Goal: Task Accomplishment & Management: Complete application form

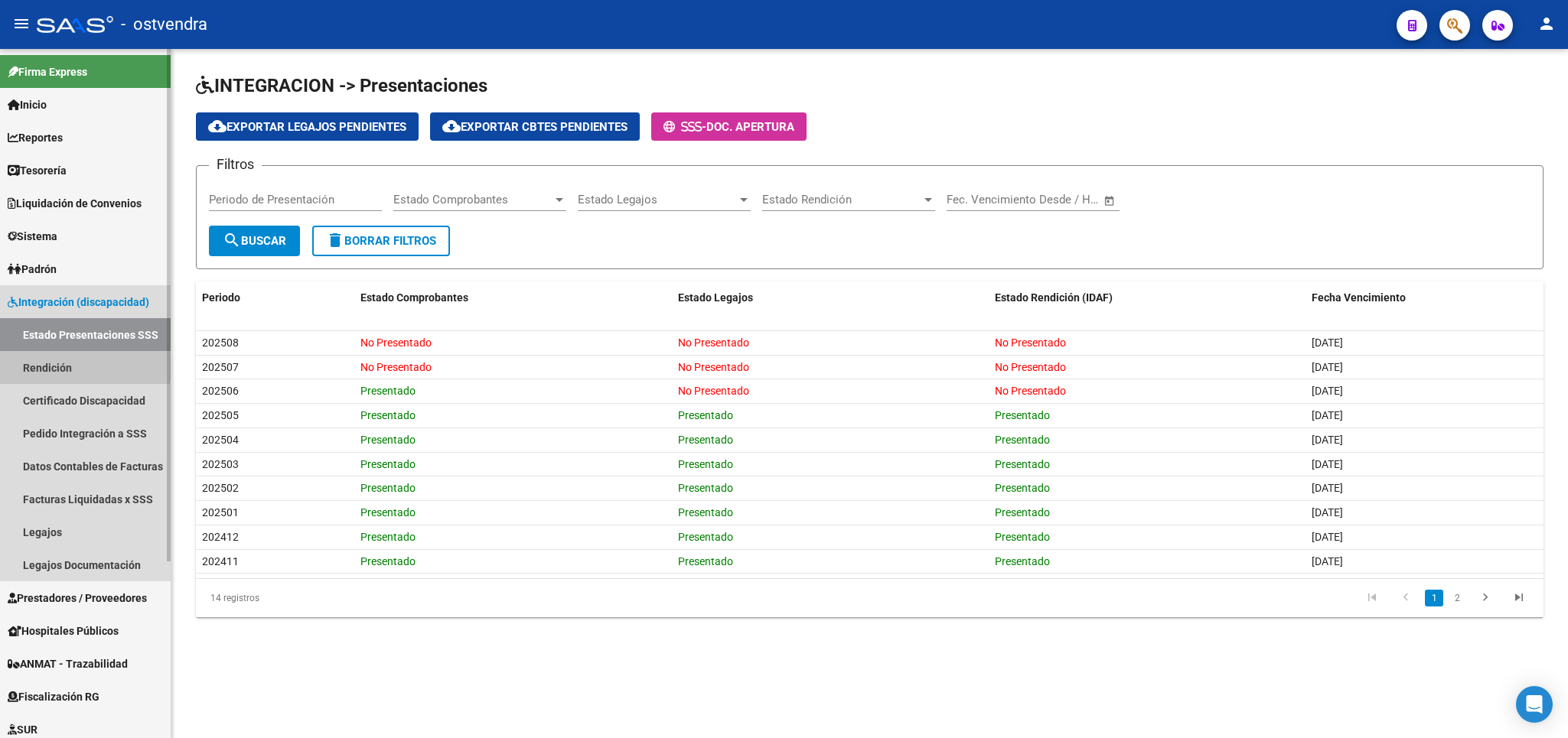
click at [68, 367] on link "Rendición" at bounding box center [85, 367] width 171 height 33
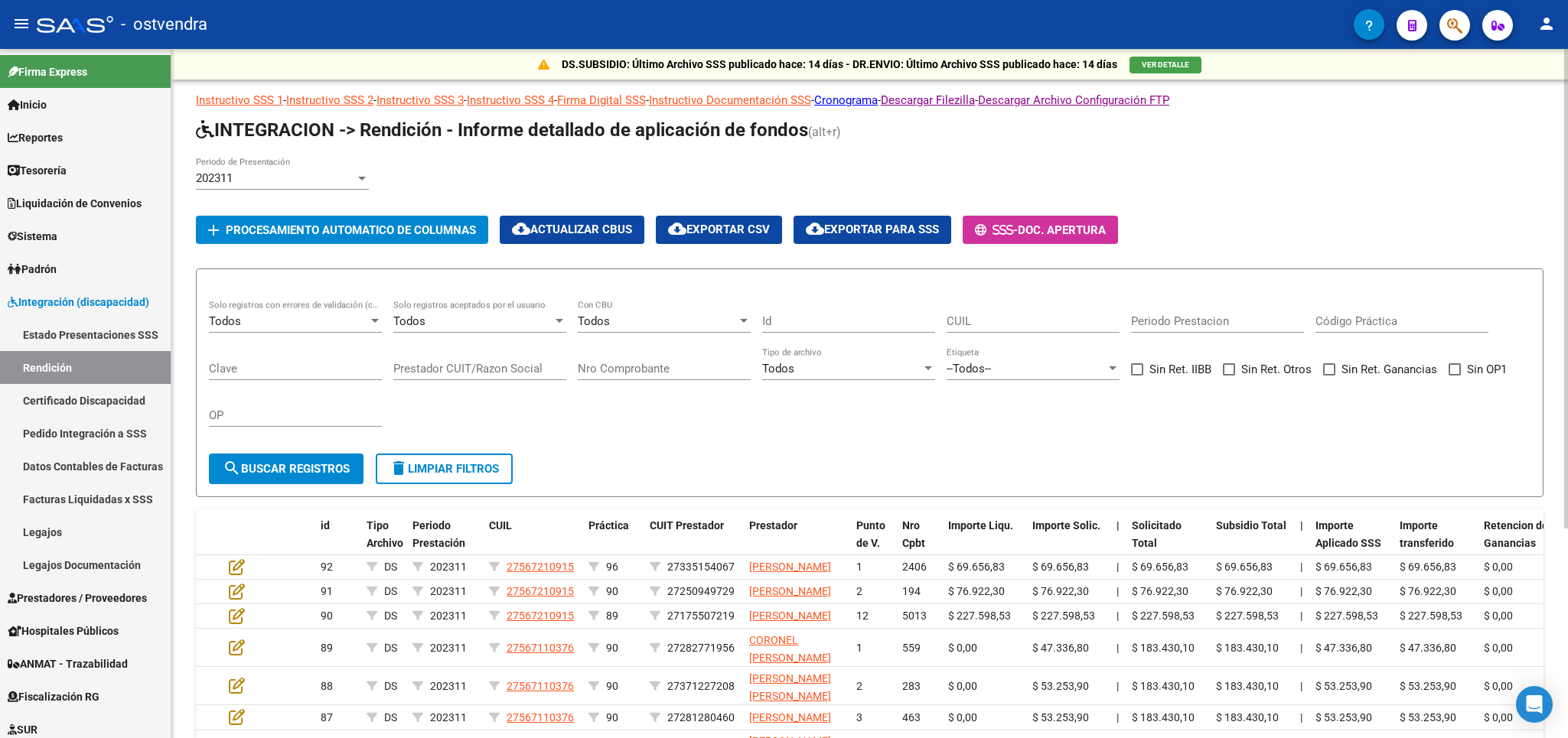
drag, startPoint x: 445, startPoint y: 470, endPoint x: 414, endPoint y: 456, distance: 34.0
click at [438, 467] on span "delete Limpiar filtros" at bounding box center [444, 469] width 109 height 14
click at [338, 179] on div "202311" at bounding box center [275, 178] width 159 height 14
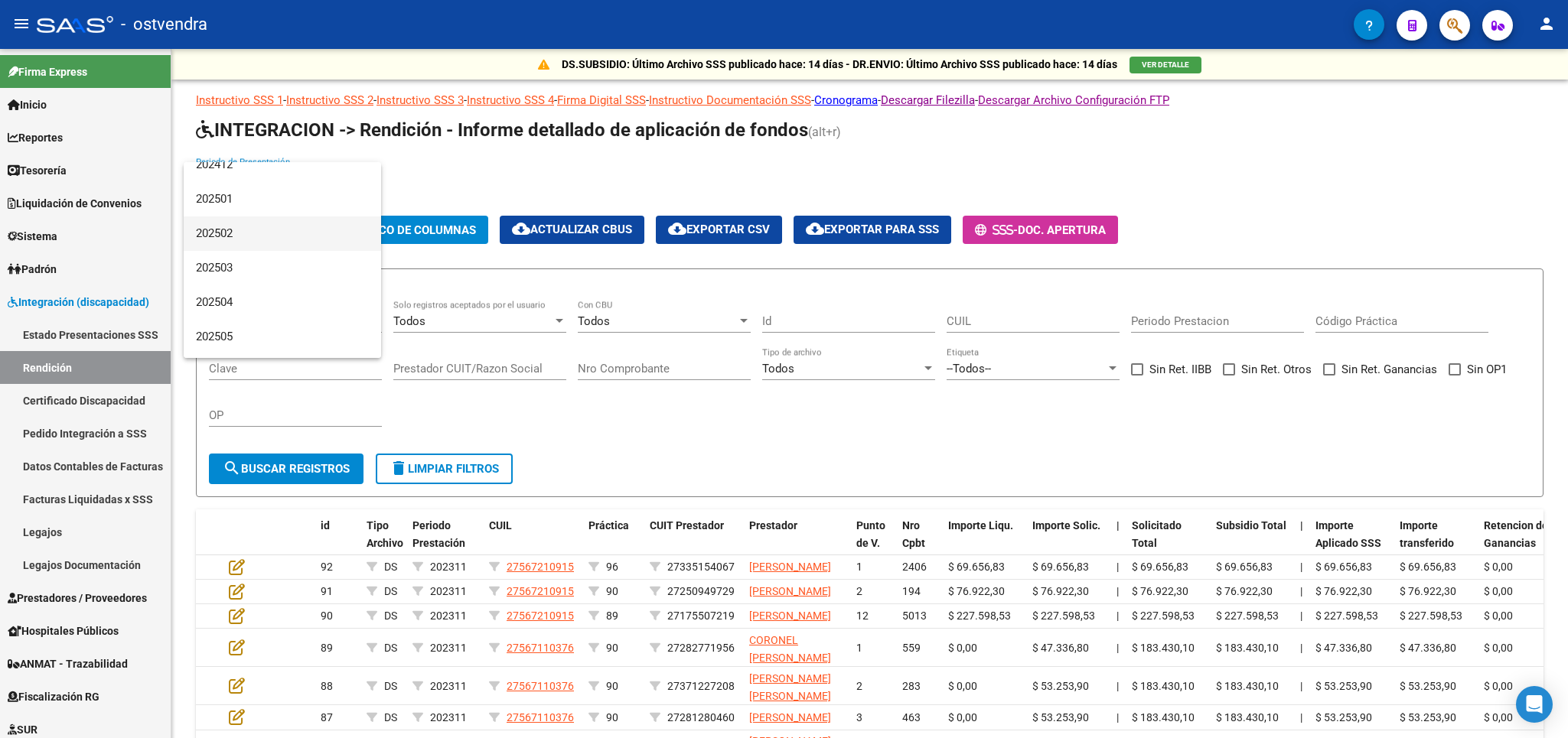
scroll to position [3176, 0]
click at [223, 268] on span "202506" at bounding box center [282, 273] width 173 height 34
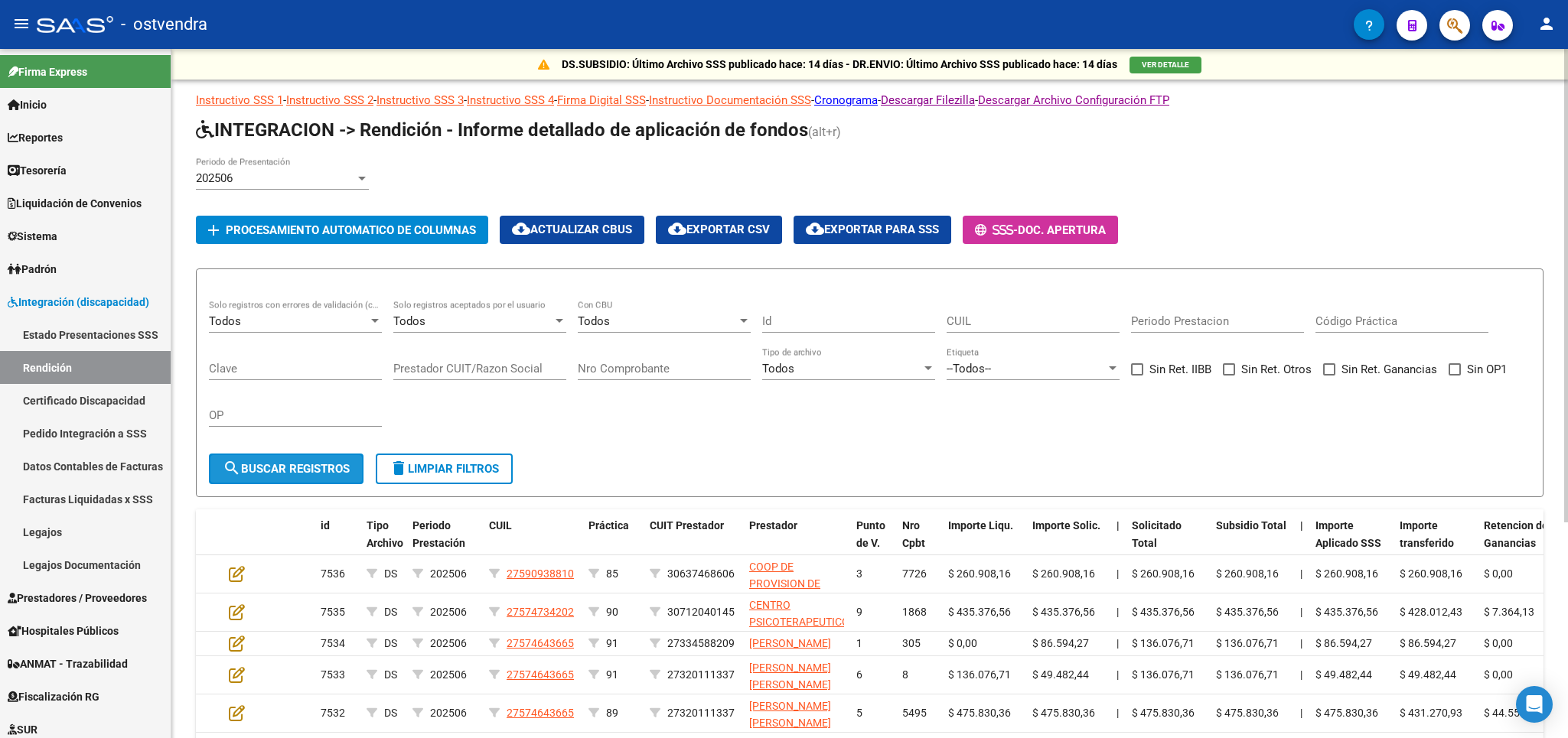
click at [280, 470] on span "search Buscar registros" at bounding box center [286, 469] width 127 height 14
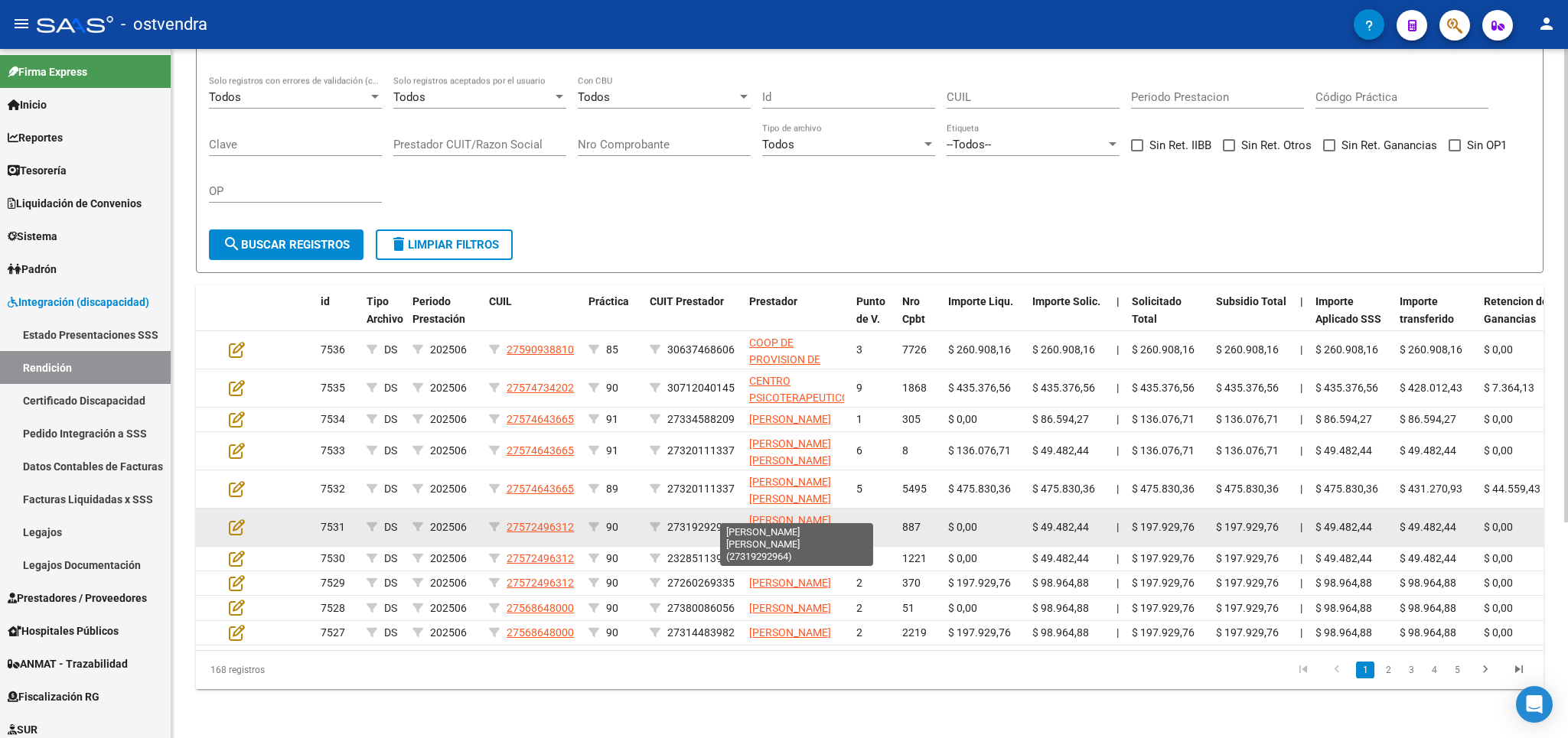
scroll to position [3, 0]
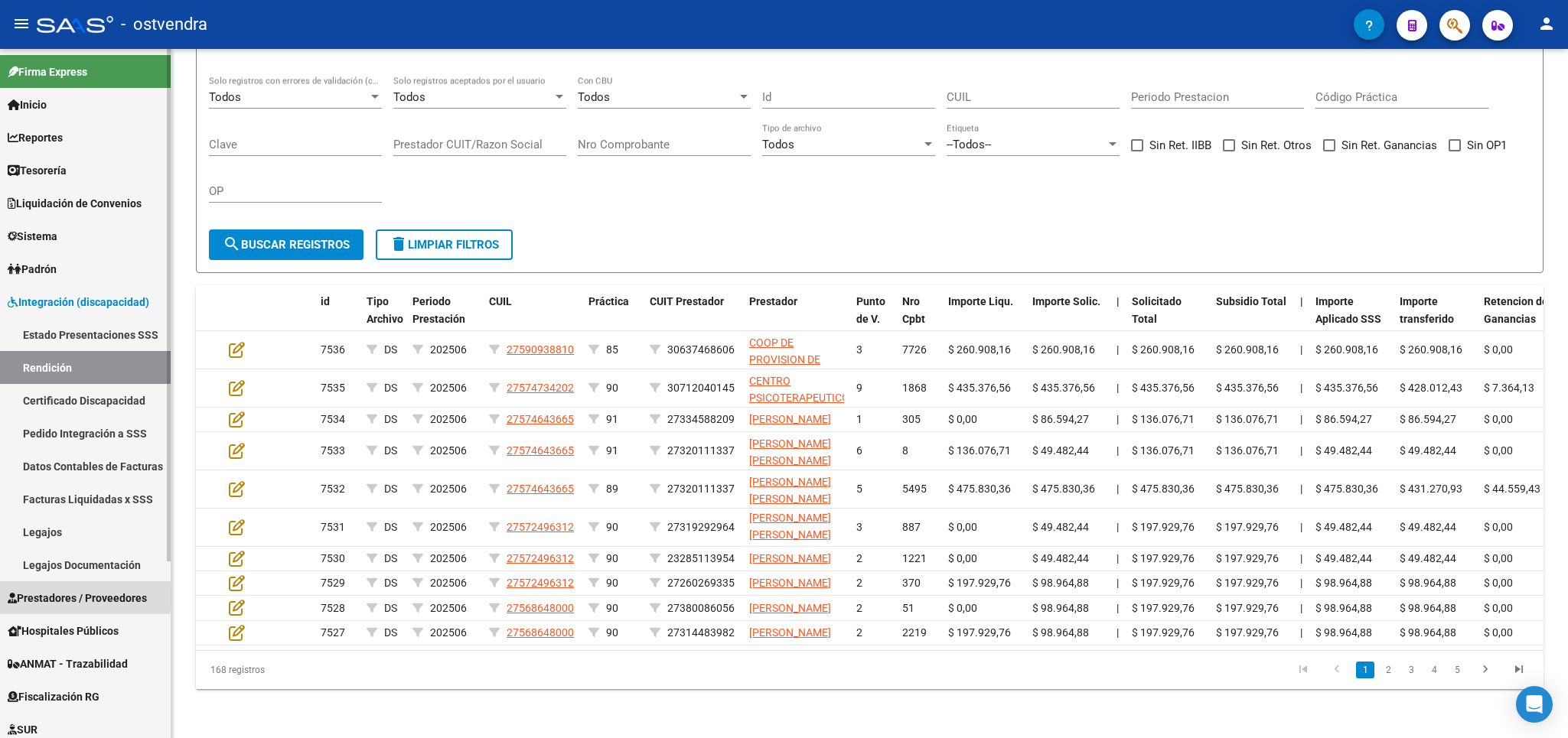
click at [57, 597] on span "Prestadores / Proveedores" at bounding box center [77, 598] width 139 height 17
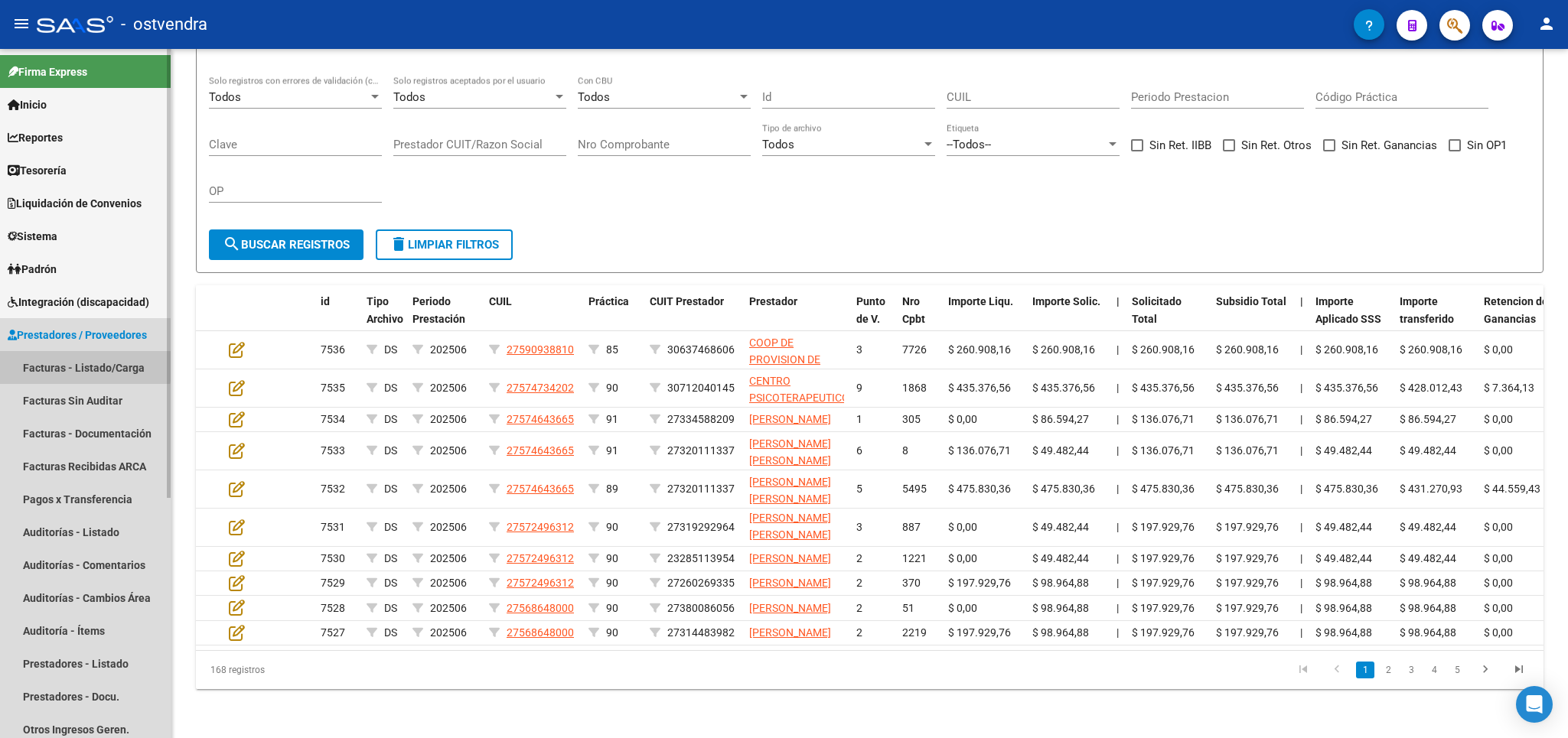
click at [71, 364] on link "Facturas - Listado/Carga" at bounding box center [85, 367] width 171 height 33
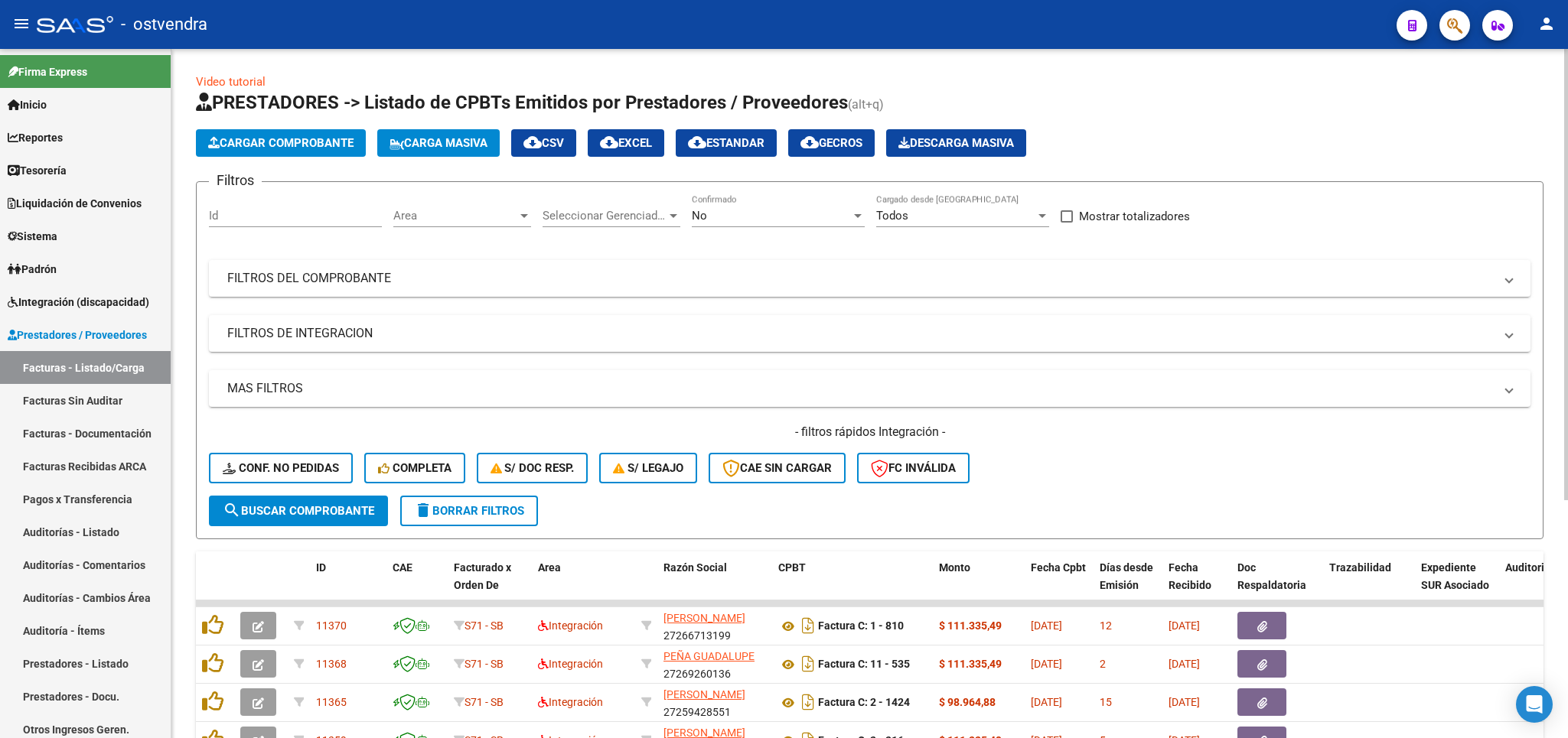
click at [496, 511] on span "delete Borrar Filtros" at bounding box center [469, 510] width 110 height 14
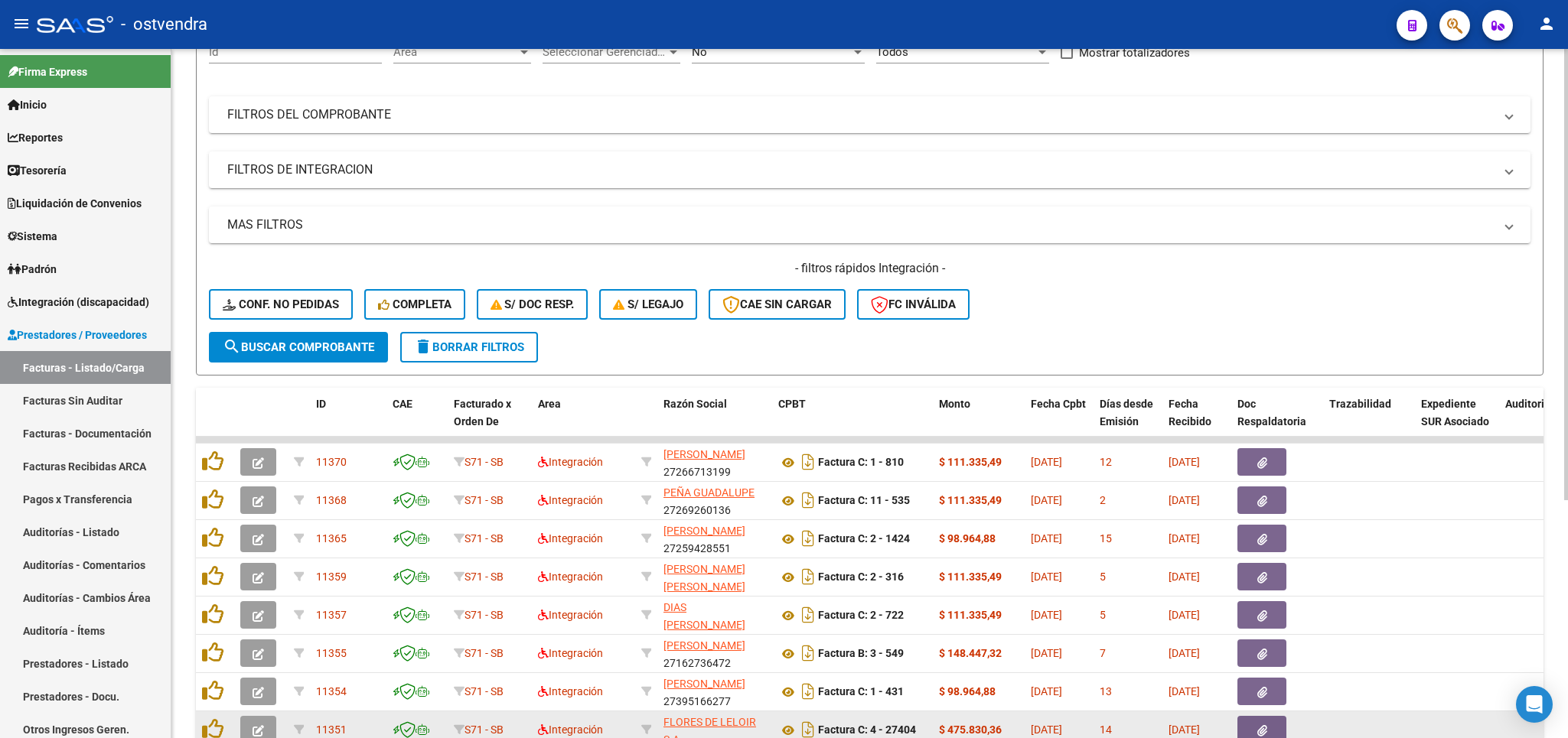
scroll to position [358, 0]
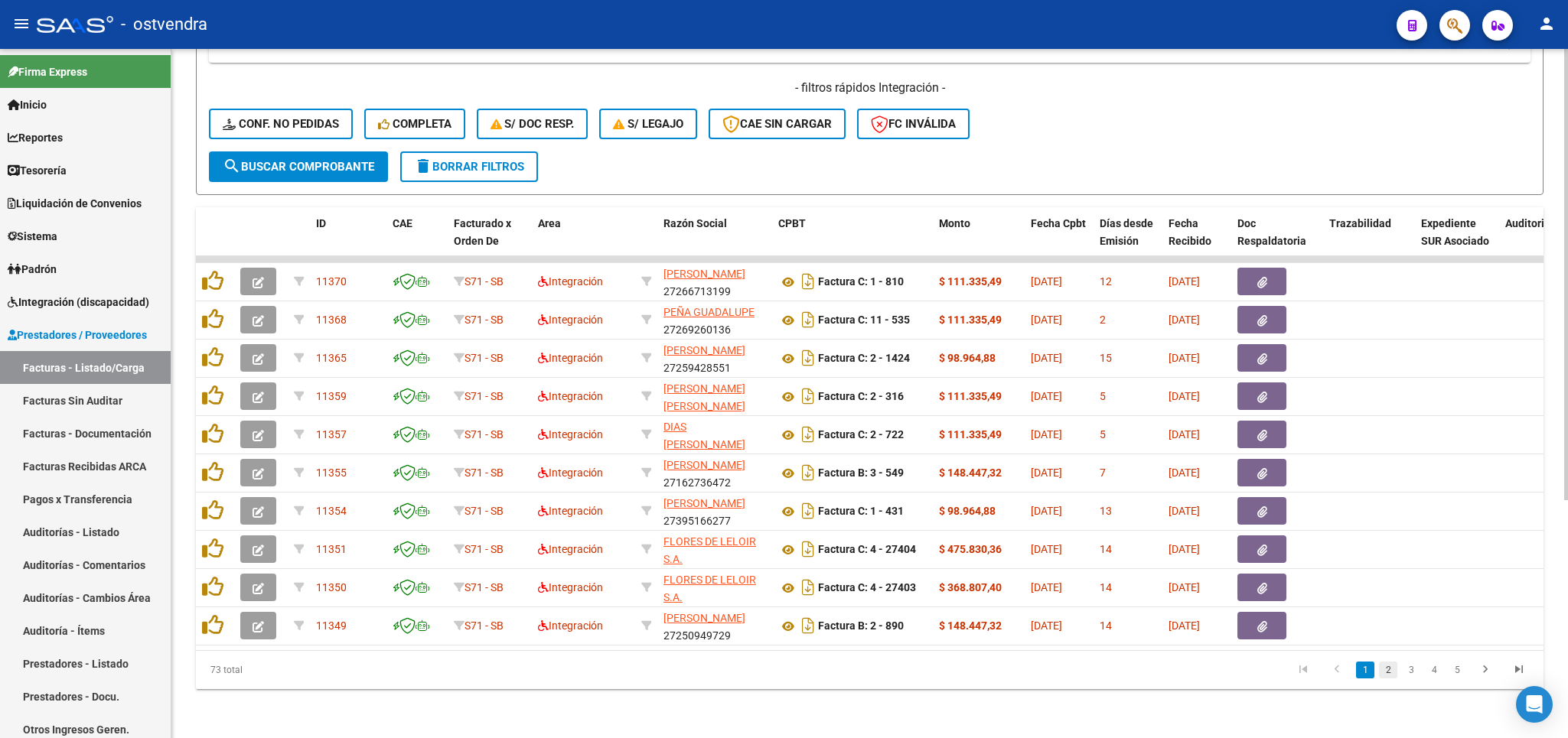
click at [1389, 678] on link "2" at bounding box center [1388, 670] width 19 height 17
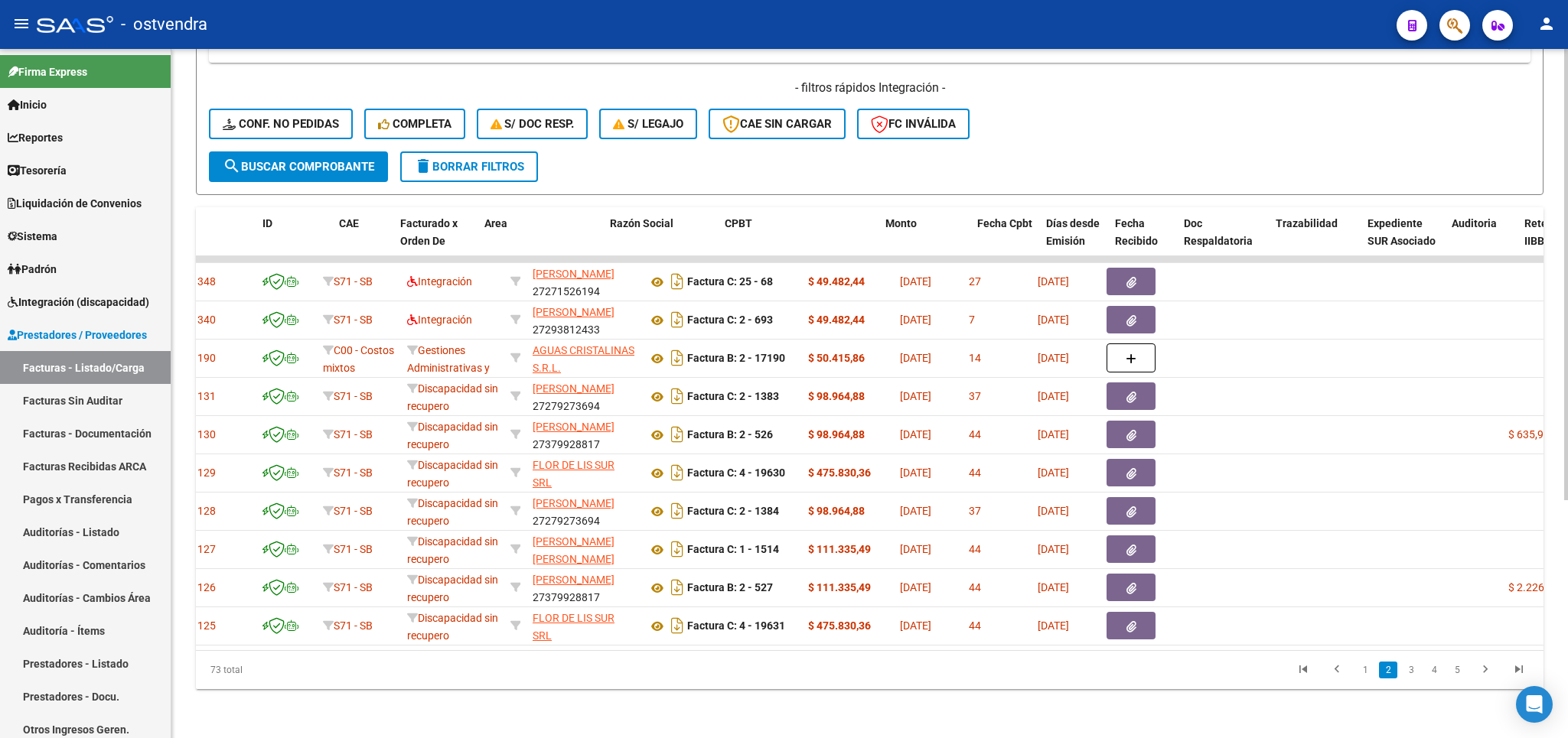
scroll to position [0, 0]
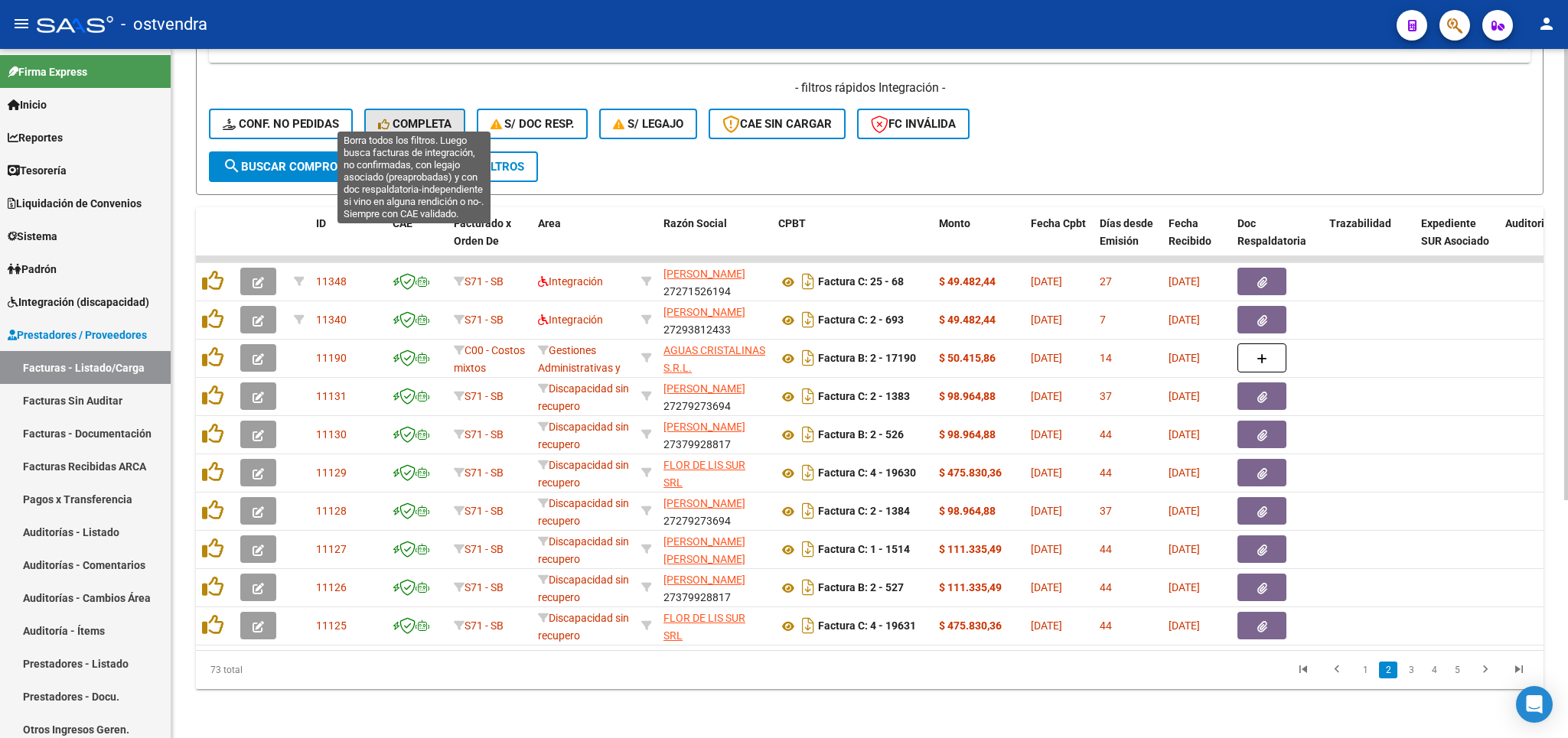
click at [425, 117] on span "Completa" at bounding box center [414, 124] width 73 height 14
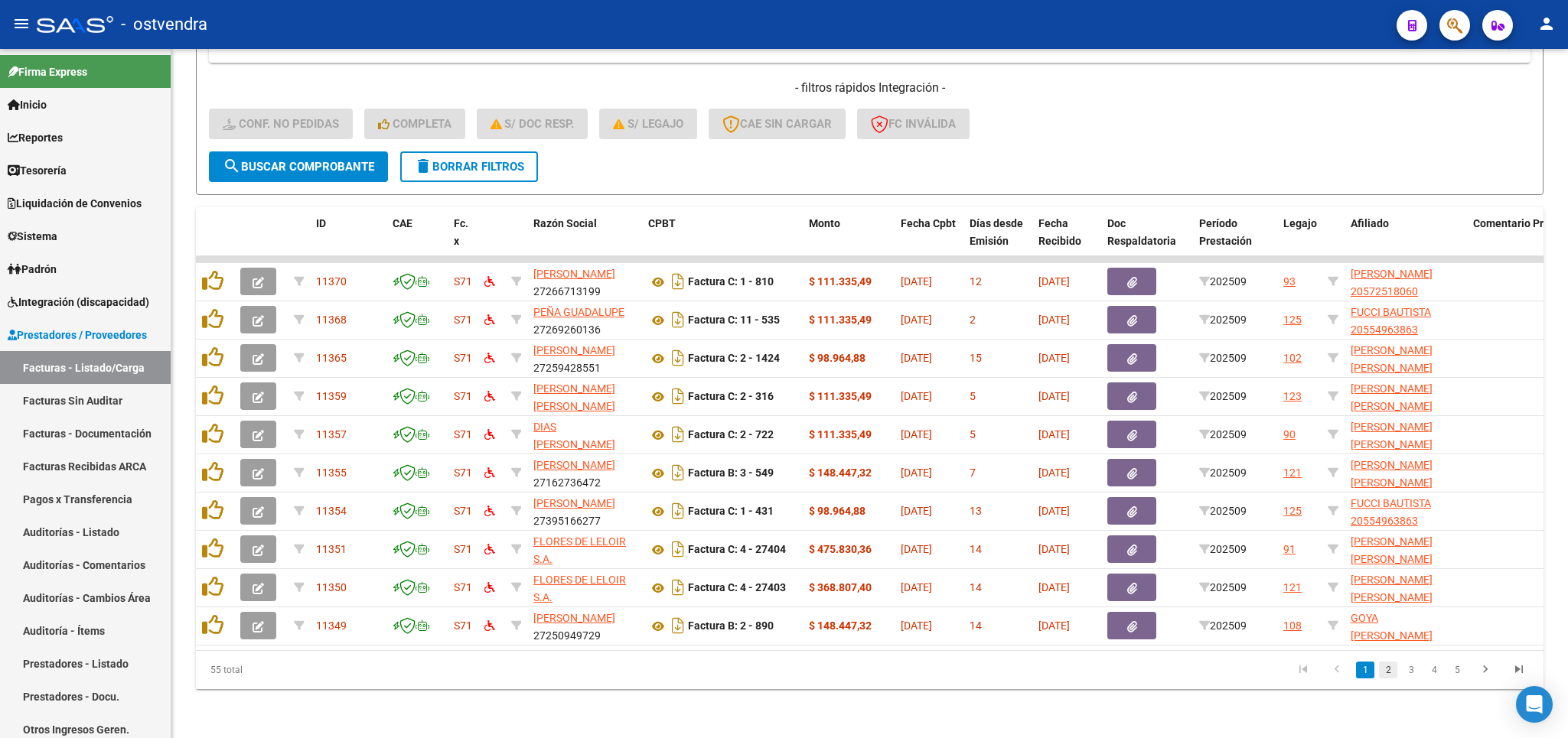
click at [1386, 669] on link "2" at bounding box center [1388, 670] width 19 height 17
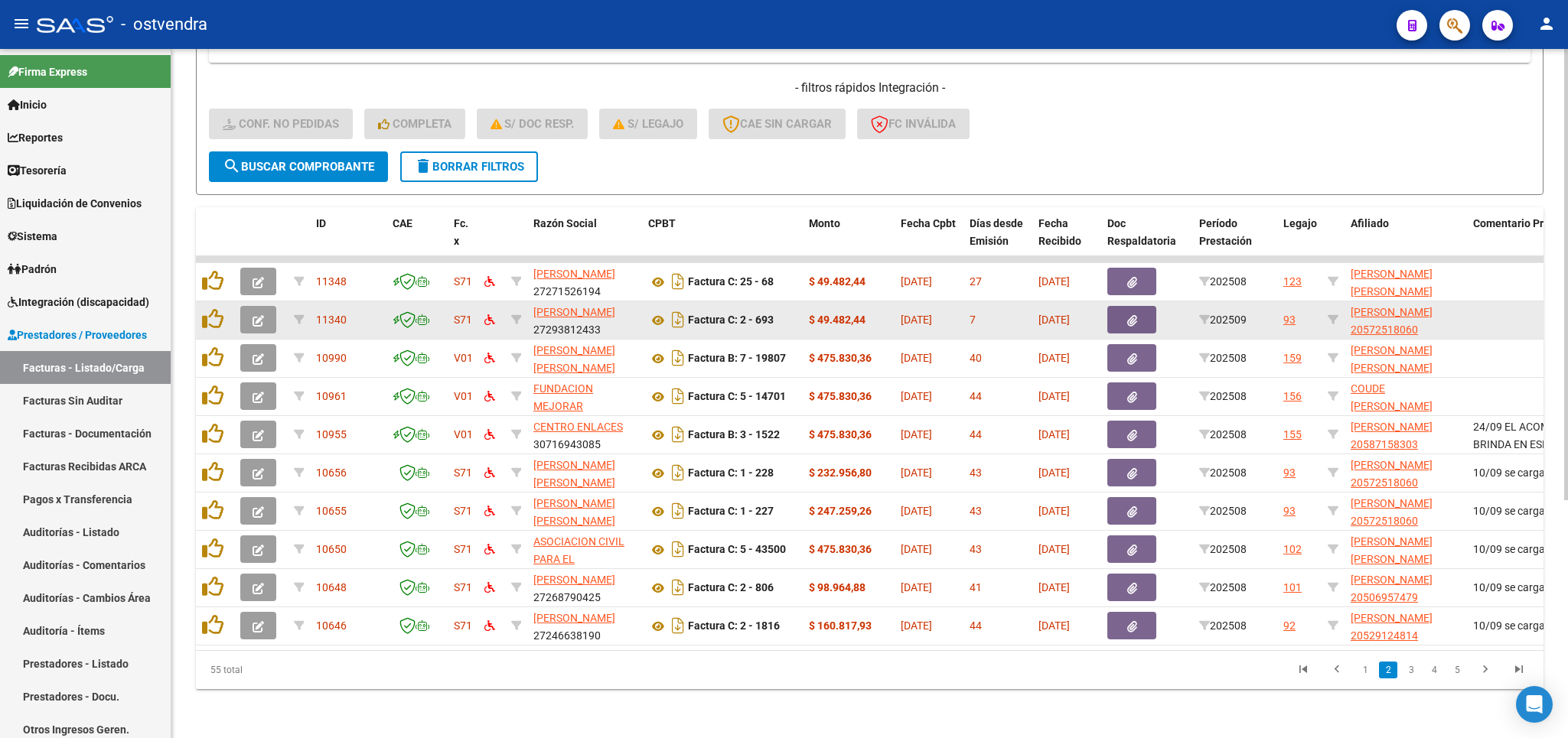
click at [263, 315] on icon "button" at bounding box center [257, 320] width 11 height 11
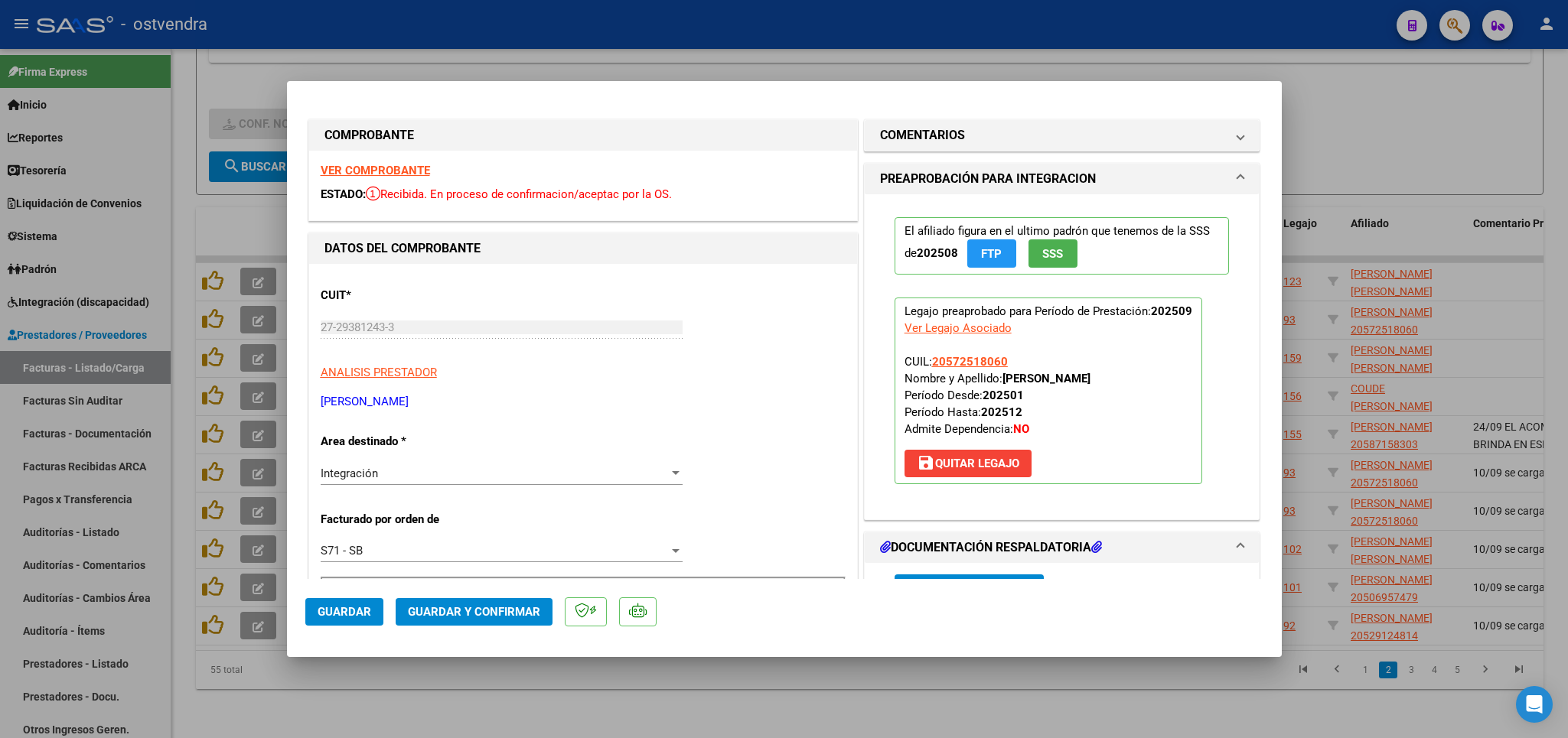
click at [385, 172] on strong "VER COMPROBANTE" at bounding box center [375, 170] width 109 height 14
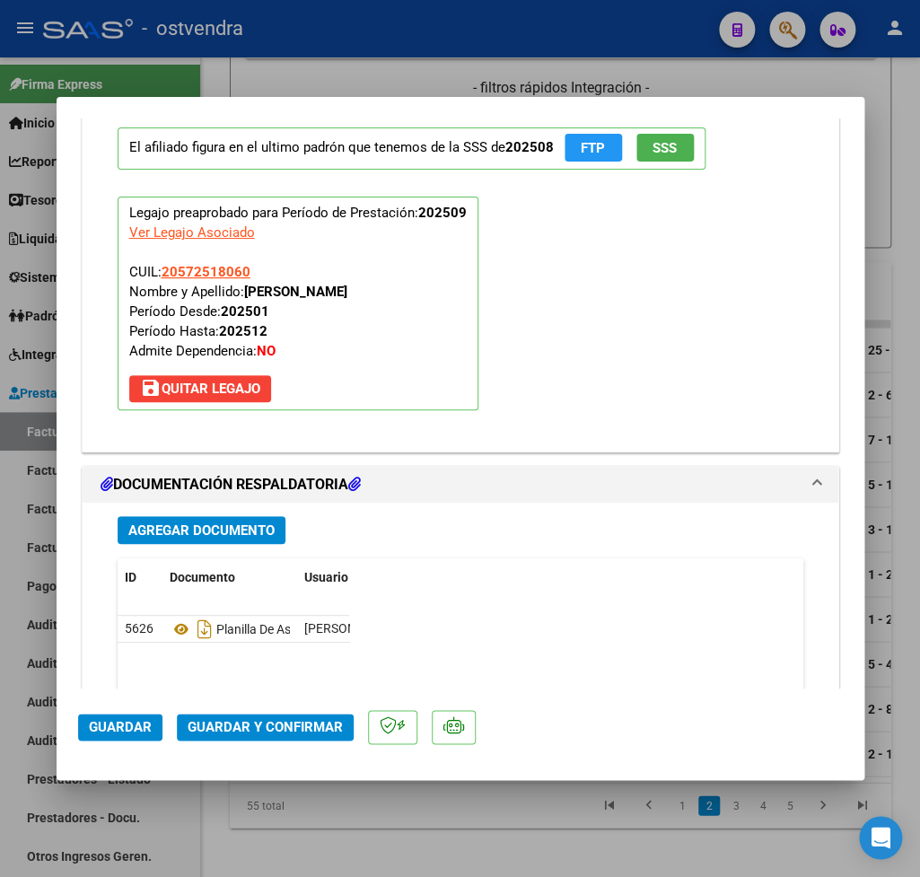
scroll to position [1890, 0]
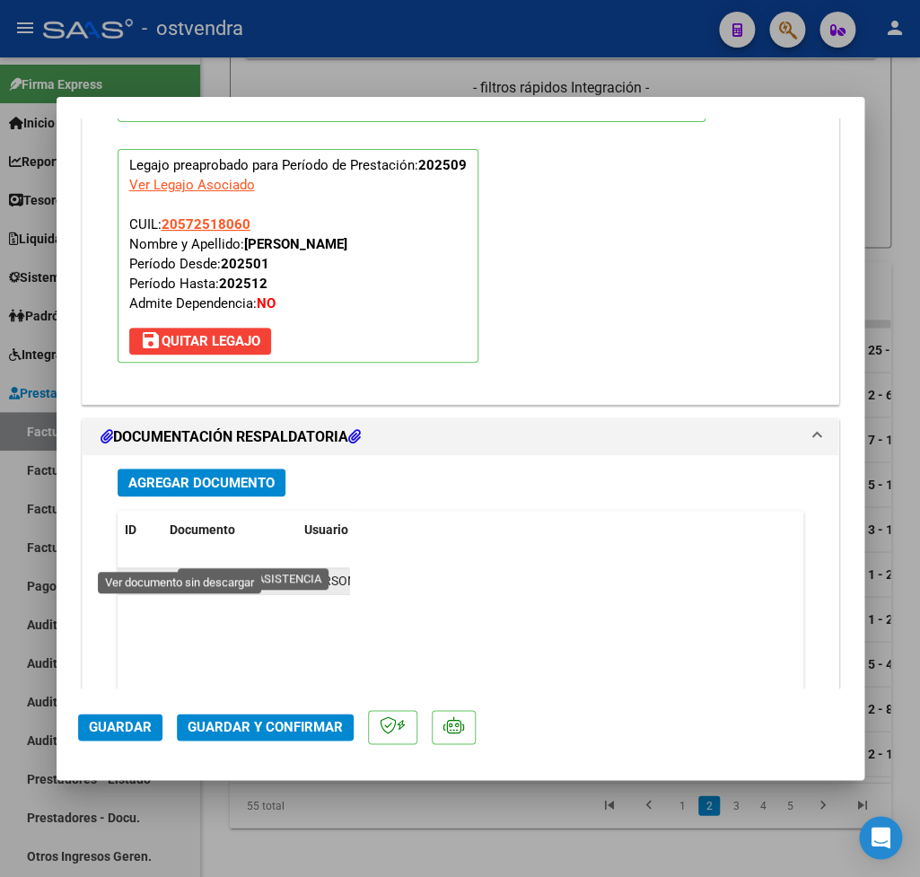
click at [178, 571] on icon at bounding box center [181, 582] width 23 height 22
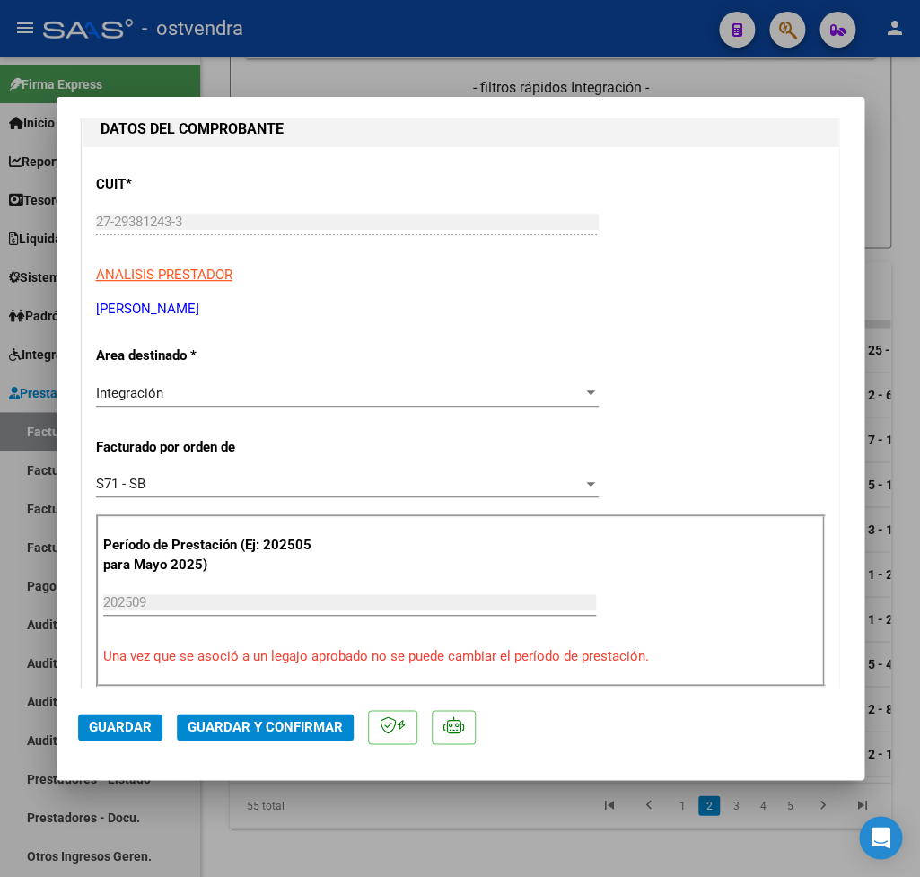
scroll to position [0, 0]
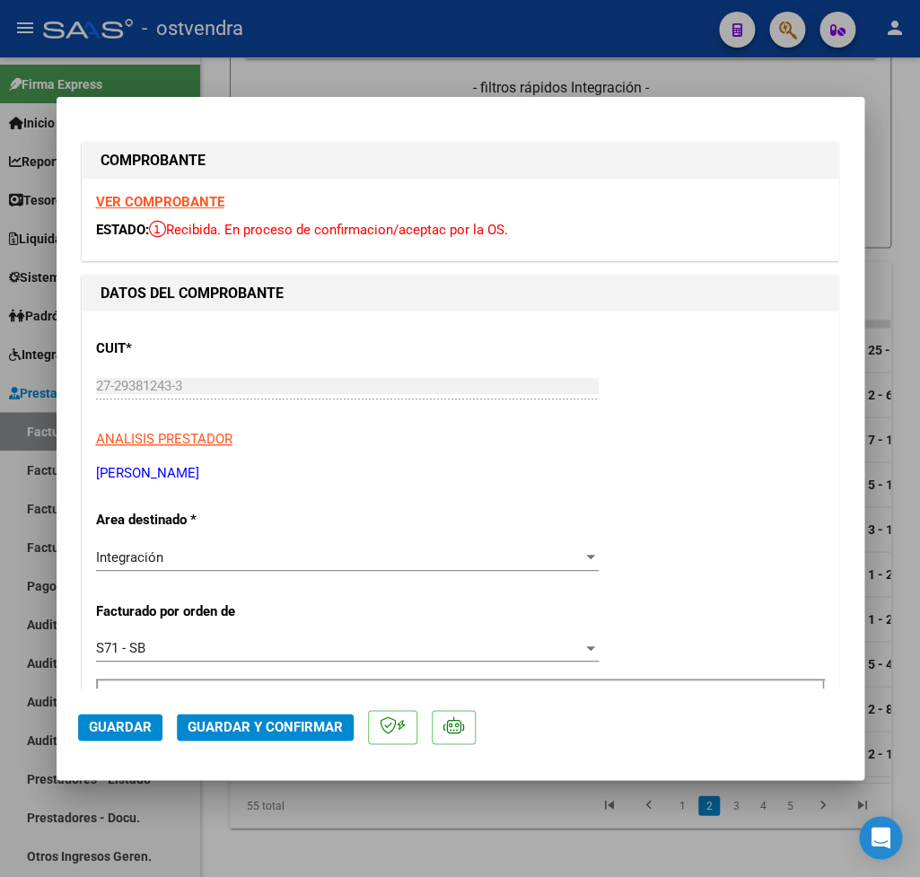
click at [194, 198] on strong "VER COMPROBANTE" at bounding box center [160, 202] width 128 height 16
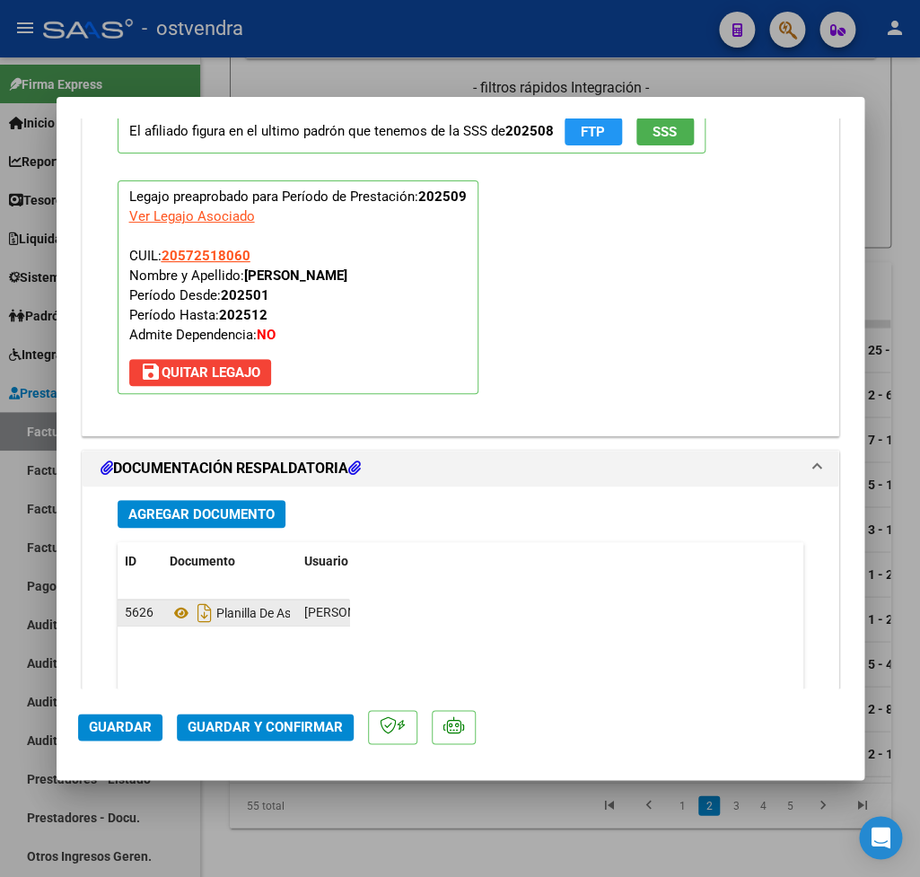
scroll to position [1890, 0]
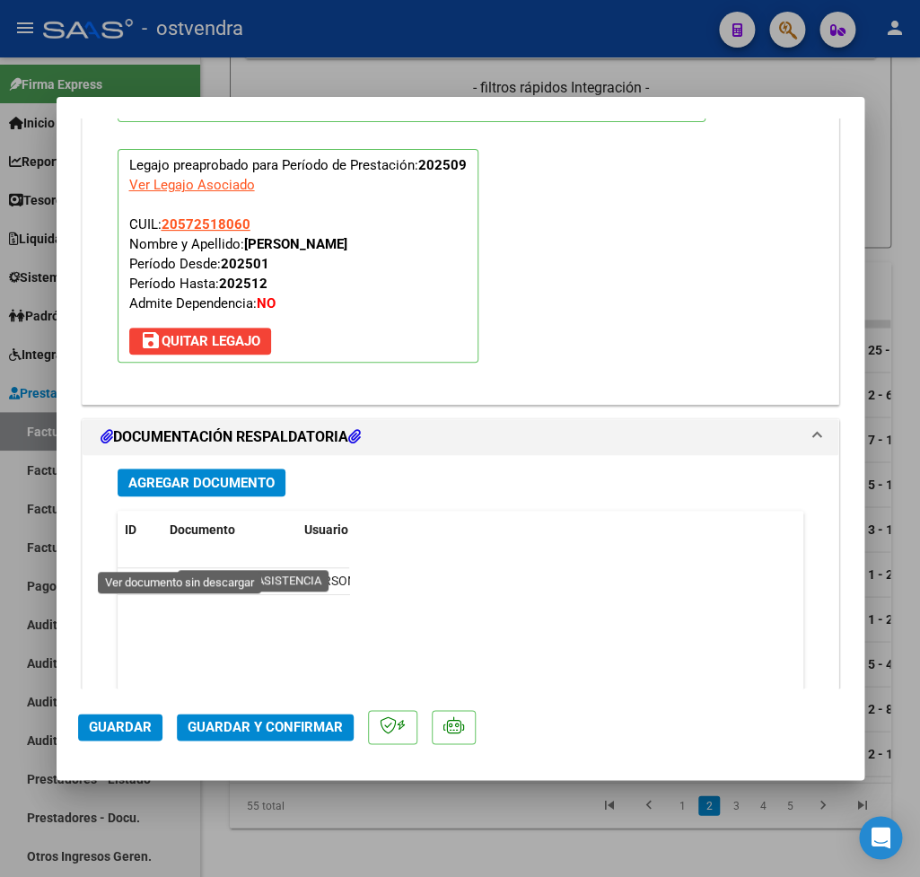
drag, startPoint x: 183, startPoint y: 551, endPoint x: 503, endPoint y: 686, distance: 346.7
click at [188, 571] on icon at bounding box center [181, 582] width 23 height 22
click at [233, 719] on span "Guardar y Confirmar" at bounding box center [265, 727] width 155 height 16
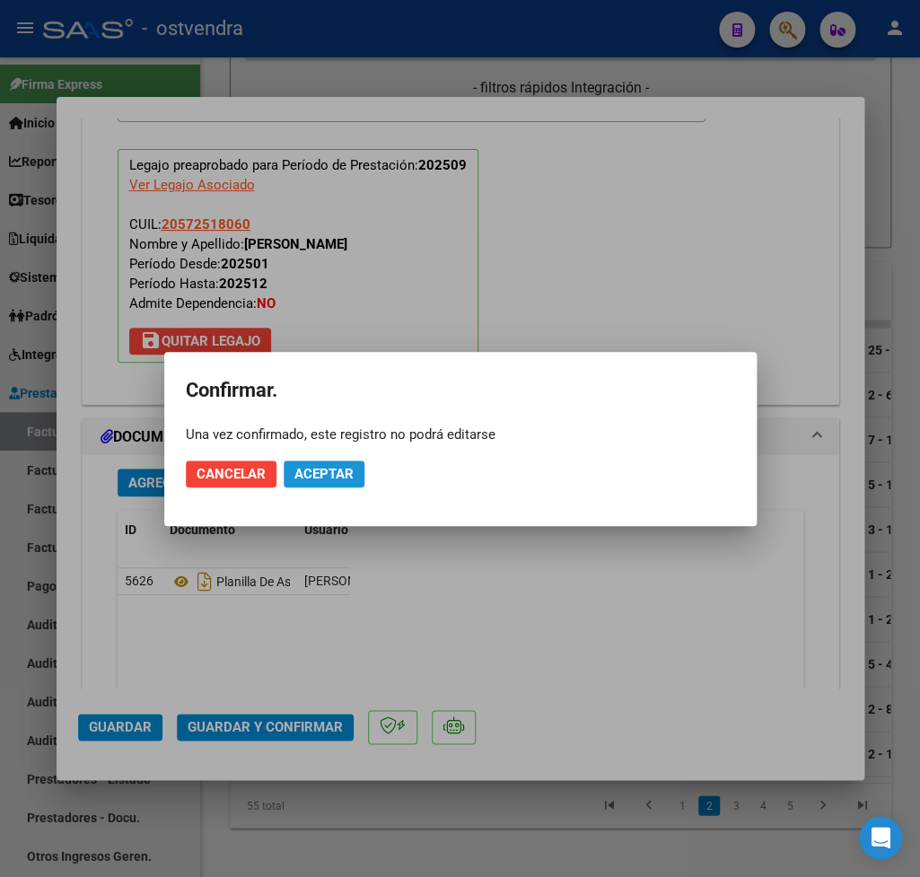
click at [317, 481] on span "Aceptar" at bounding box center [323, 474] width 59 height 16
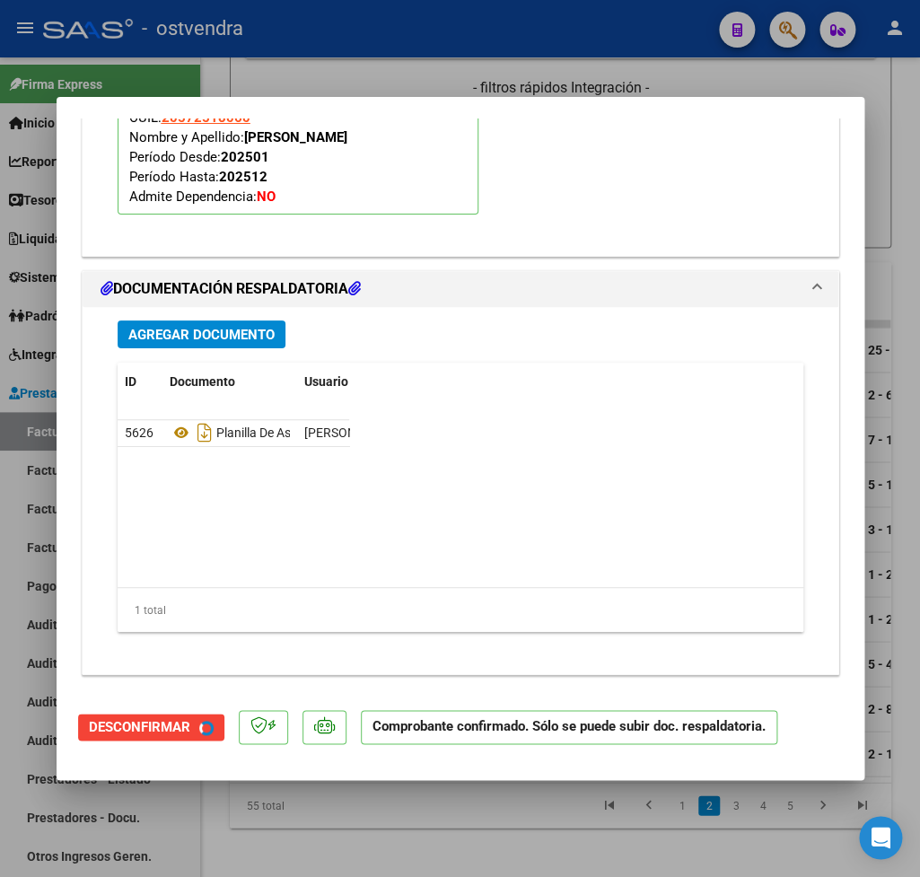
scroll to position [1727, 0]
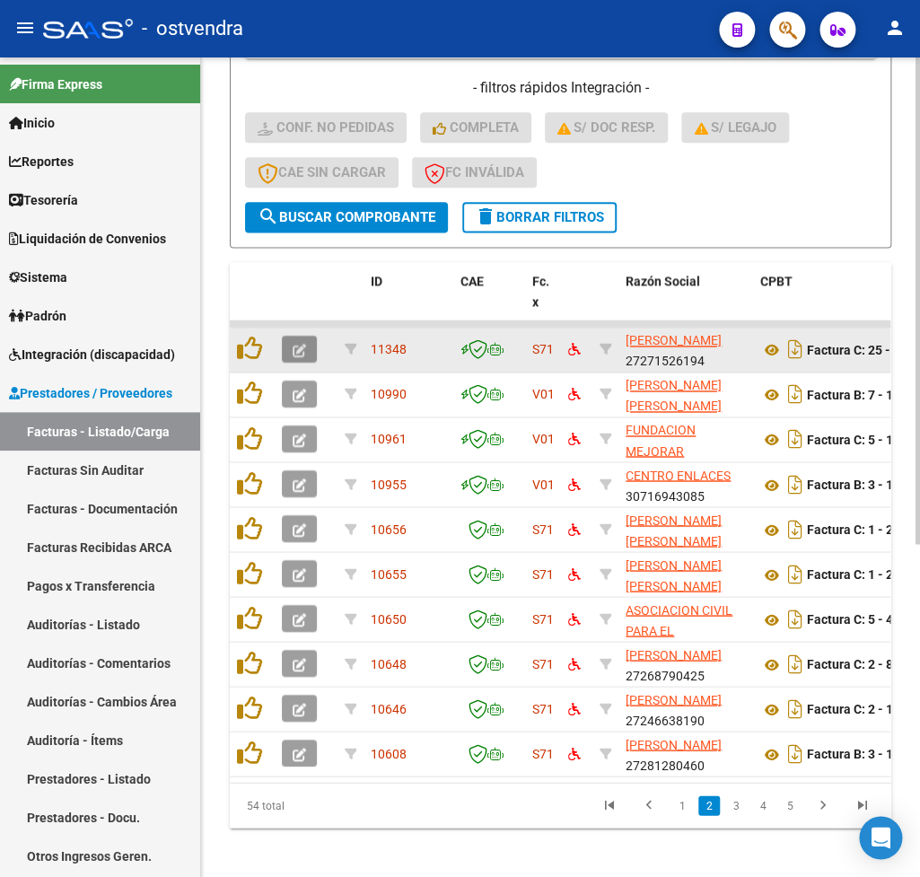
click at [309, 349] on button "button" at bounding box center [299, 349] width 35 height 27
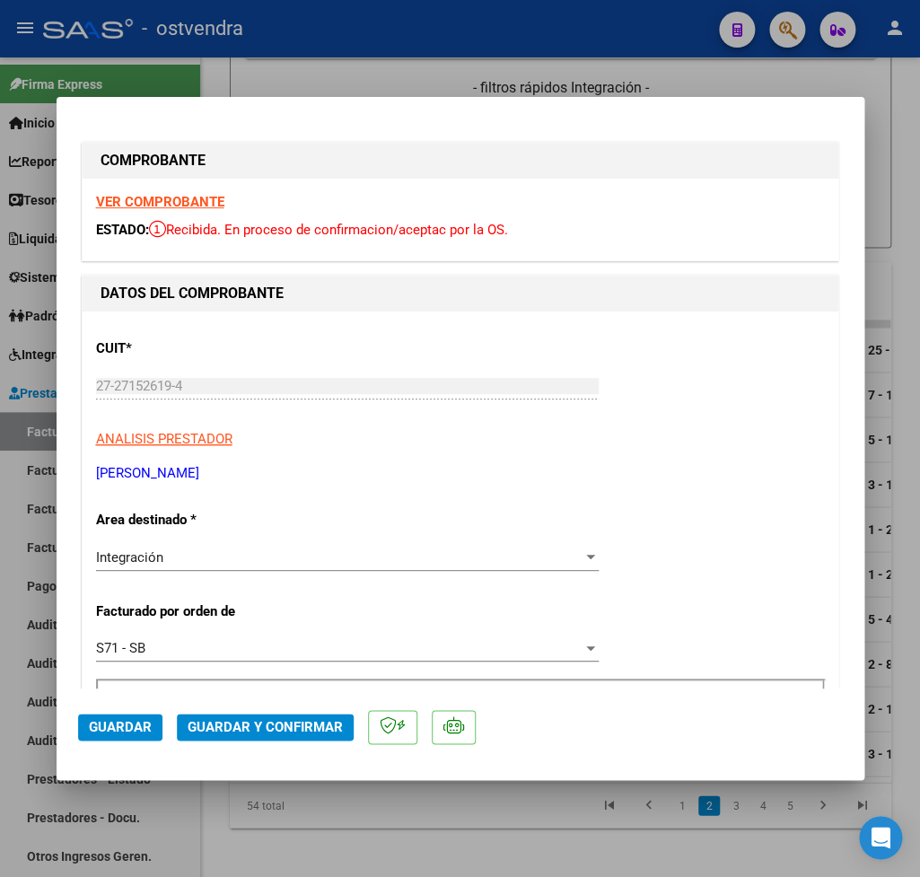
click at [191, 210] on strong "VER COMPROBANTE" at bounding box center [160, 202] width 128 height 16
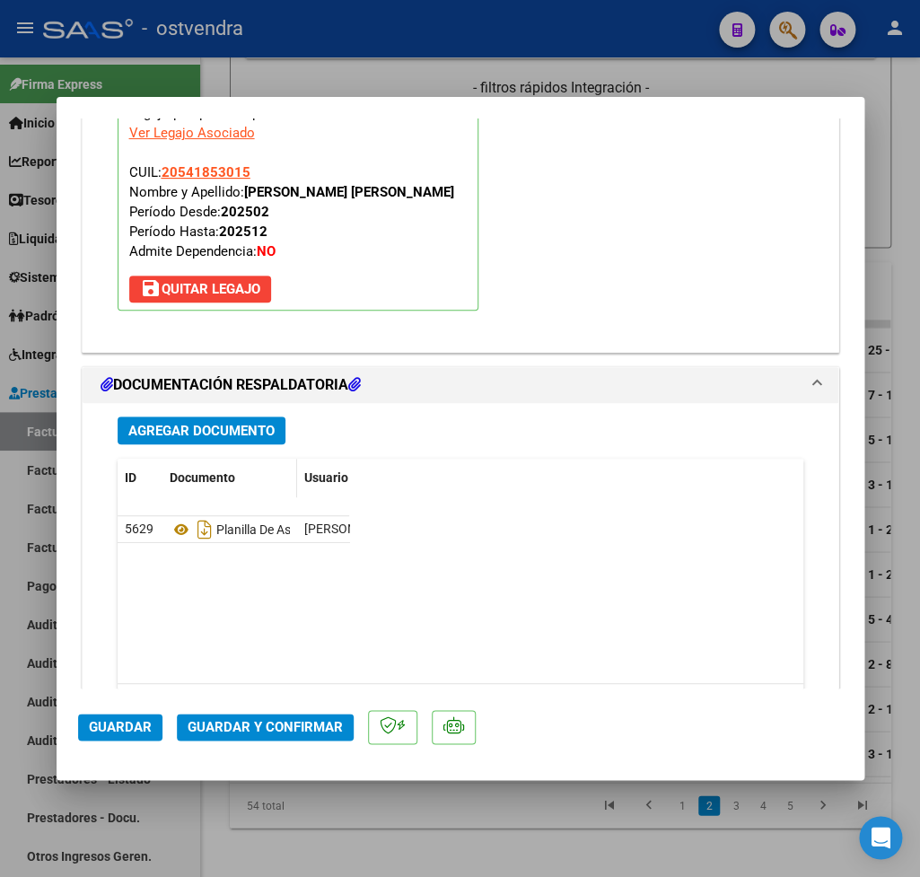
scroll to position [2011, 0]
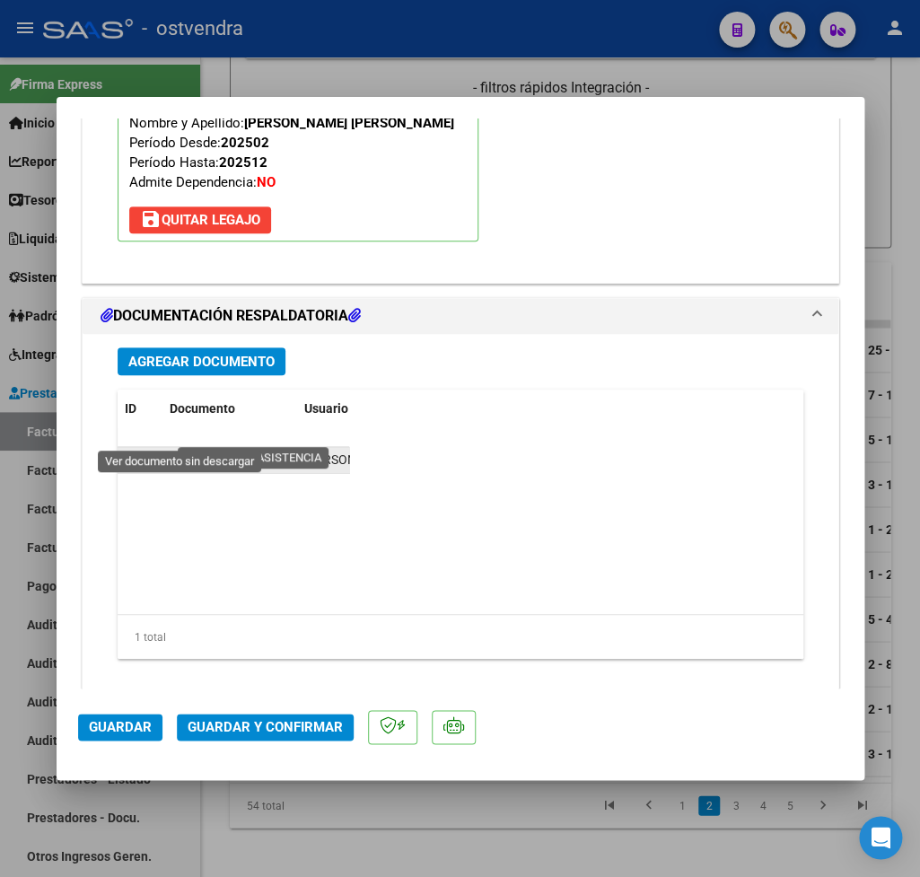
click at [172, 450] on icon at bounding box center [181, 461] width 23 height 22
click at [245, 724] on span "Guardar y Confirmar" at bounding box center [265, 727] width 155 height 16
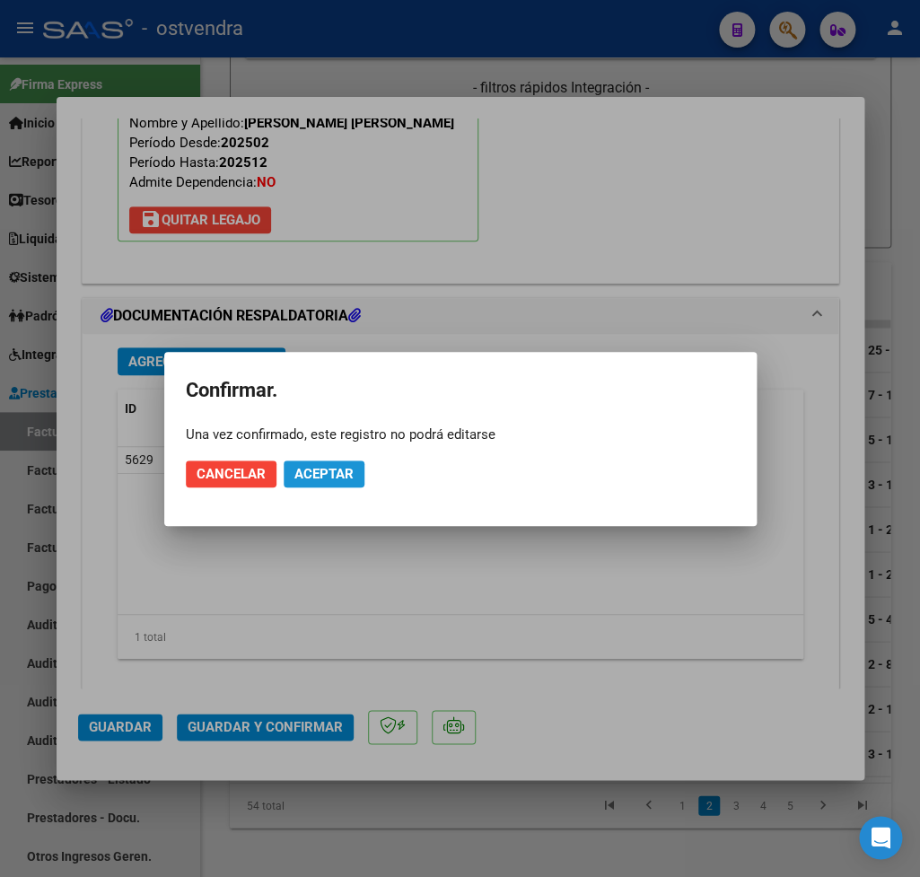
click at [341, 476] on span "Aceptar" at bounding box center [323, 474] width 59 height 16
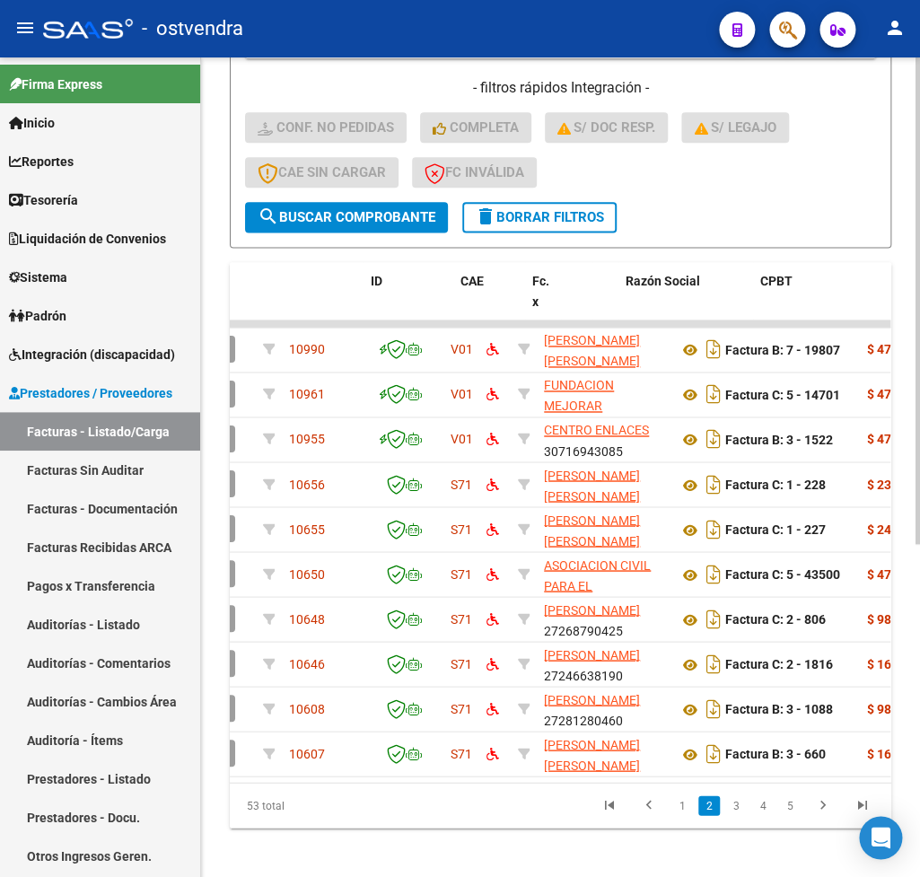
scroll to position [0, 0]
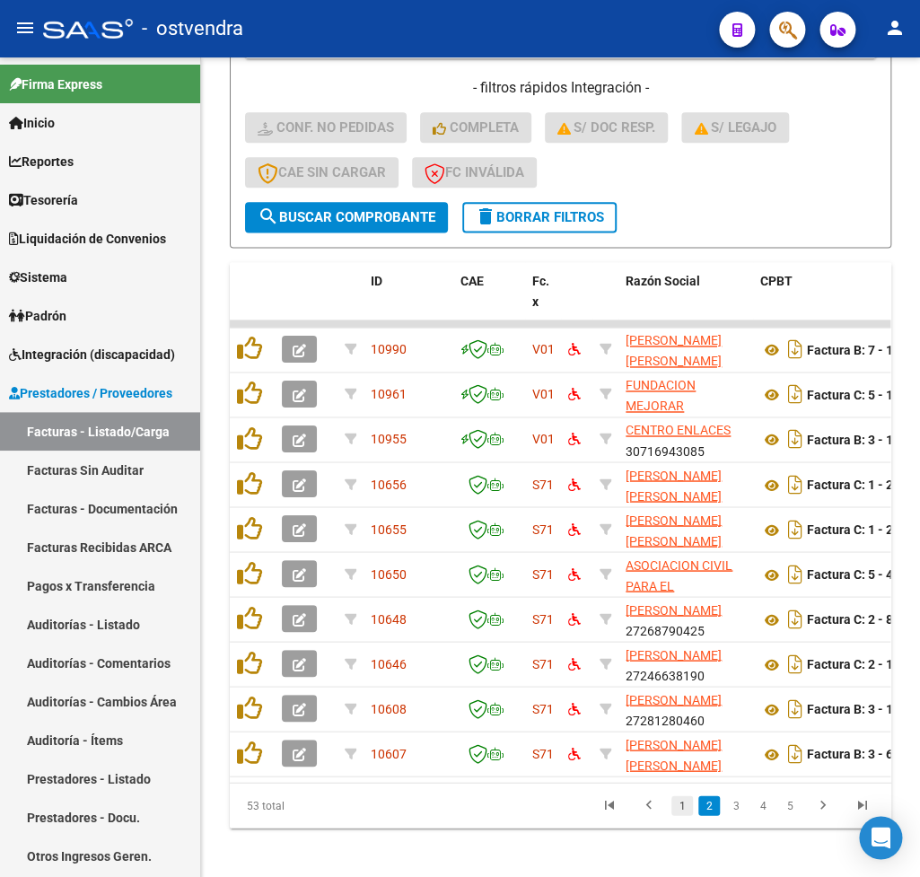
click at [687, 815] on link "1" at bounding box center [682, 805] width 22 height 20
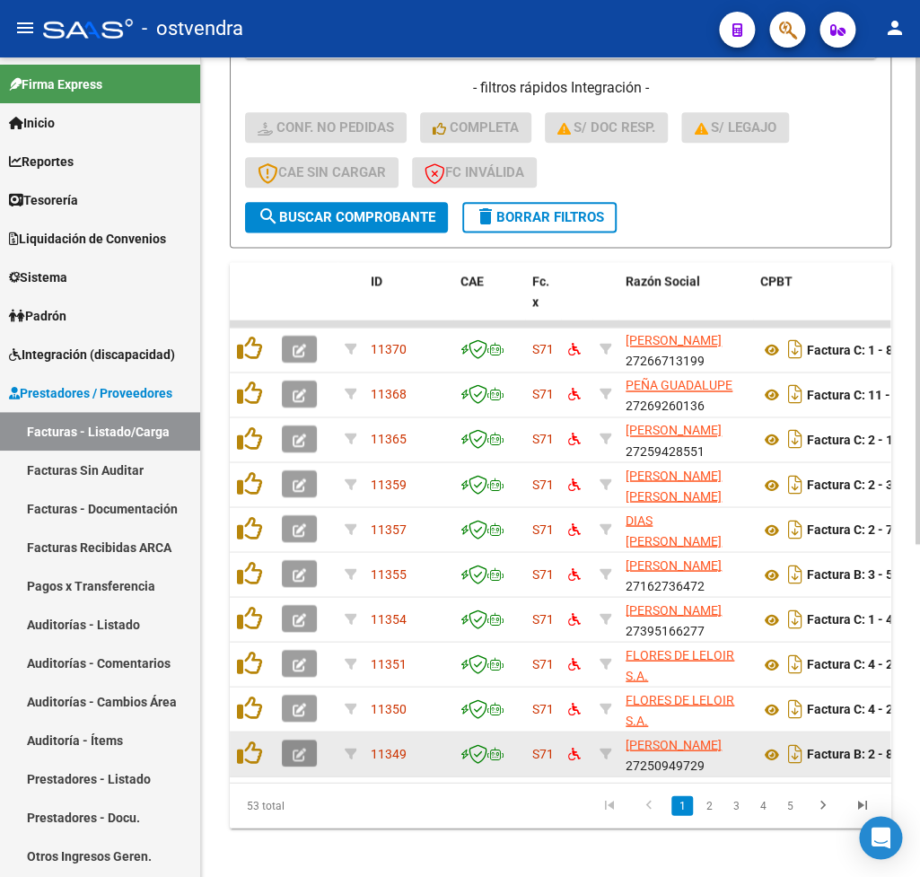
click at [299, 753] on icon "button" at bounding box center [299, 754] width 13 height 13
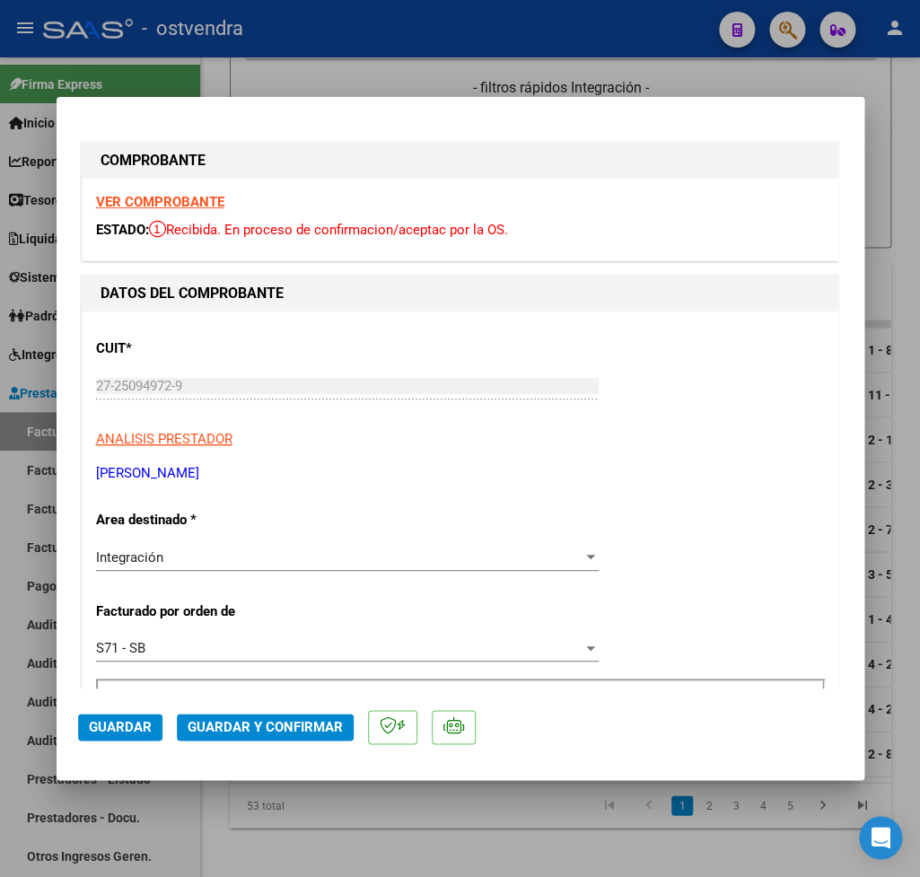
click at [185, 199] on strong "VER COMPROBANTE" at bounding box center [160, 202] width 128 height 16
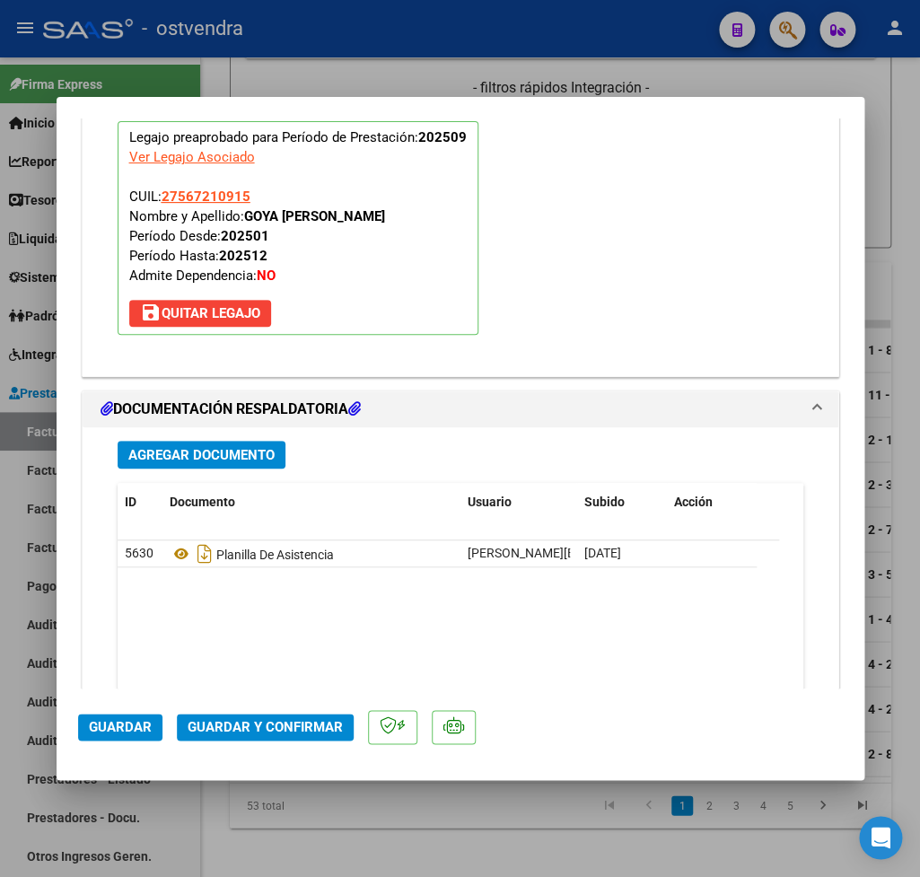
scroll to position [1995, 0]
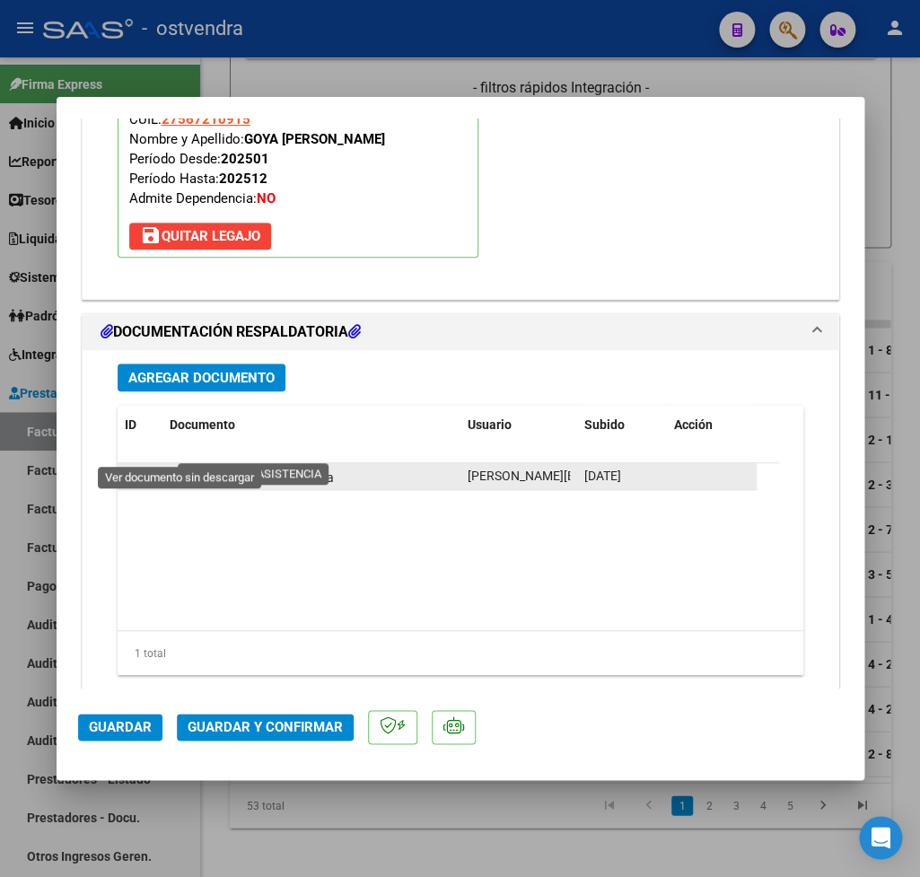
click at [178, 466] on icon at bounding box center [181, 477] width 23 height 22
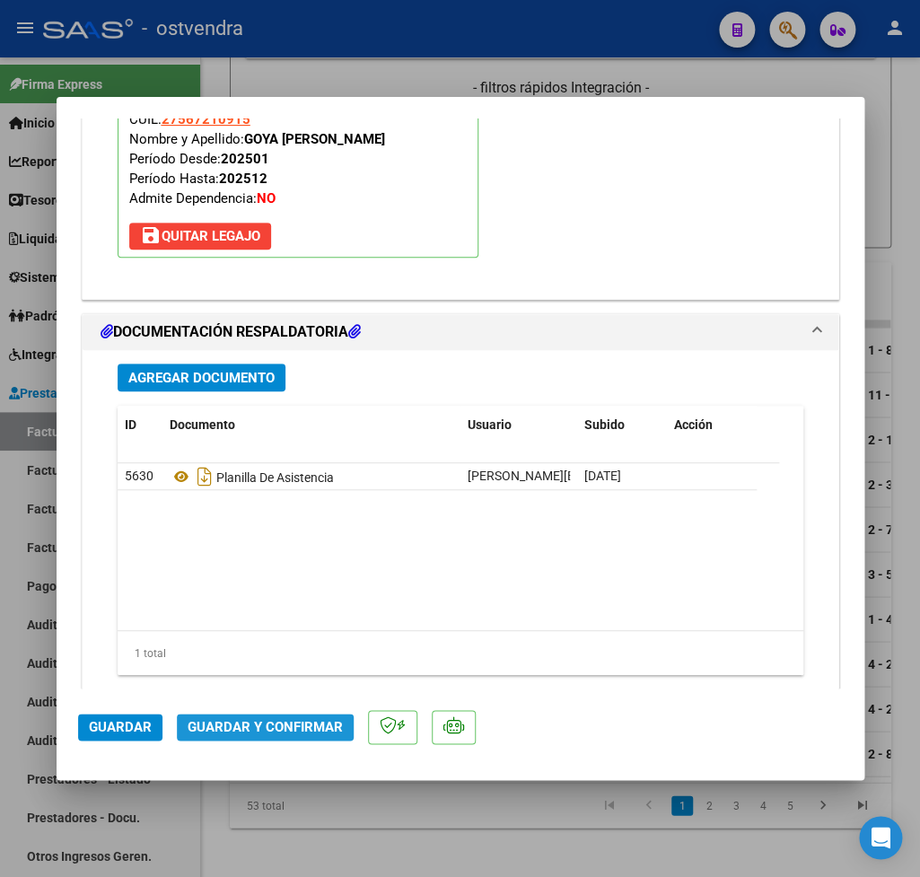
click at [279, 723] on span "Guardar y Confirmar" at bounding box center [265, 727] width 155 height 16
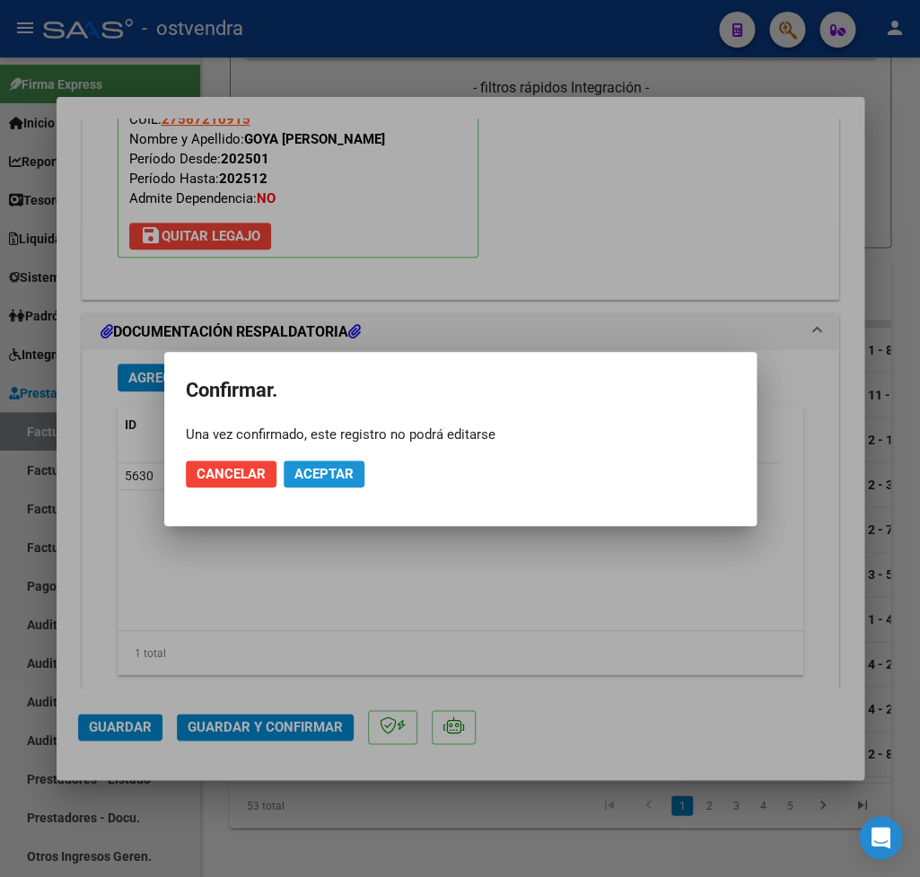
click at [325, 477] on span "Aceptar" at bounding box center [323, 474] width 59 height 16
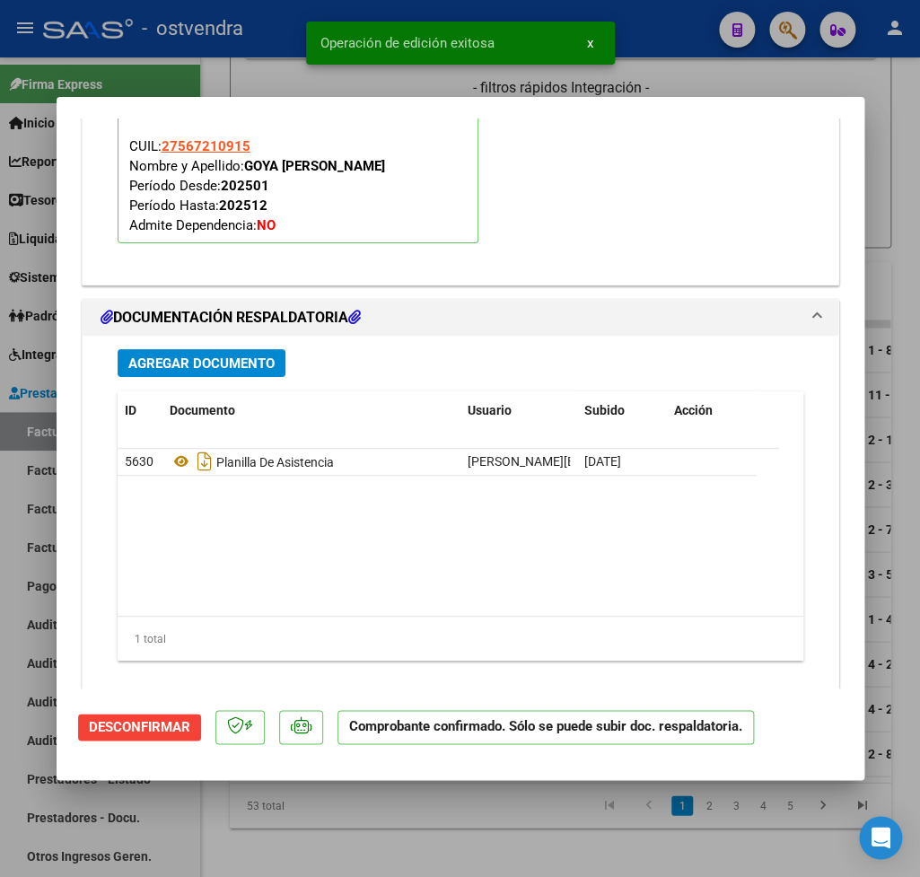
type input "$ 0,00"
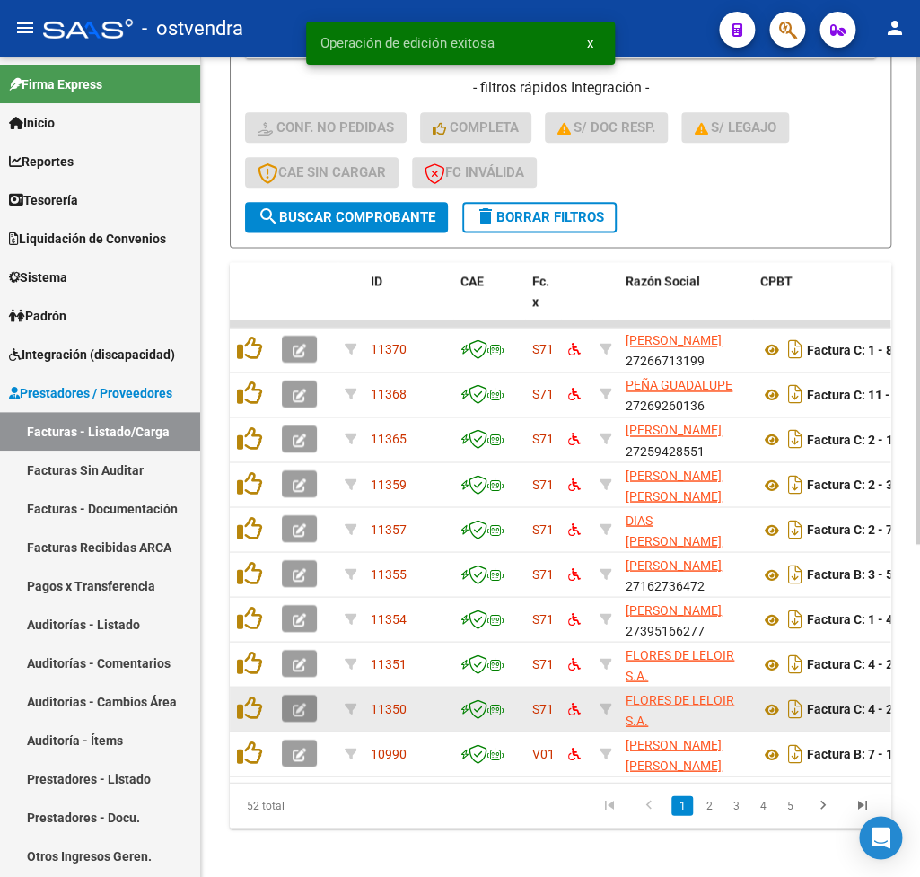
click at [295, 703] on icon "button" at bounding box center [299, 709] width 13 height 13
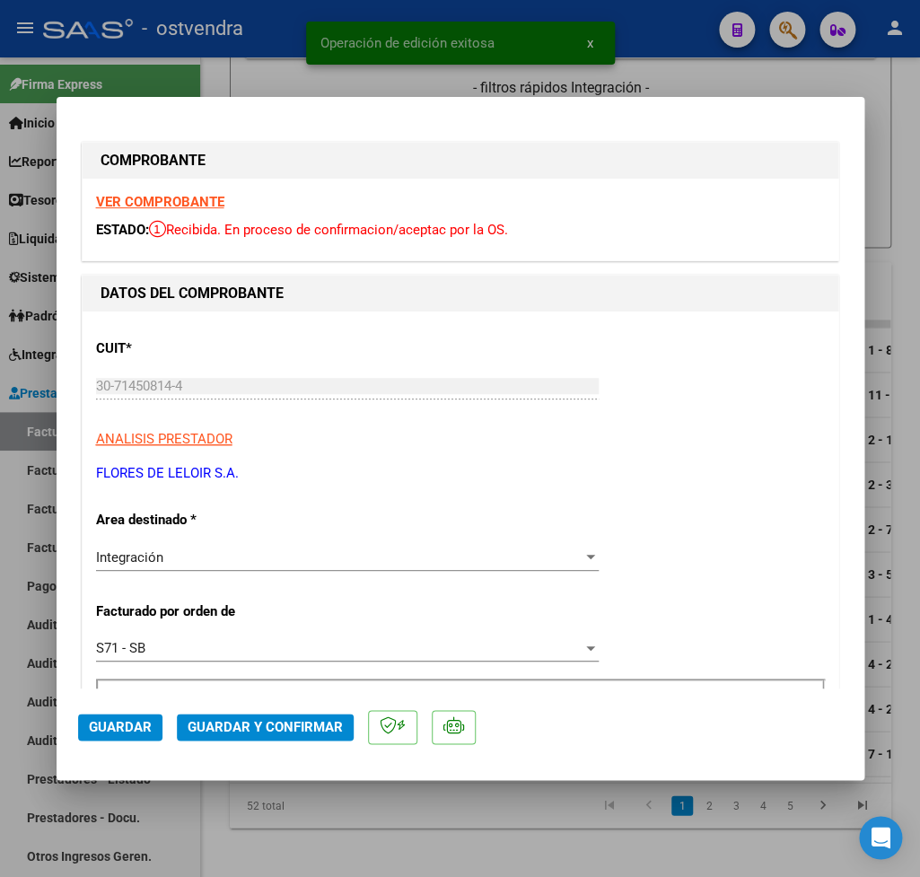
click at [153, 201] on strong "VER COMPROBANTE" at bounding box center [160, 202] width 128 height 16
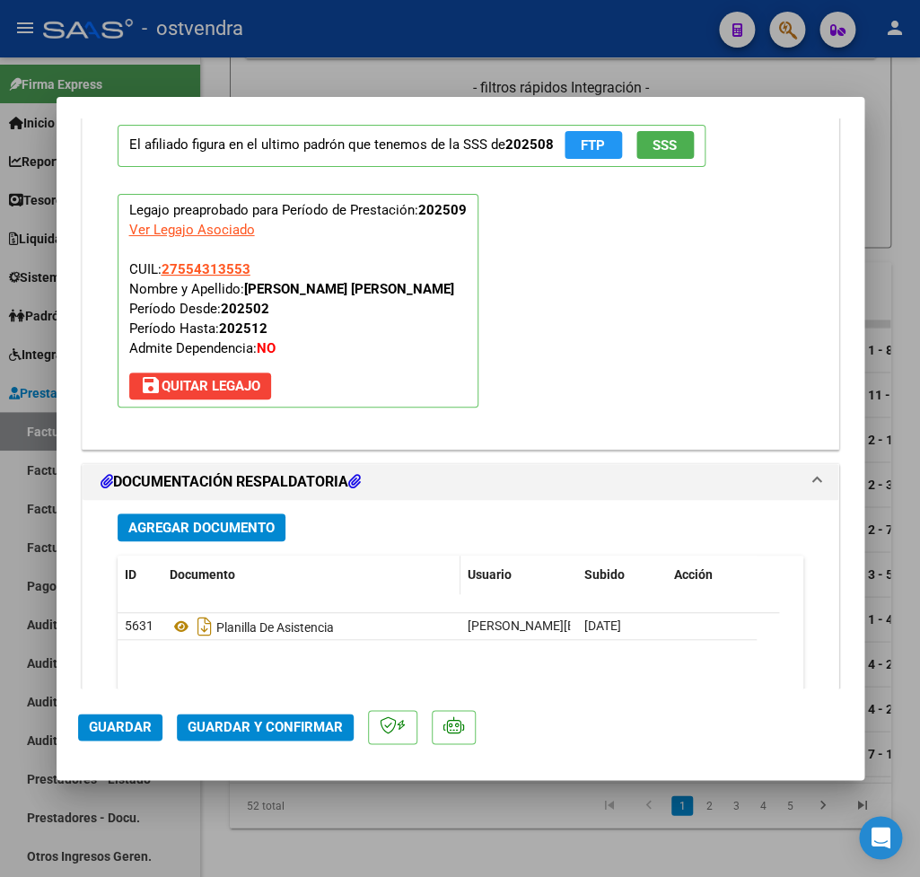
scroll to position [1995, 0]
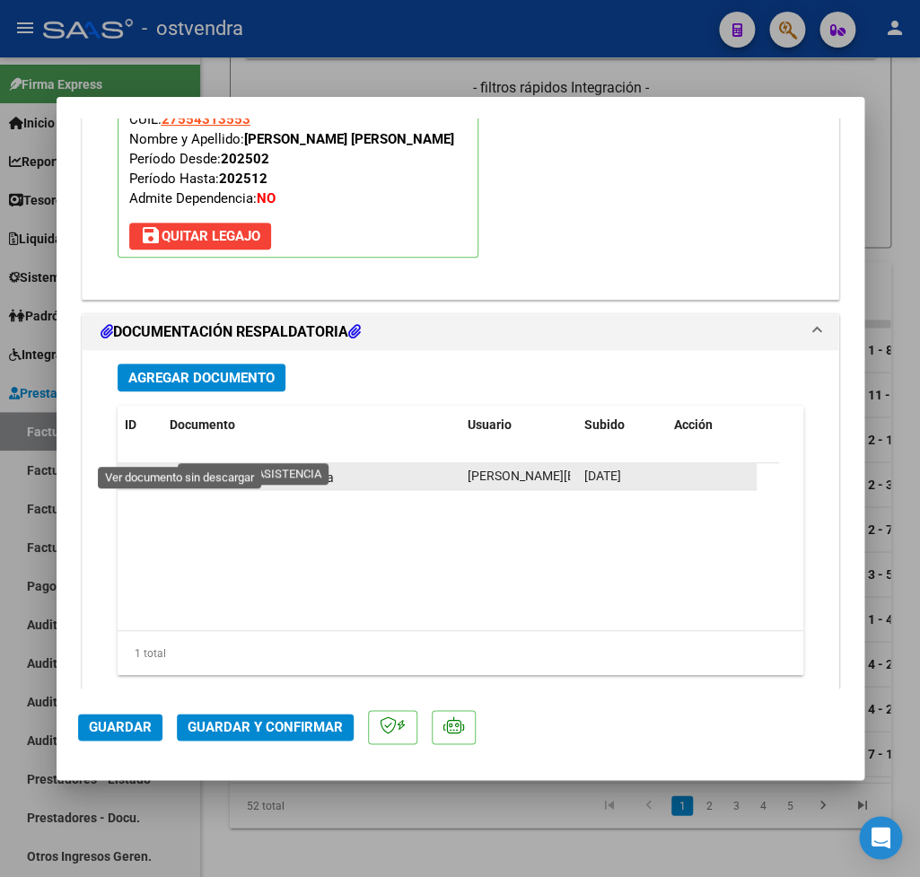
click at [180, 466] on icon at bounding box center [181, 477] width 23 height 22
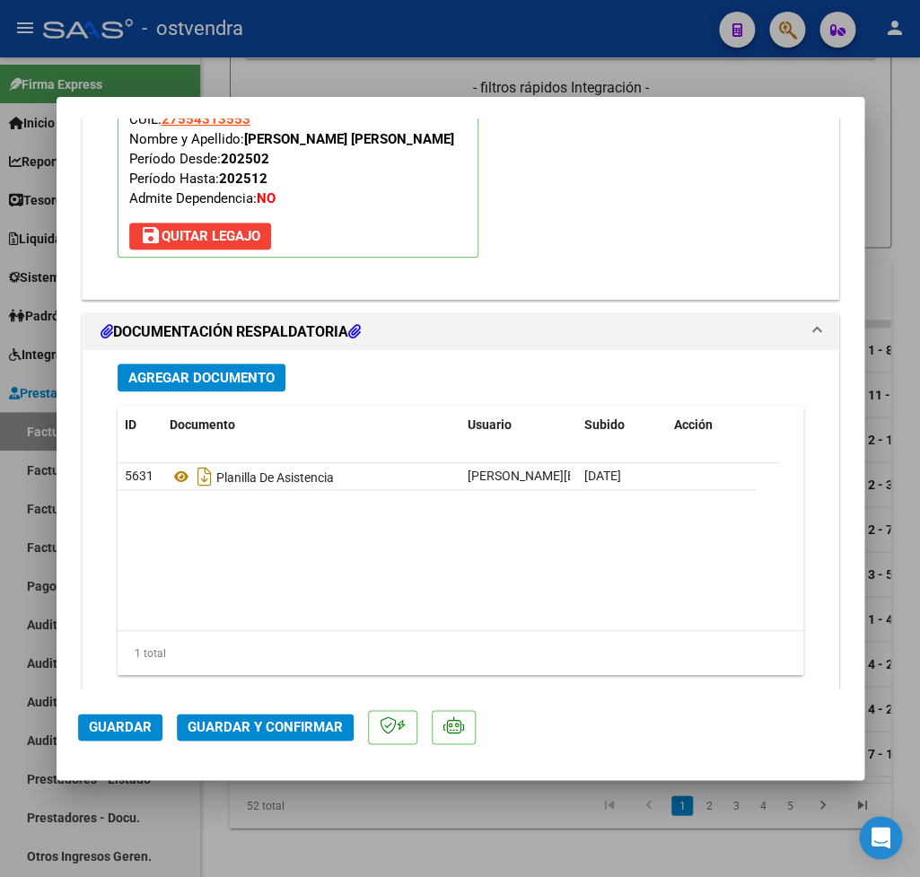
click at [302, 731] on span "Guardar y Confirmar" at bounding box center [265, 727] width 155 height 16
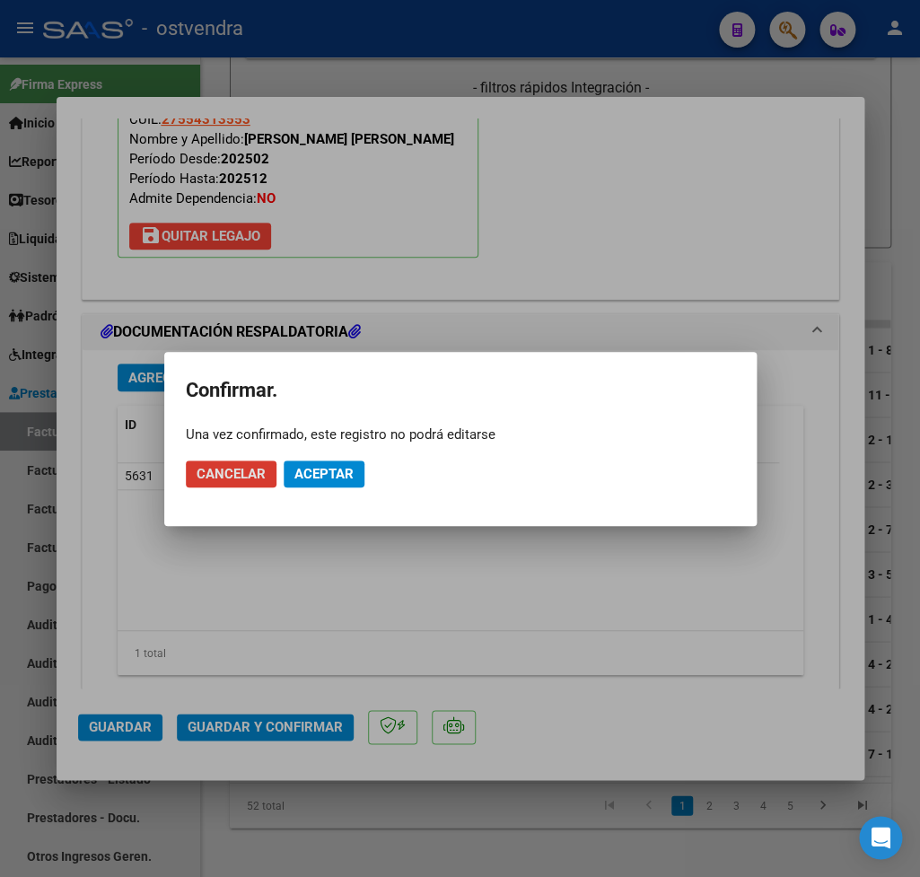
click at [333, 463] on button "Aceptar" at bounding box center [324, 473] width 81 height 27
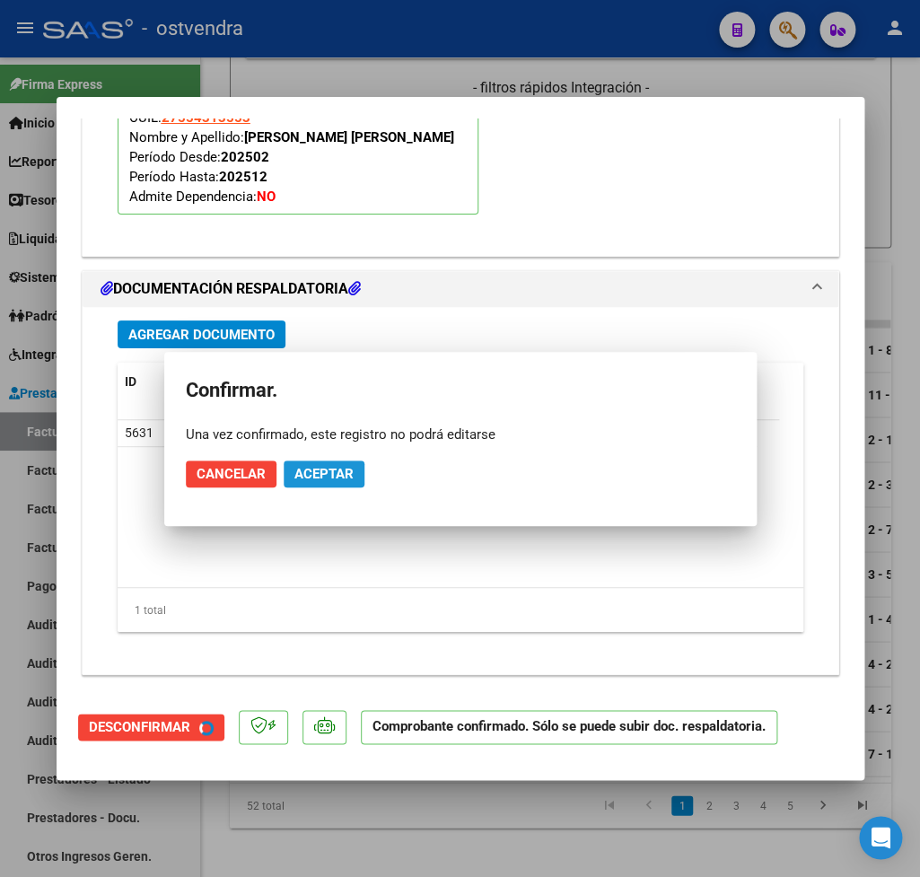
scroll to position [1807, 0]
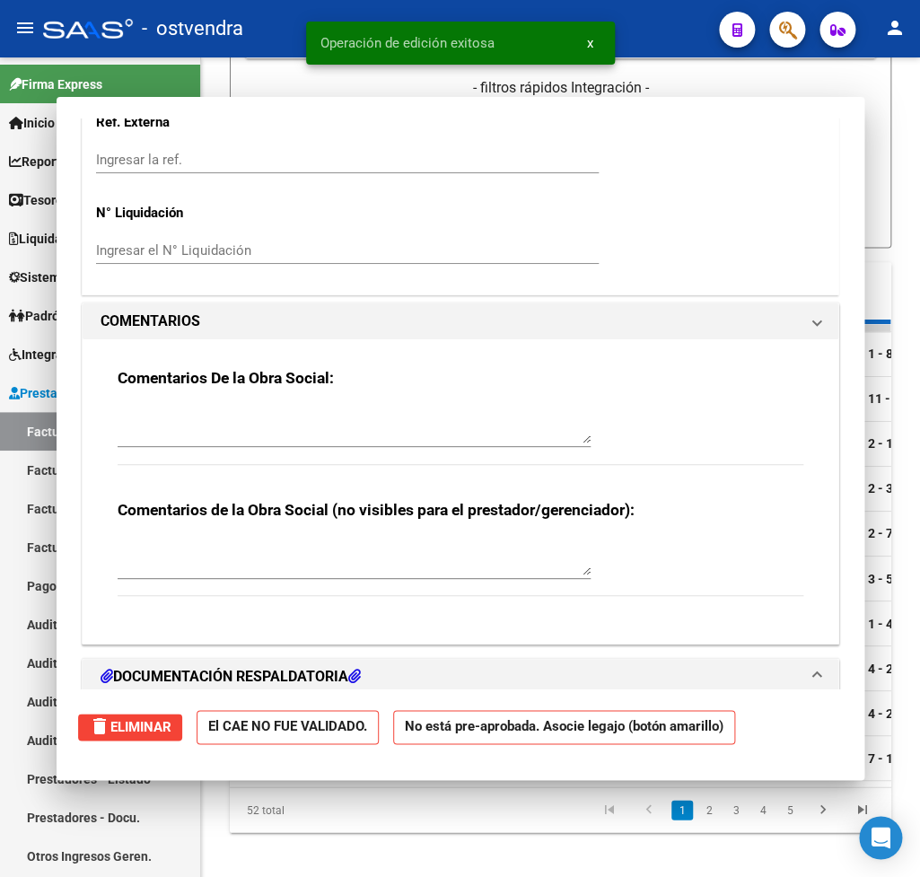
type input "$ 0,00"
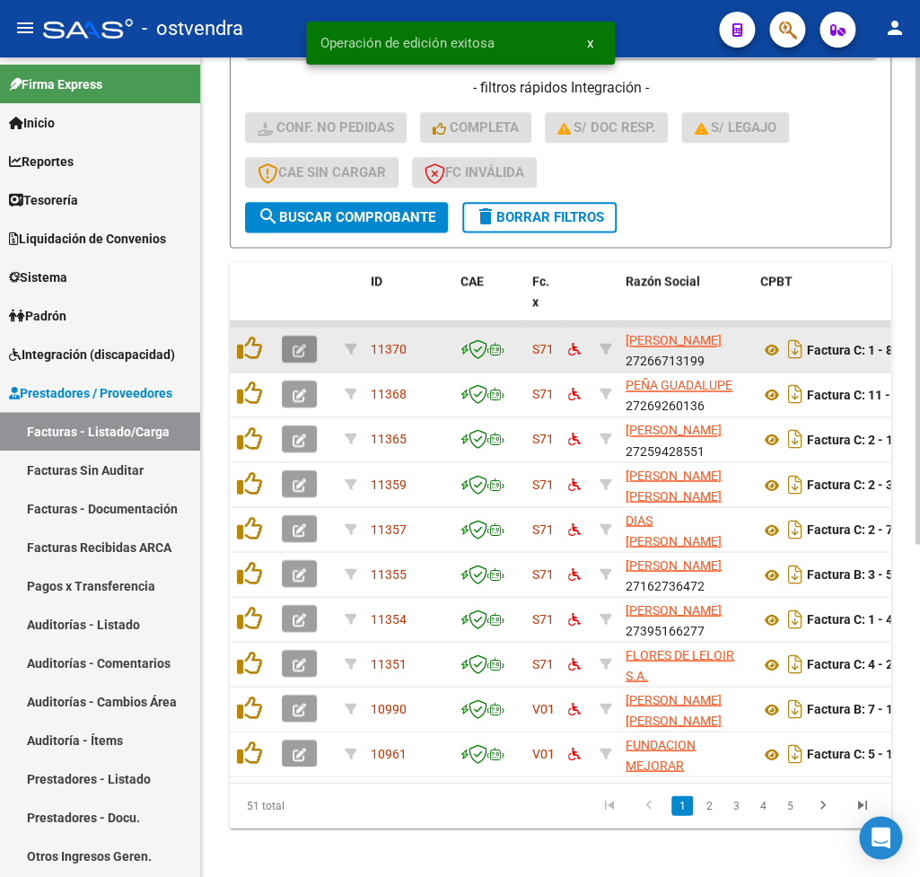
click at [307, 358] on button "button" at bounding box center [299, 349] width 35 height 27
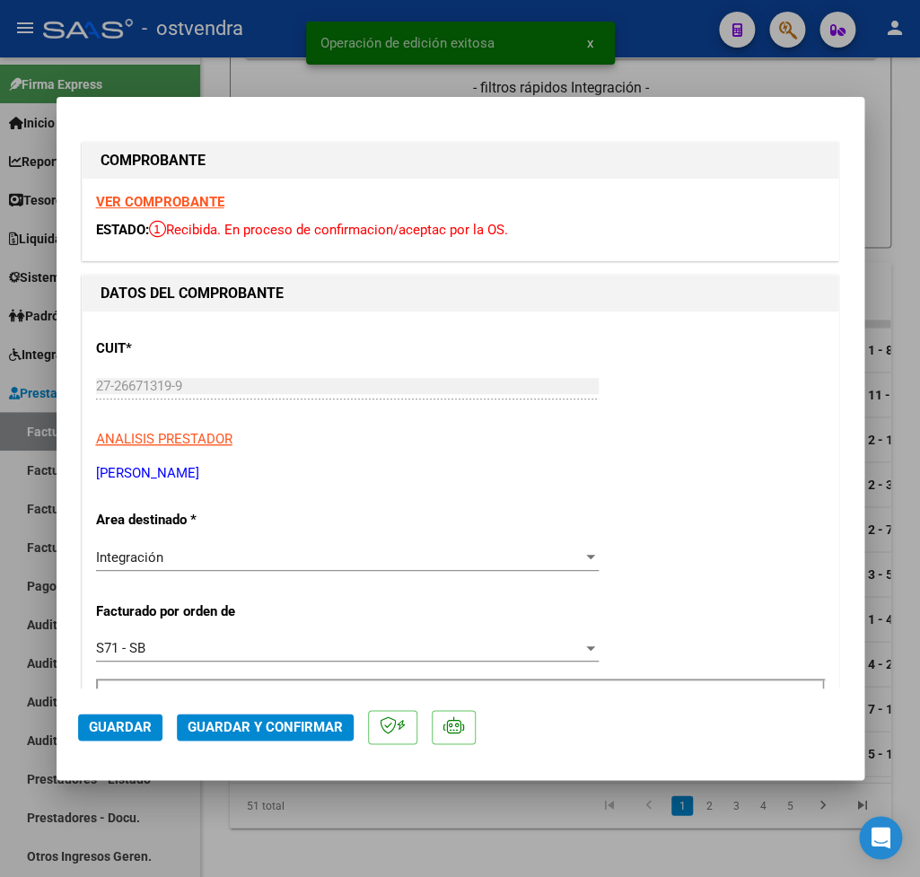
click at [177, 201] on strong "VER COMPROBANTE" at bounding box center [160, 202] width 128 height 16
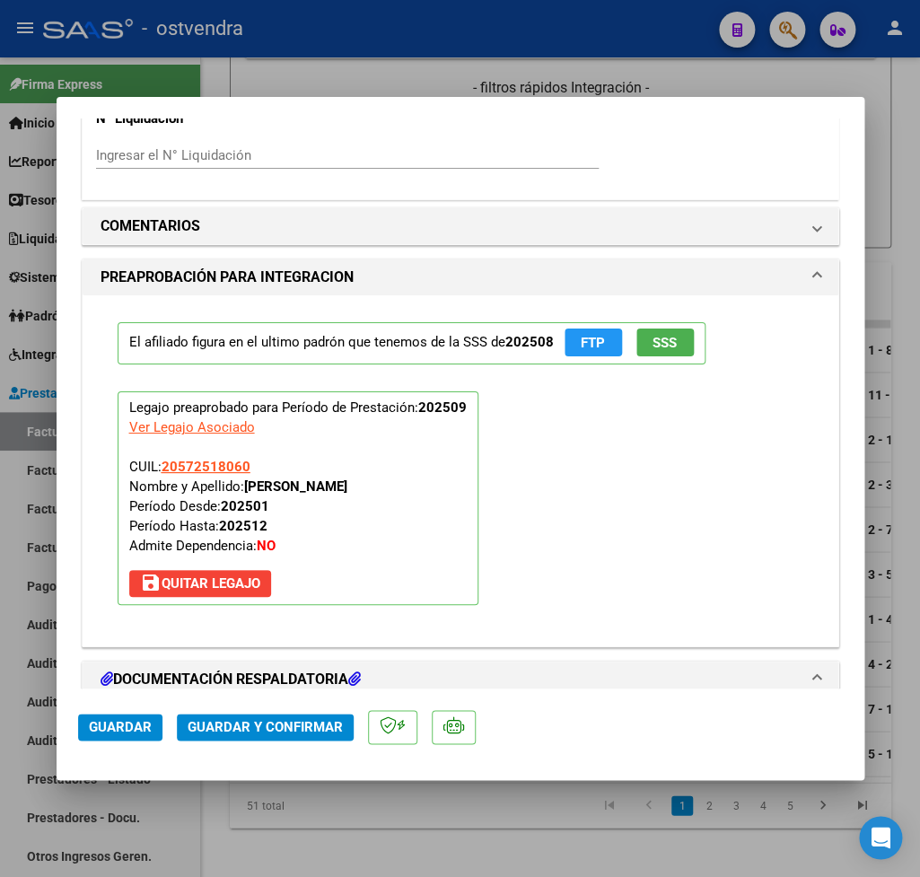
scroll to position [1785, 0]
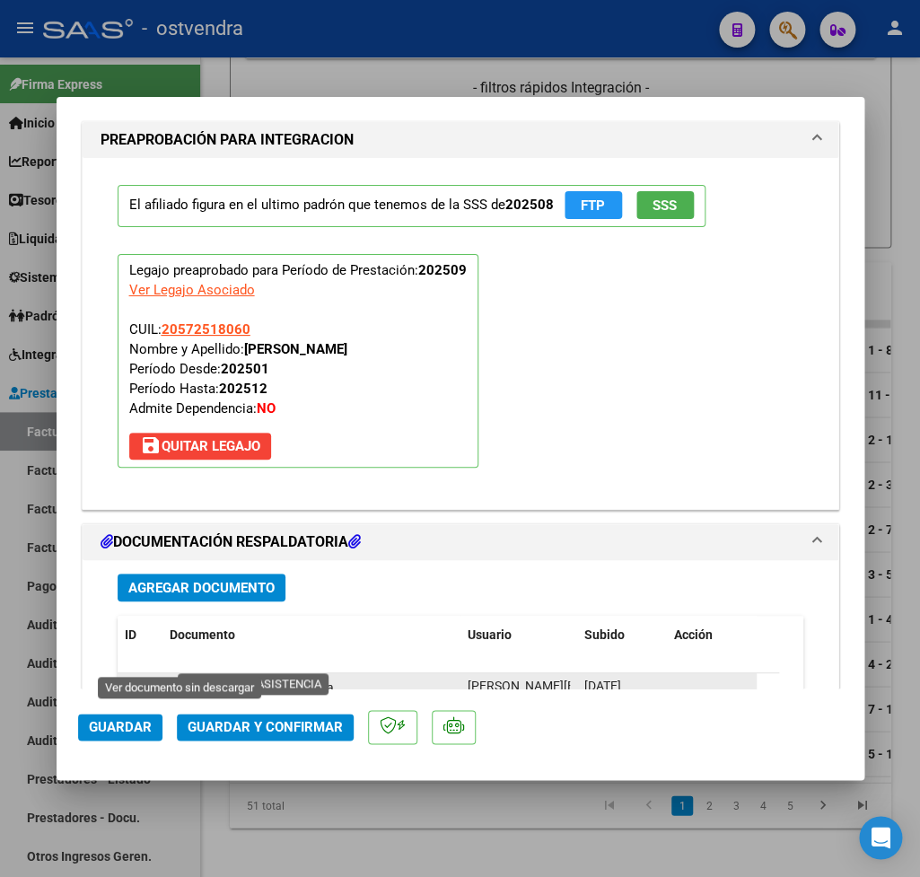
click at [178, 676] on icon at bounding box center [181, 687] width 23 height 22
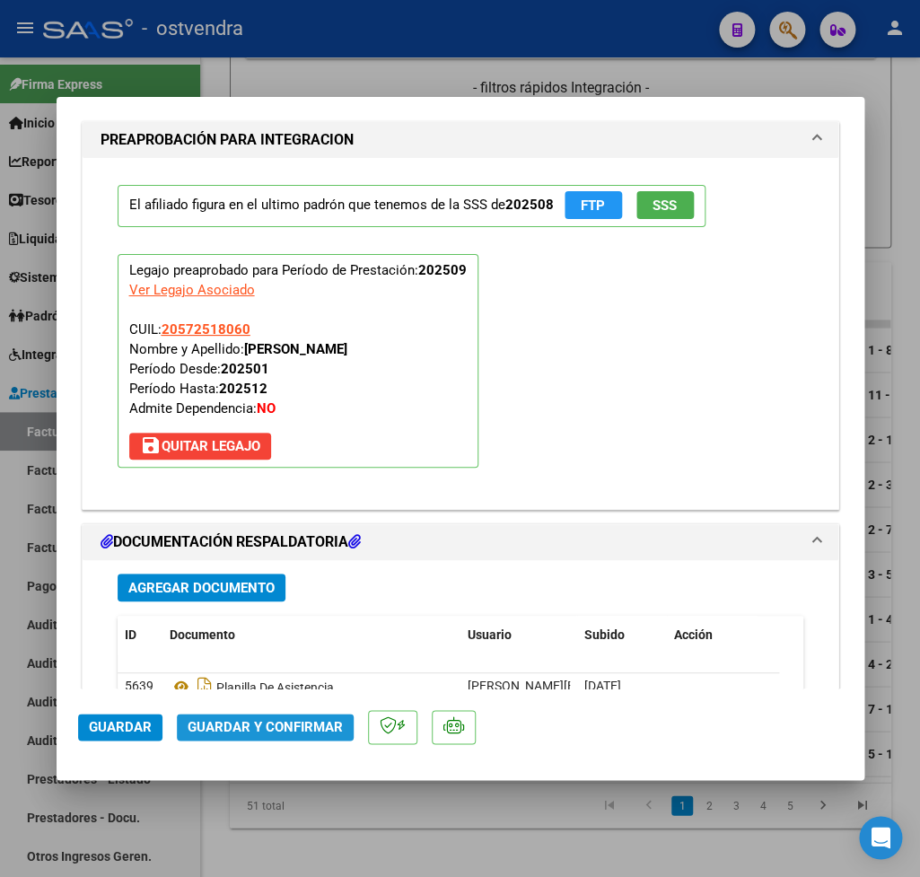
click at [311, 724] on span "Guardar y Confirmar" at bounding box center [265, 727] width 155 height 16
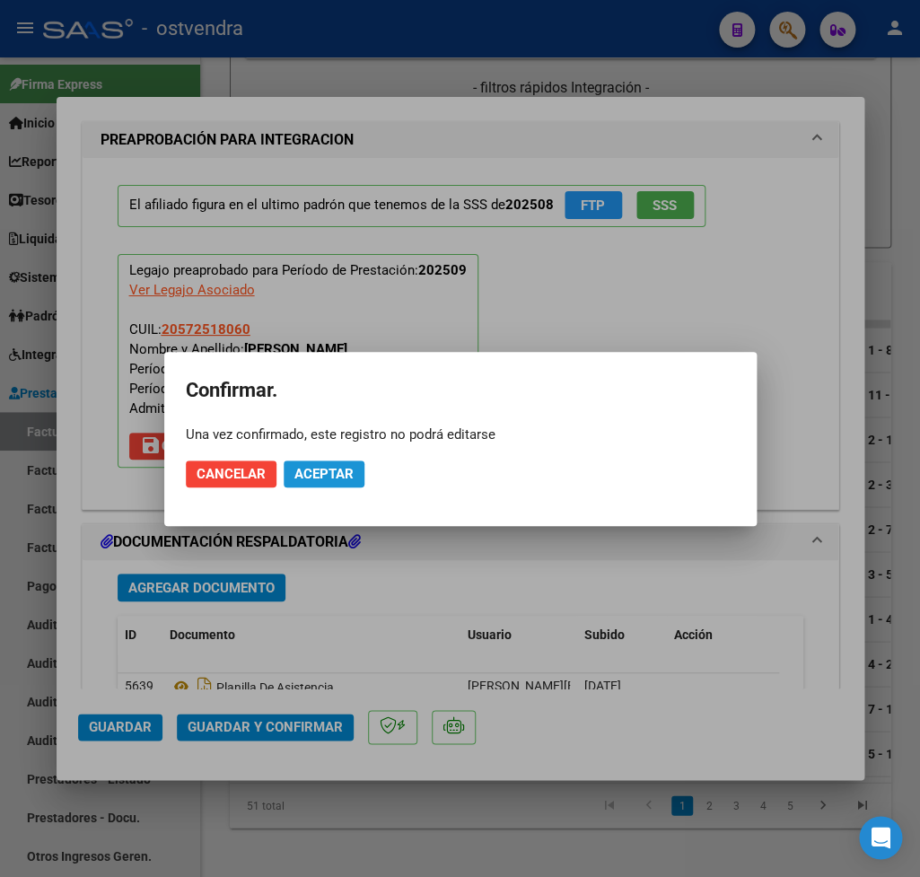
click at [337, 479] on span "Aceptar" at bounding box center [323, 474] width 59 height 16
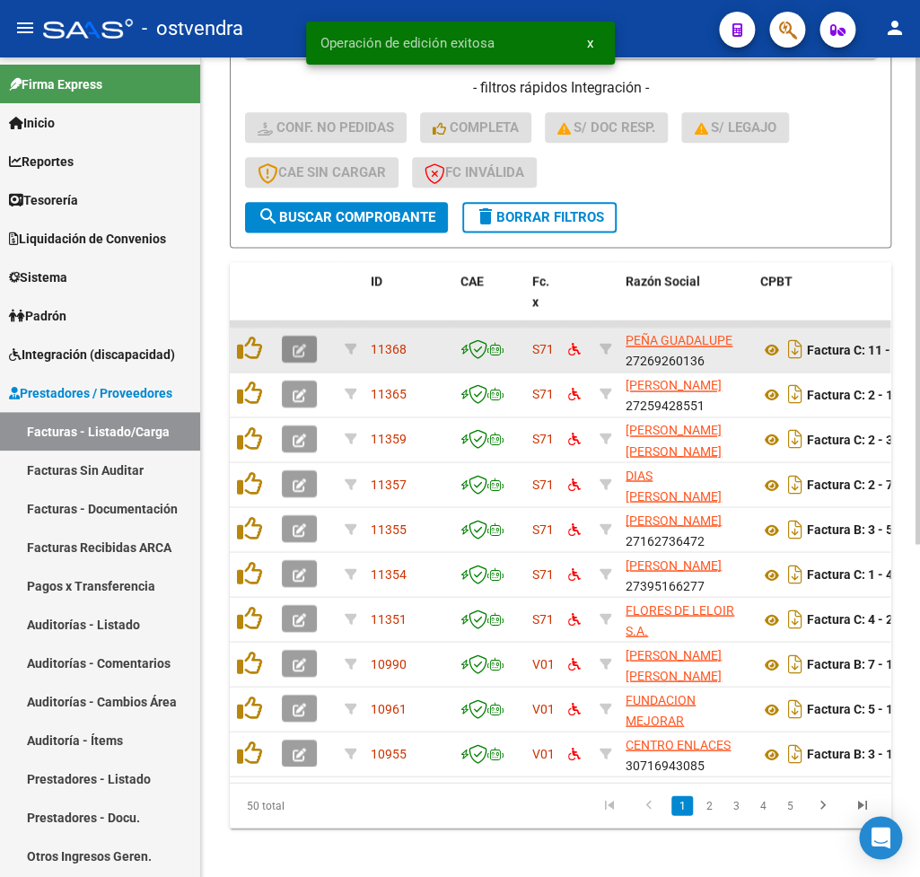
click at [303, 344] on icon "button" at bounding box center [299, 350] width 13 height 13
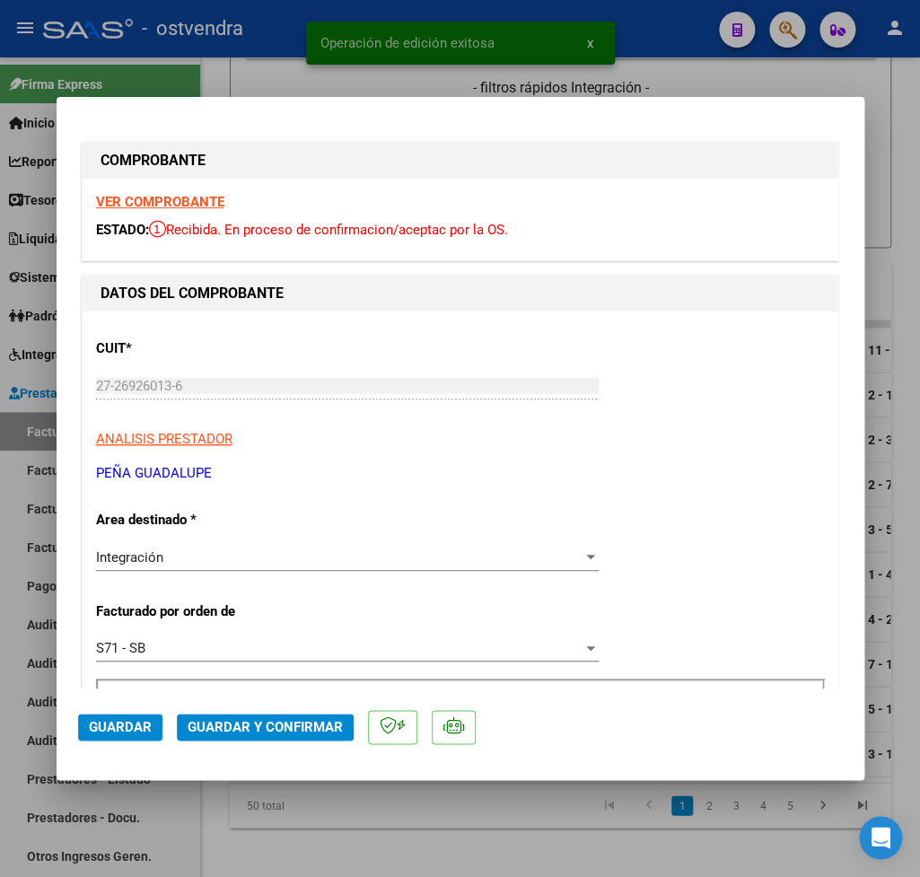
click at [135, 196] on strong "VER COMPROBANTE" at bounding box center [160, 202] width 128 height 16
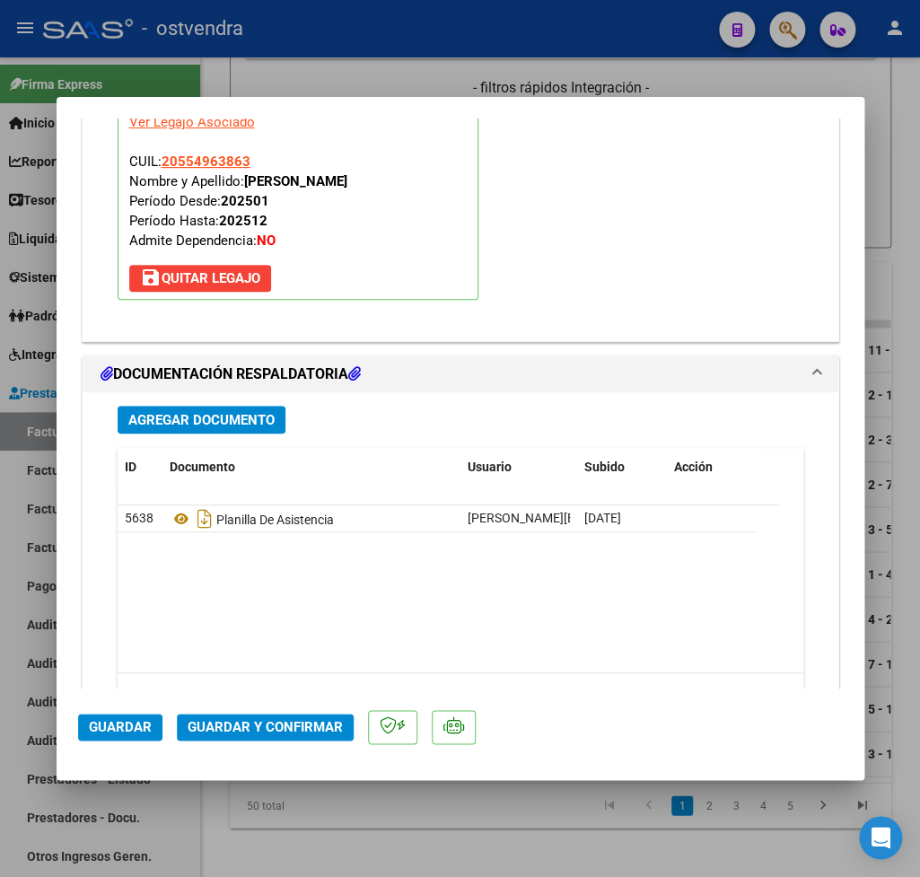
scroll to position [1995, 0]
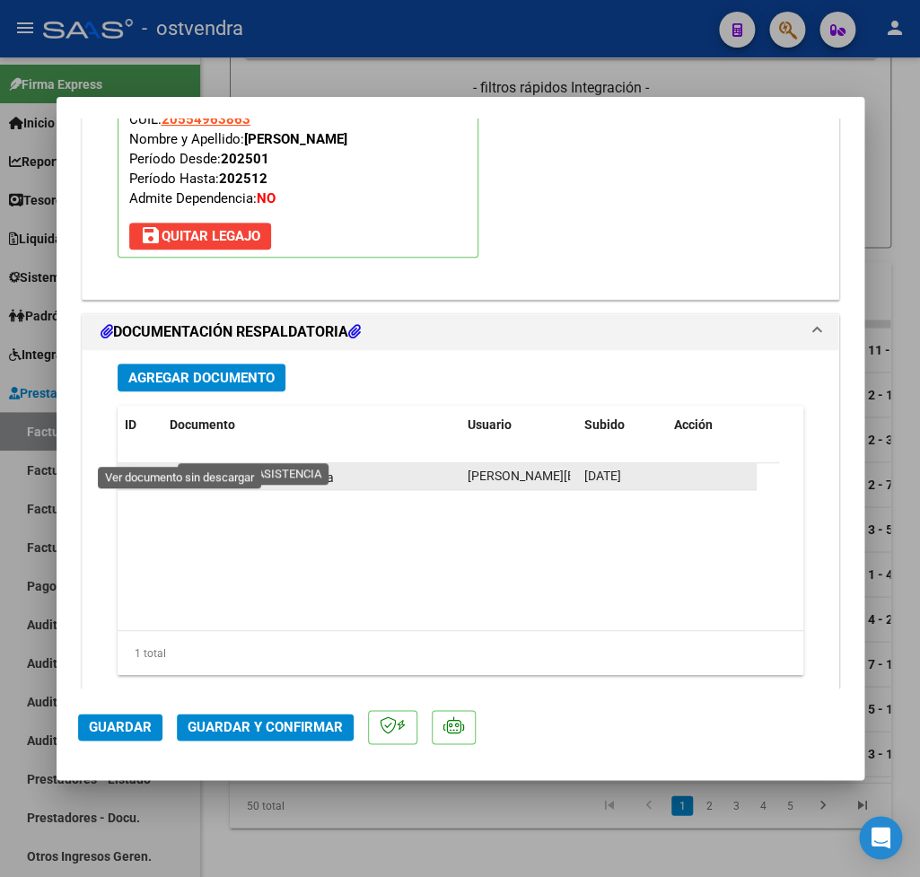
click at [180, 466] on icon at bounding box center [181, 477] width 23 height 22
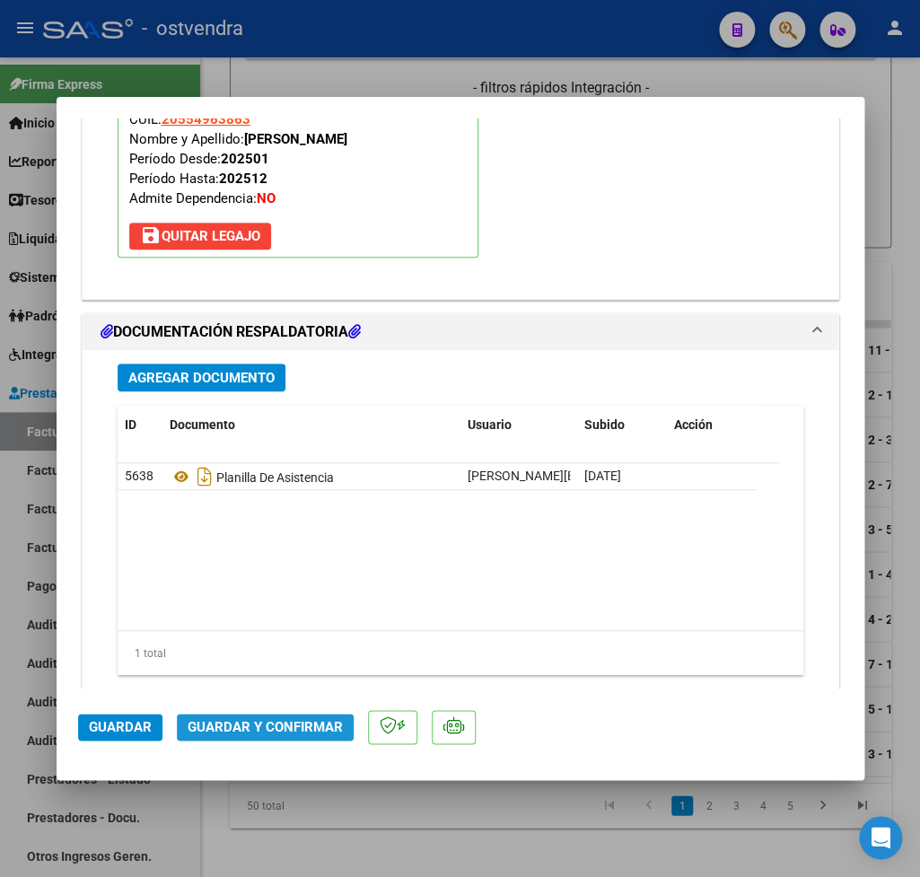
click at [302, 729] on span "Guardar y Confirmar" at bounding box center [265, 727] width 155 height 16
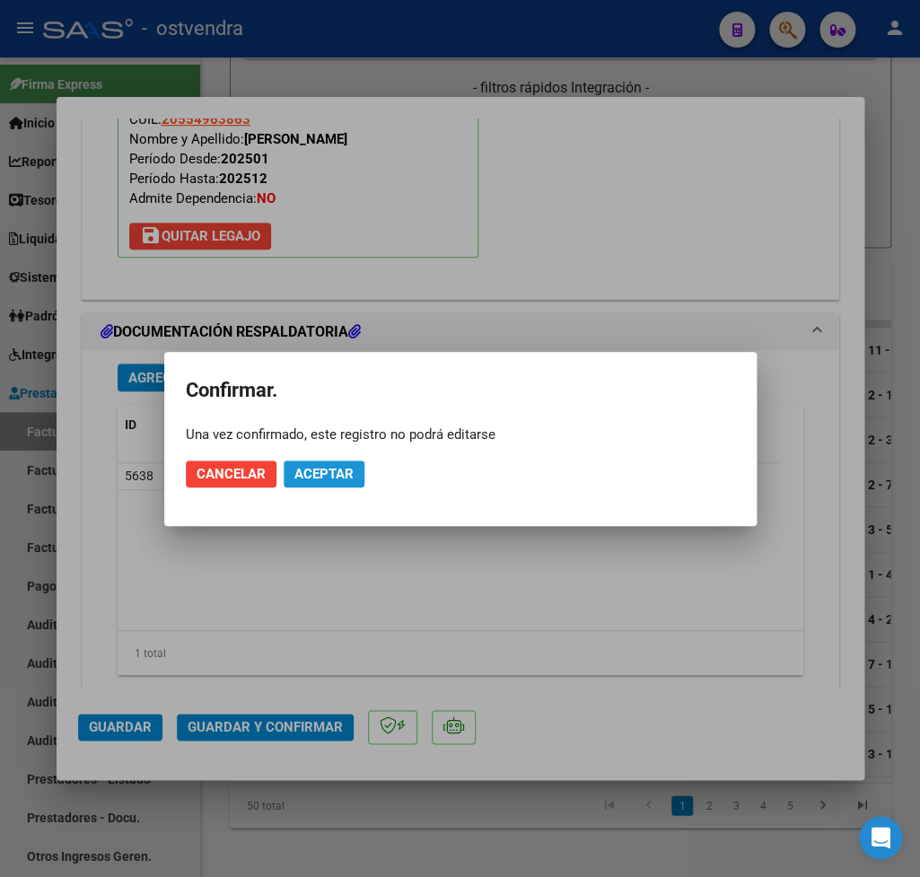
click at [328, 471] on span "Aceptar" at bounding box center [323, 474] width 59 height 16
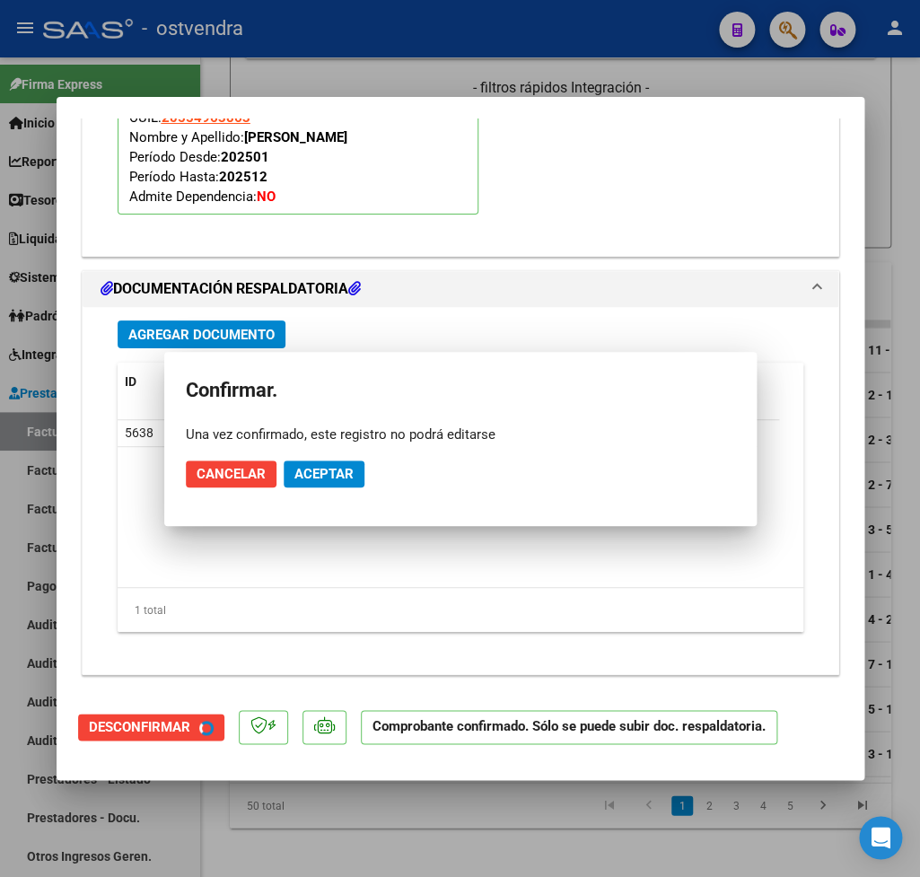
scroll to position [1807, 0]
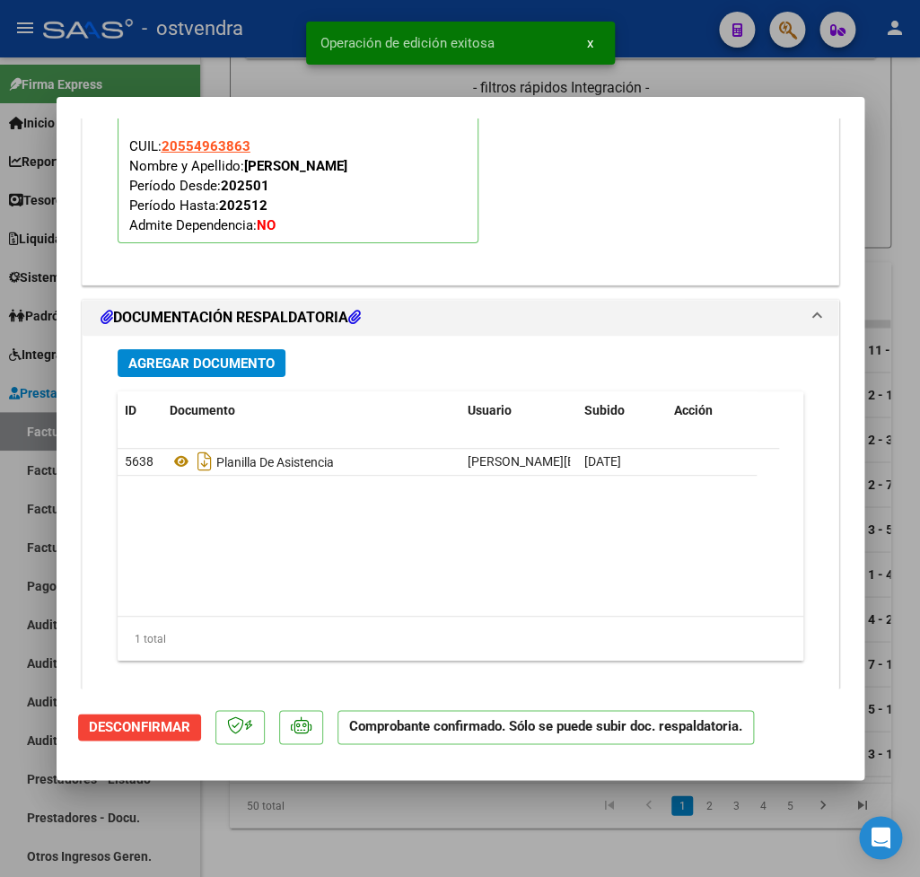
click at [890, 104] on div at bounding box center [460, 438] width 920 height 877
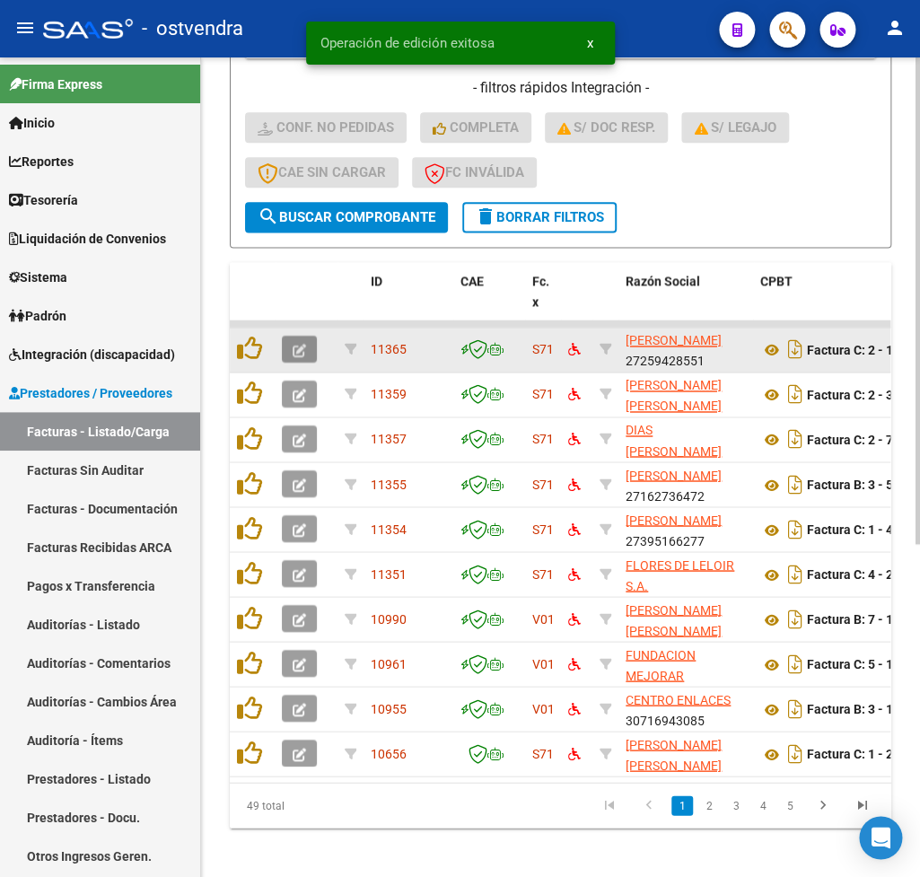
click at [301, 358] on button "button" at bounding box center [299, 349] width 35 height 27
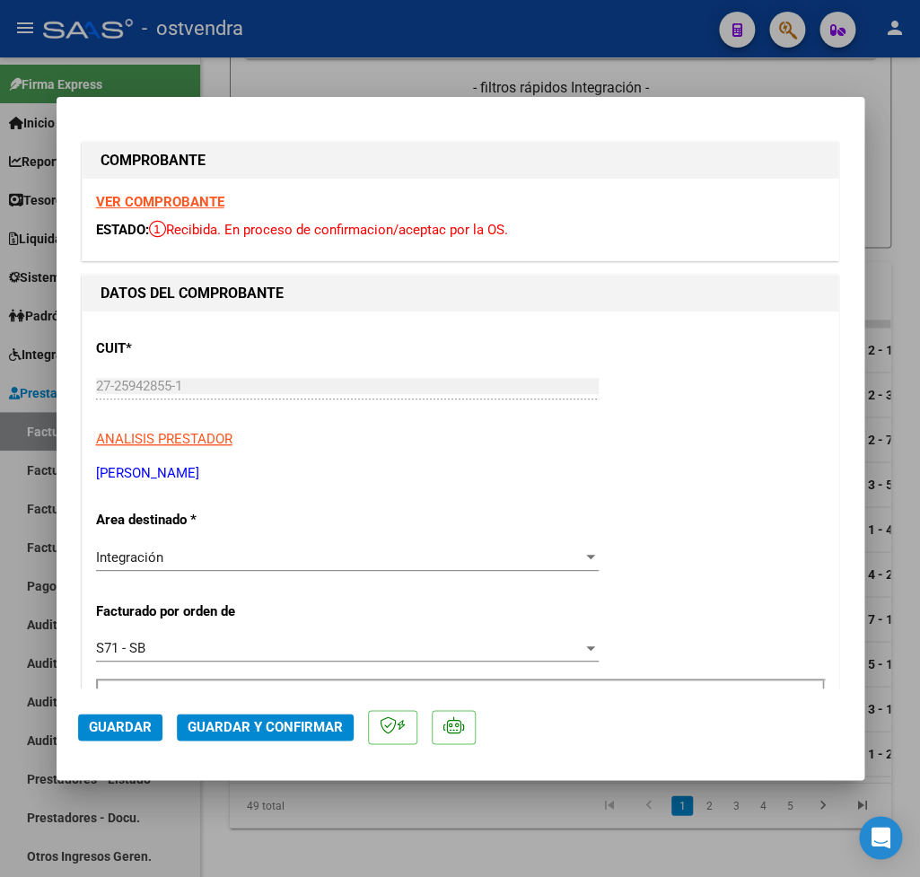
click at [145, 204] on strong "VER COMPROBANTE" at bounding box center [160, 202] width 128 height 16
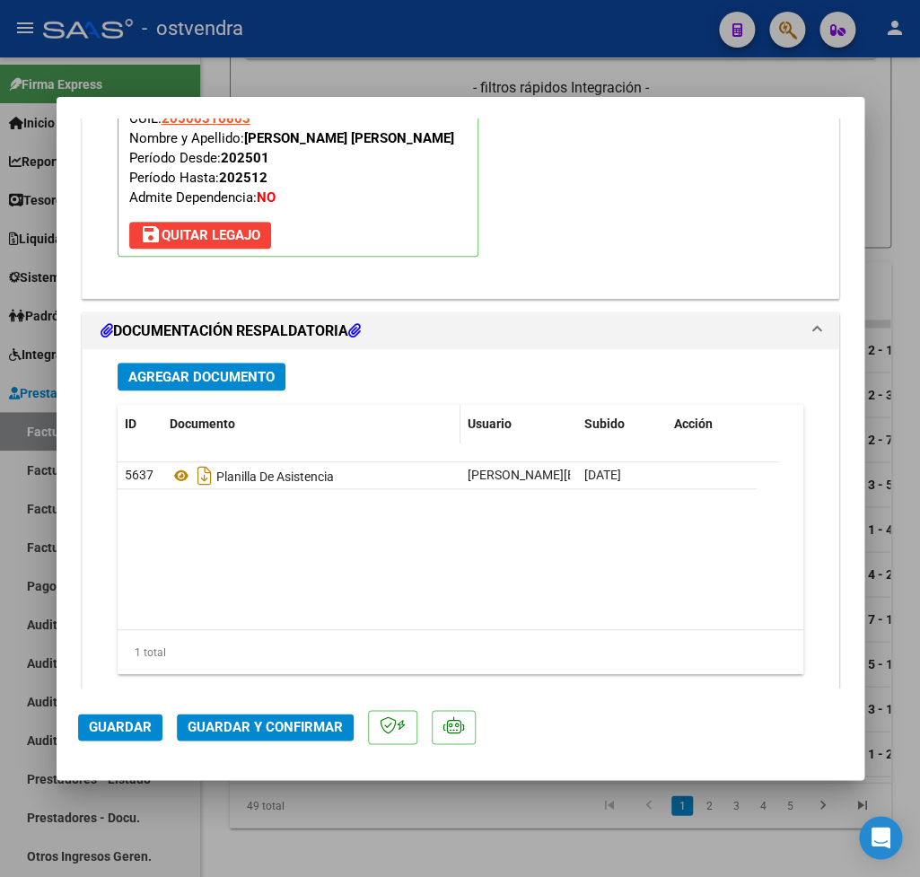
scroll to position [2011, 0]
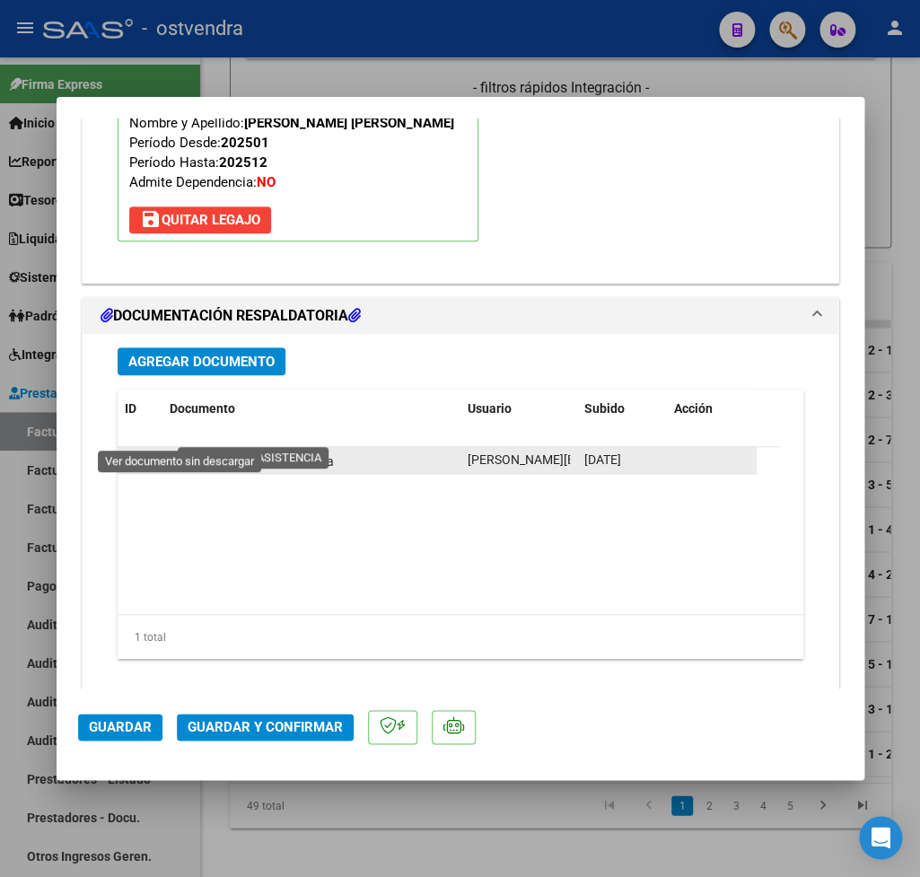
click at [180, 450] on icon at bounding box center [181, 461] width 23 height 22
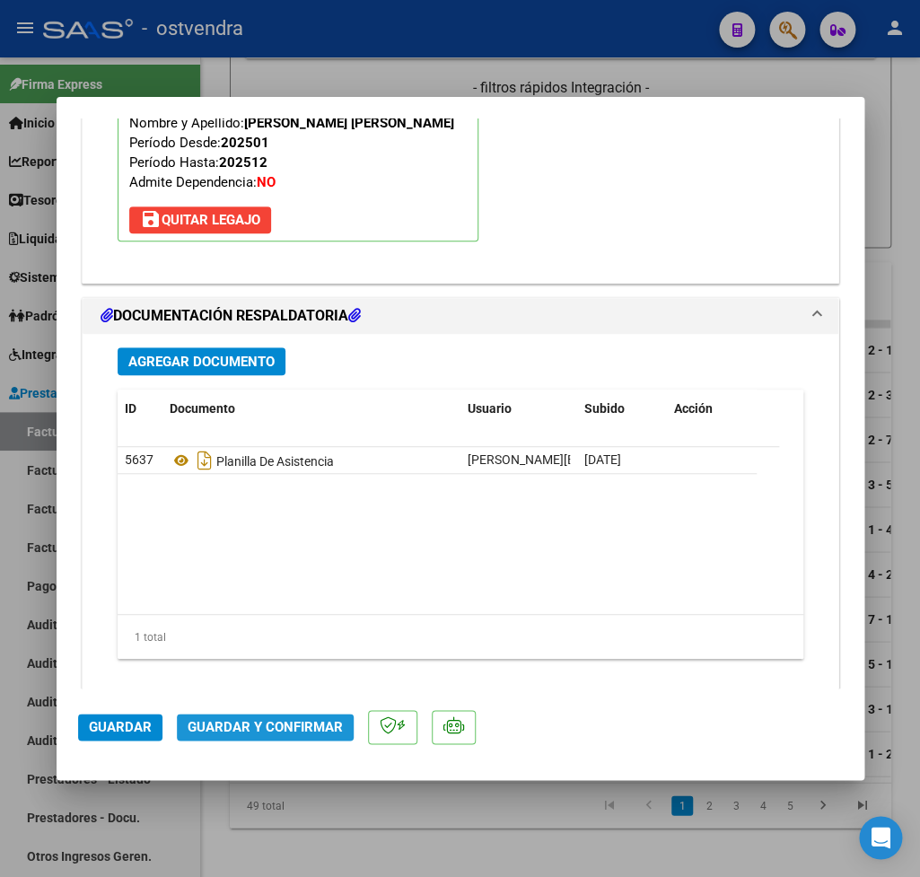
click at [285, 721] on span "Guardar y Confirmar" at bounding box center [265, 727] width 155 height 16
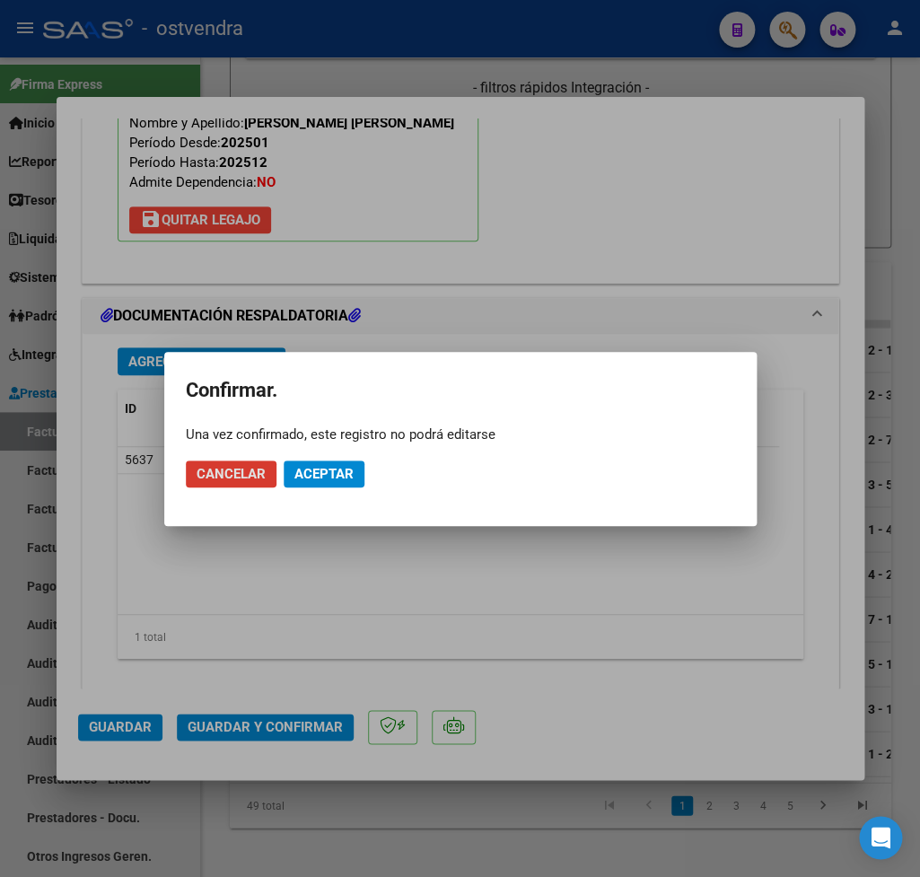
click at [568, 276] on div at bounding box center [460, 438] width 920 height 877
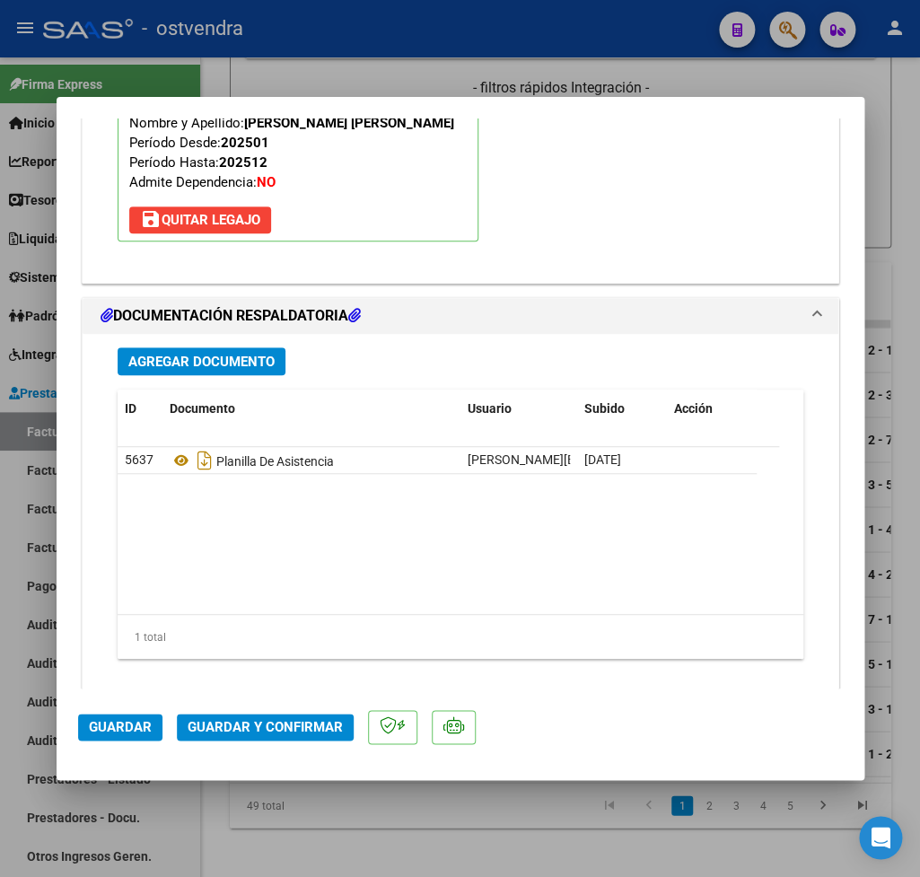
click at [279, 718] on button "Guardar y Confirmar" at bounding box center [265, 727] width 177 height 27
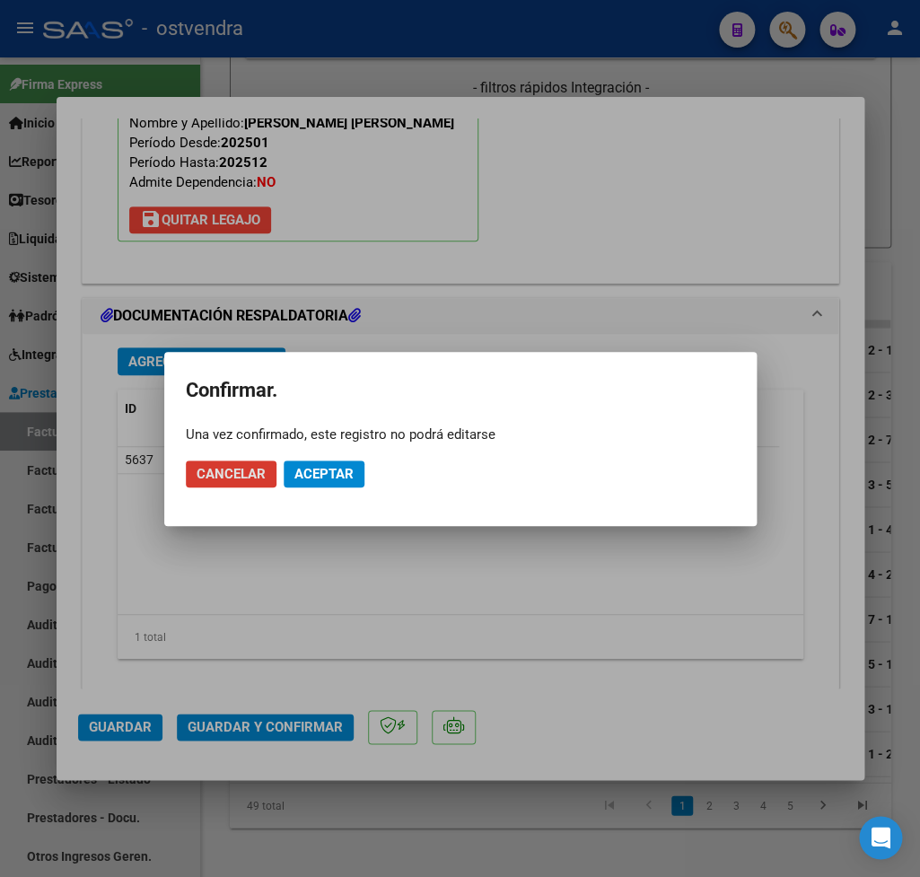
click at [338, 474] on span "Aceptar" at bounding box center [323, 474] width 59 height 16
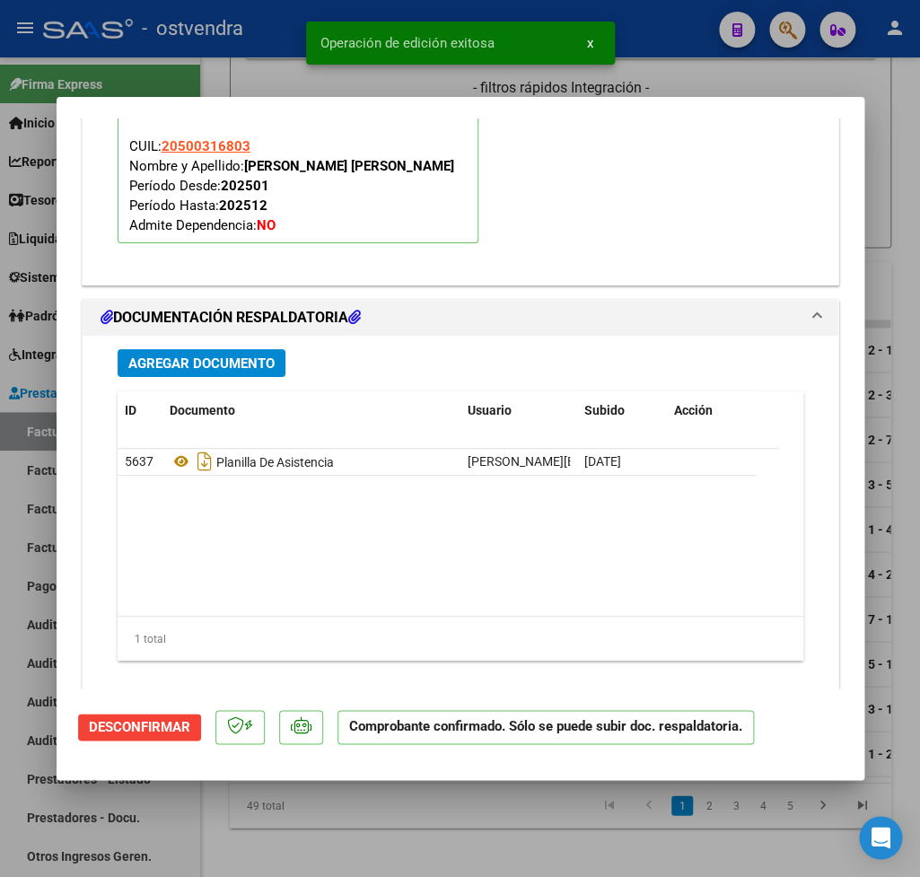
type input "$ 0,00"
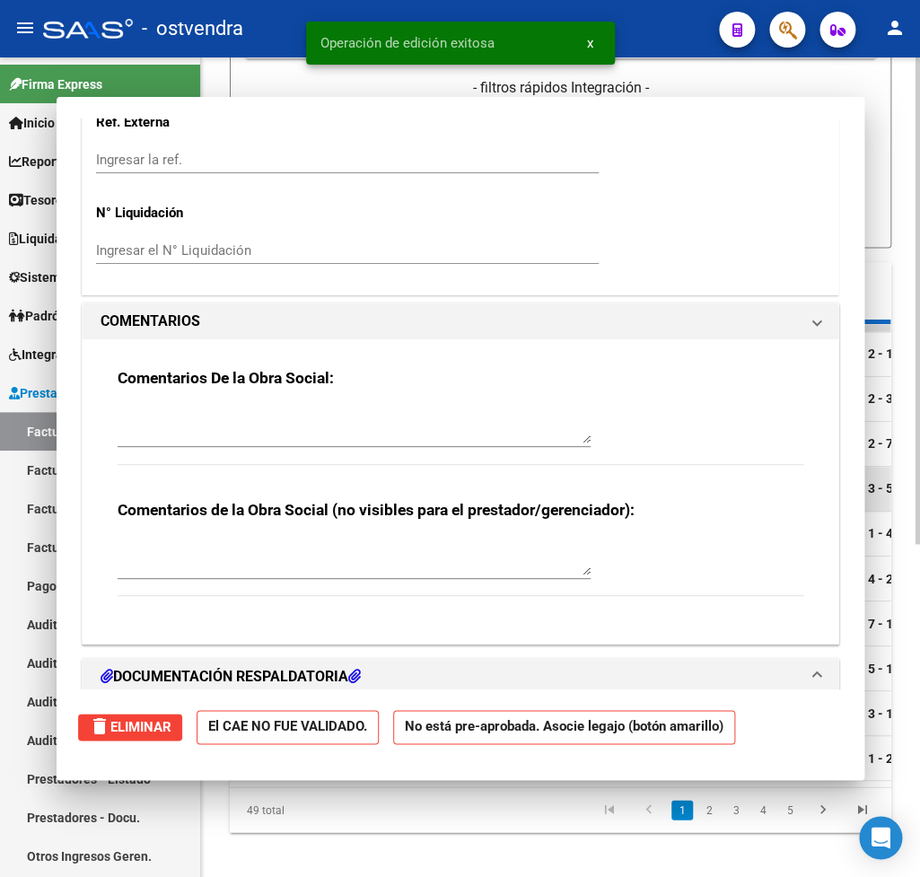
scroll to position [1861, 0]
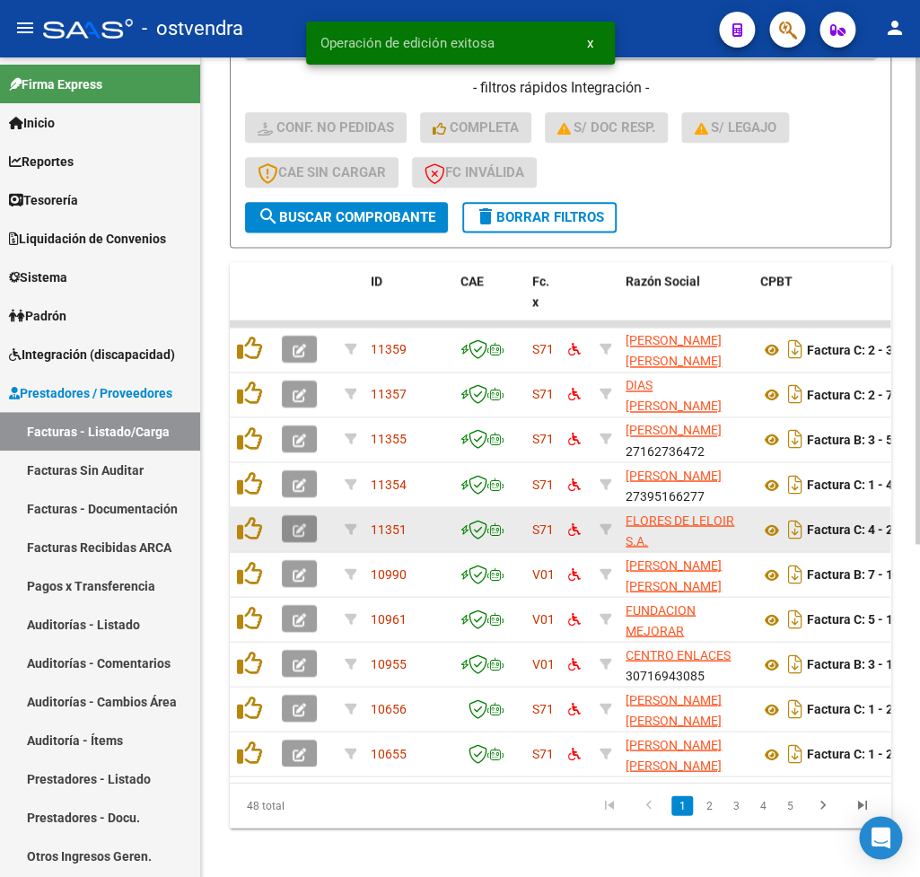
click at [303, 527] on icon "button" at bounding box center [299, 529] width 13 height 13
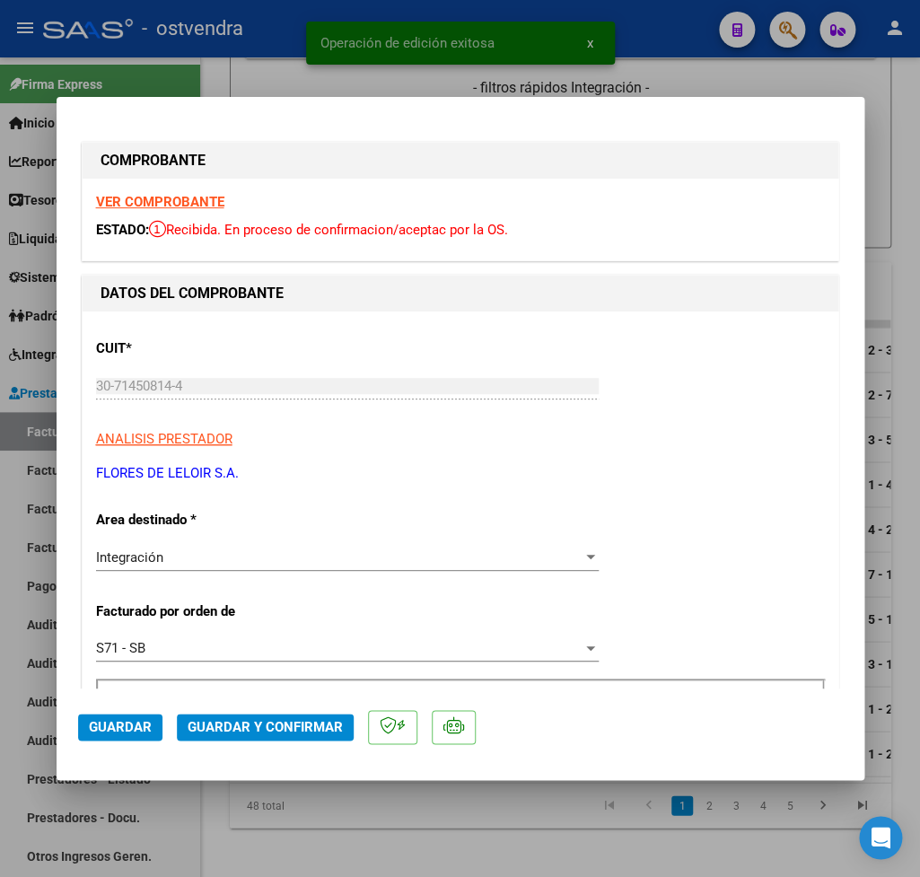
click at [153, 201] on strong "VER COMPROBANTE" at bounding box center [160, 202] width 128 height 16
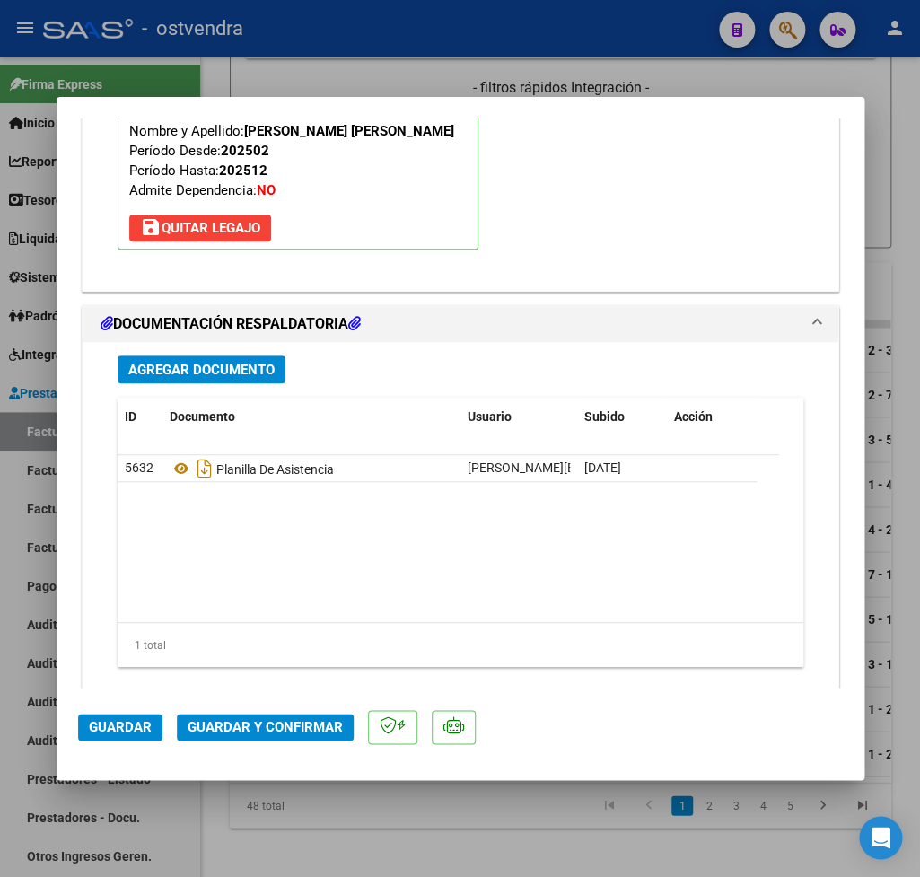
scroll to position [2011, 0]
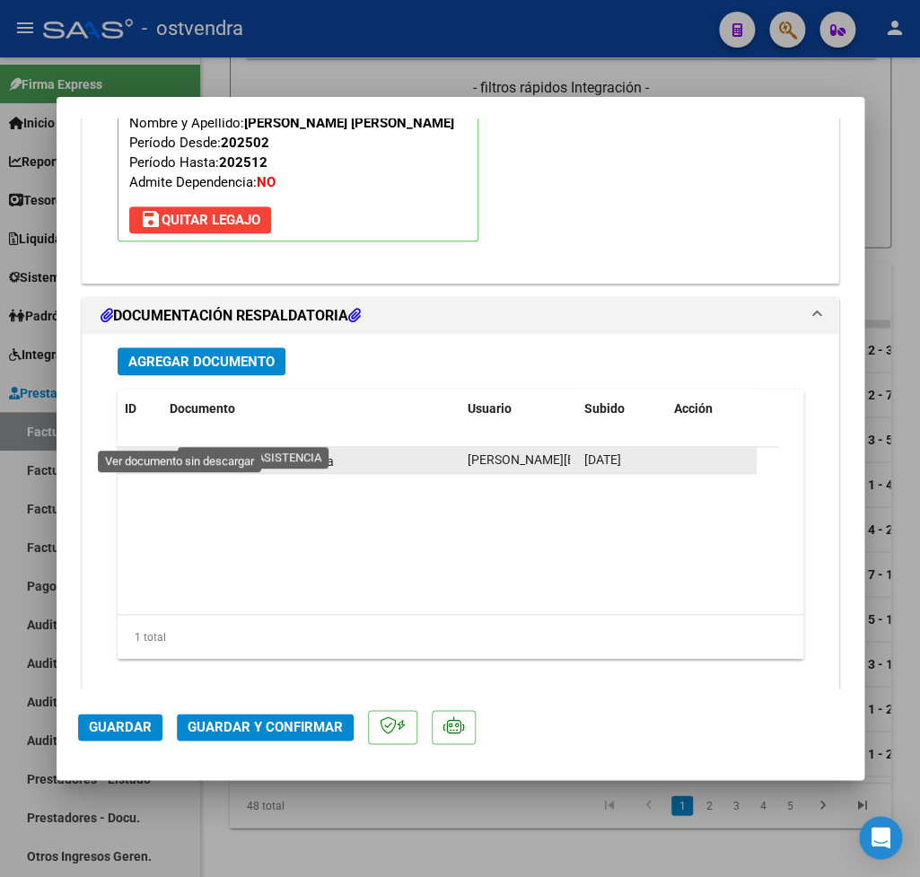
click at [171, 450] on icon at bounding box center [181, 461] width 23 height 22
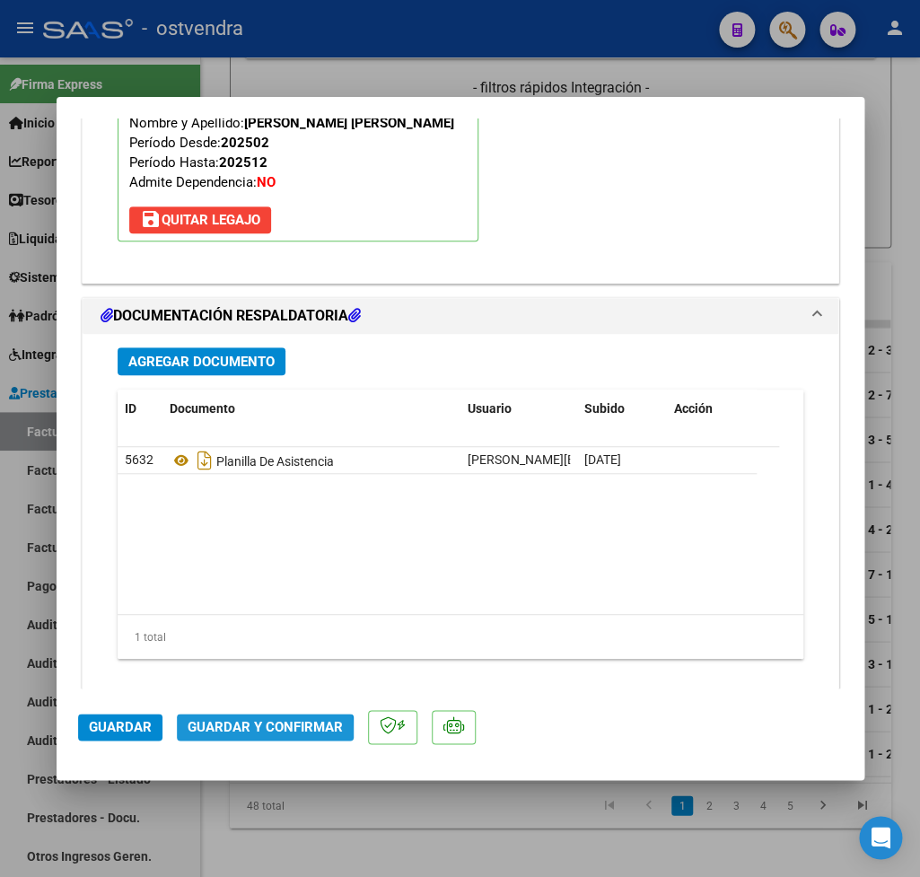
click at [239, 732] on span "Guardar y Confirmar" at bounding box center [265, 727] width 155 height 16
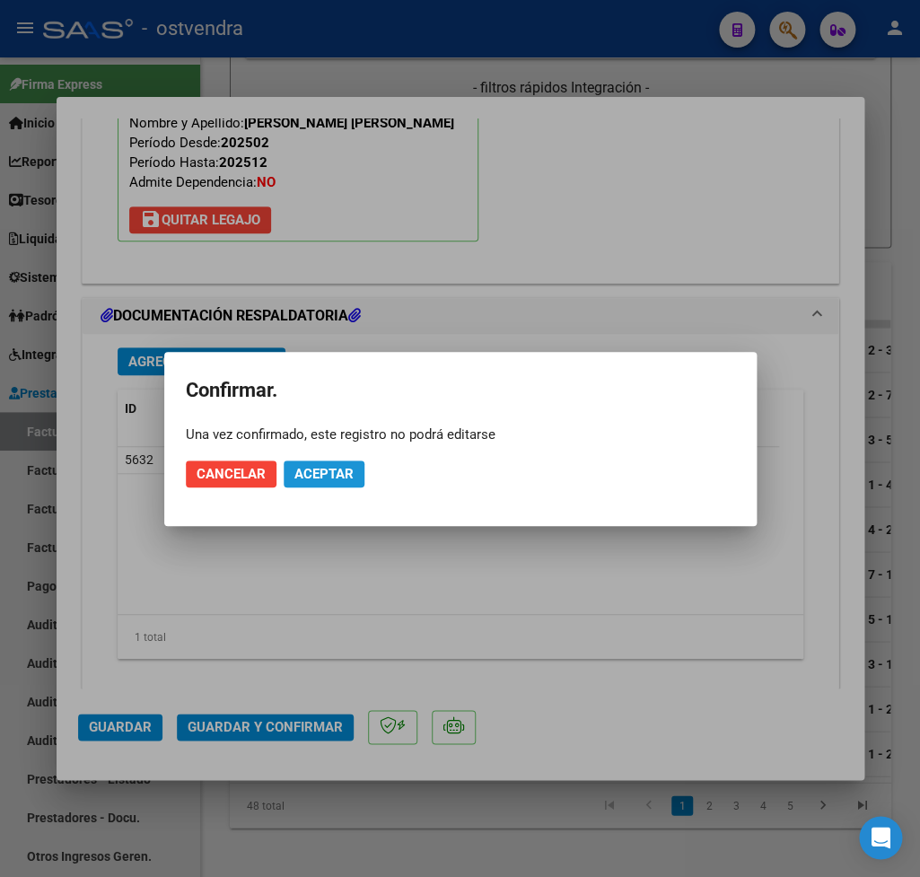
click at [315, 474] on span "Aceptar" at bounding box center [323, 474] width 59 height 16
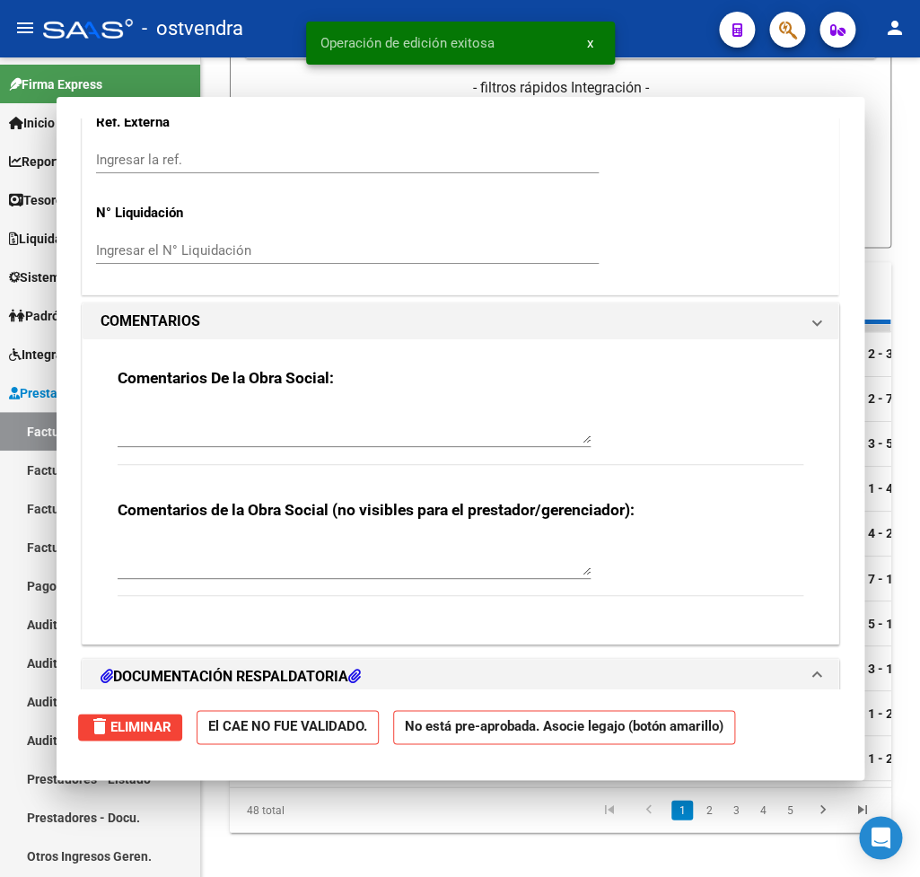
scroll to position [0, 0]
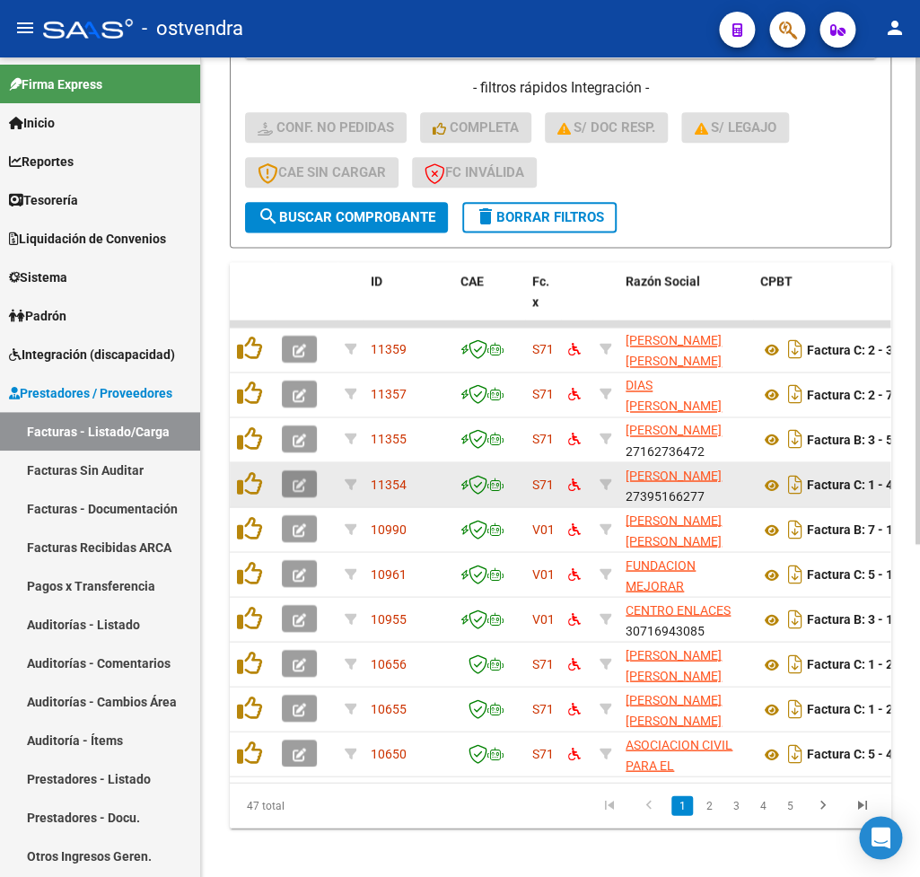
click at [296, 481] on icon "button" at bounding box center [299, 484] width 13 height 13
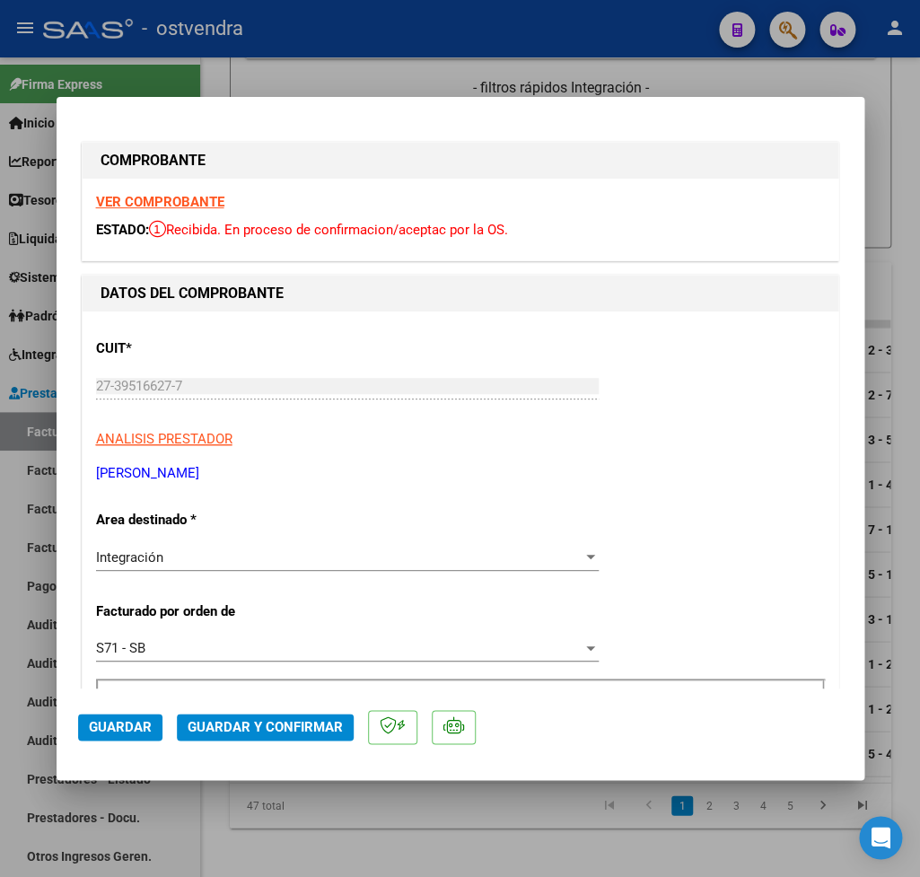
click at [180, 204] on strong "VER COMPROBANTE" at bounding box center [160, 202] width 128 height 16
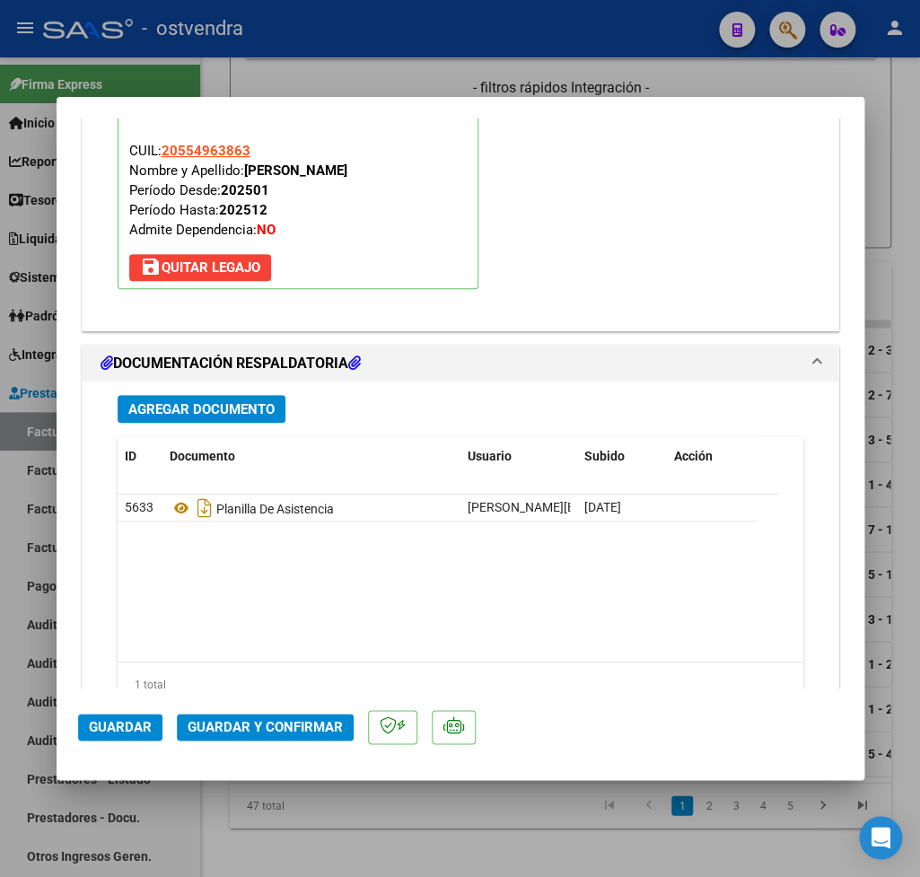
scroll to position [1995, 0]
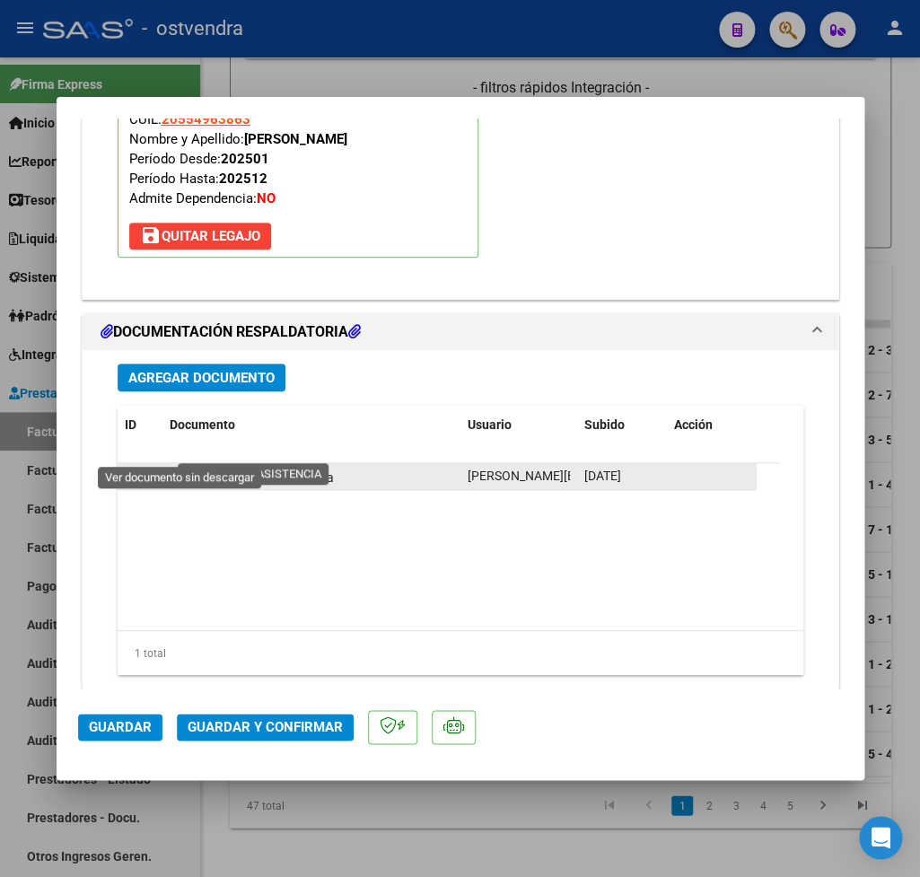
click at [175, 466] on icon at bounding box center [181, 477] width 23 height 22
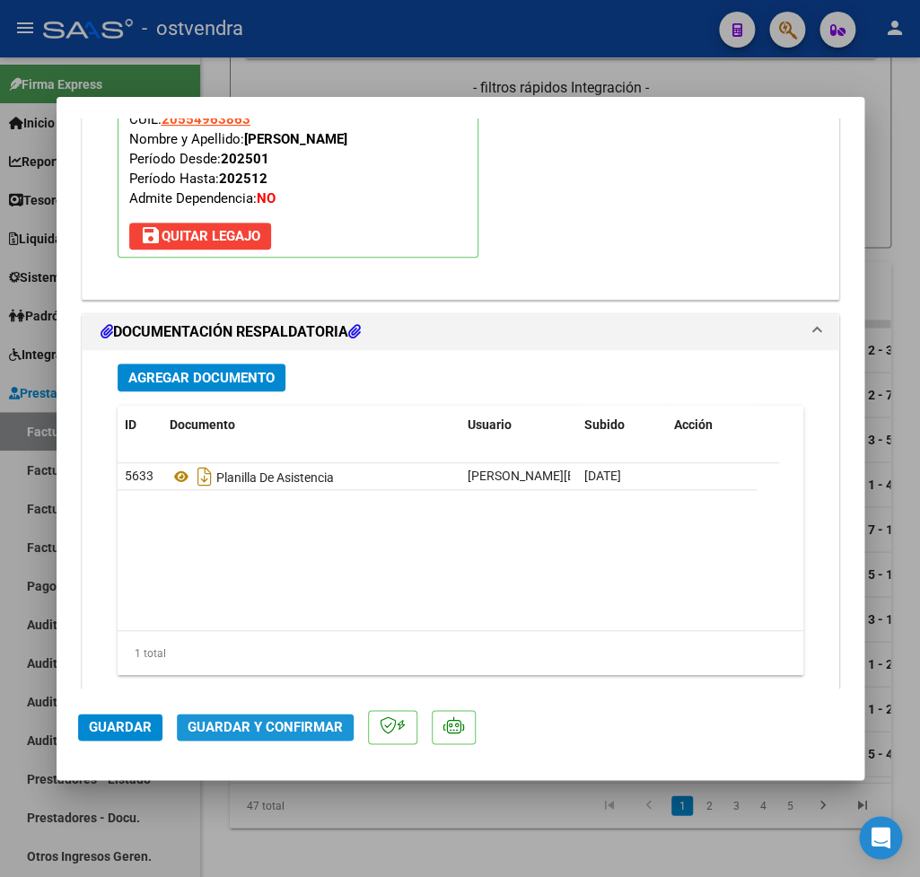
click at [280, 729] on span "Guardar y Confirmar" at bounding box center [265, 727] width 155 height 16
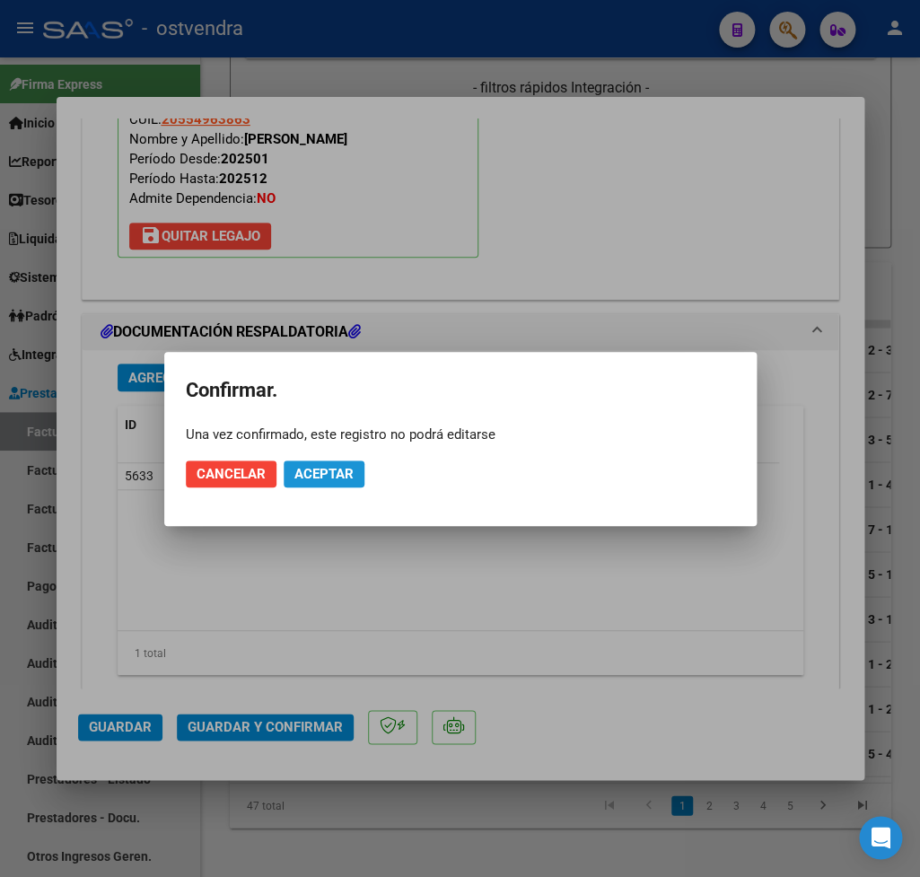
click at [317, 473] on span "Aceptar" at bounding box center [323, 474] width 59 height 16
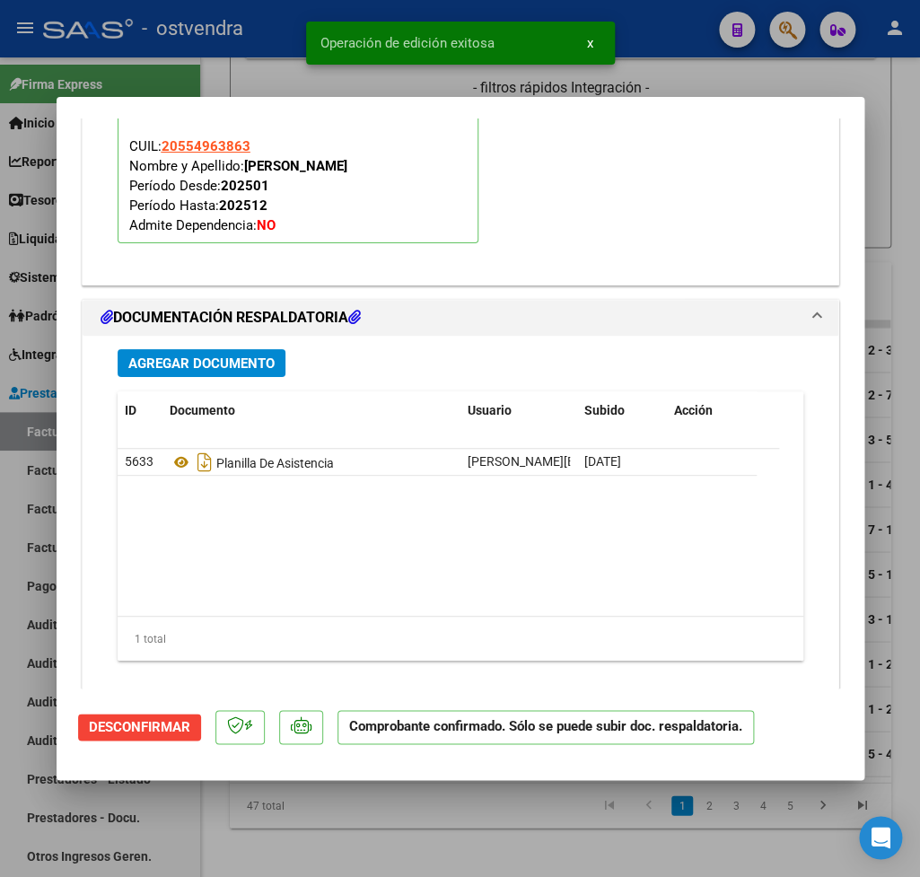
type input "$ 0,00"
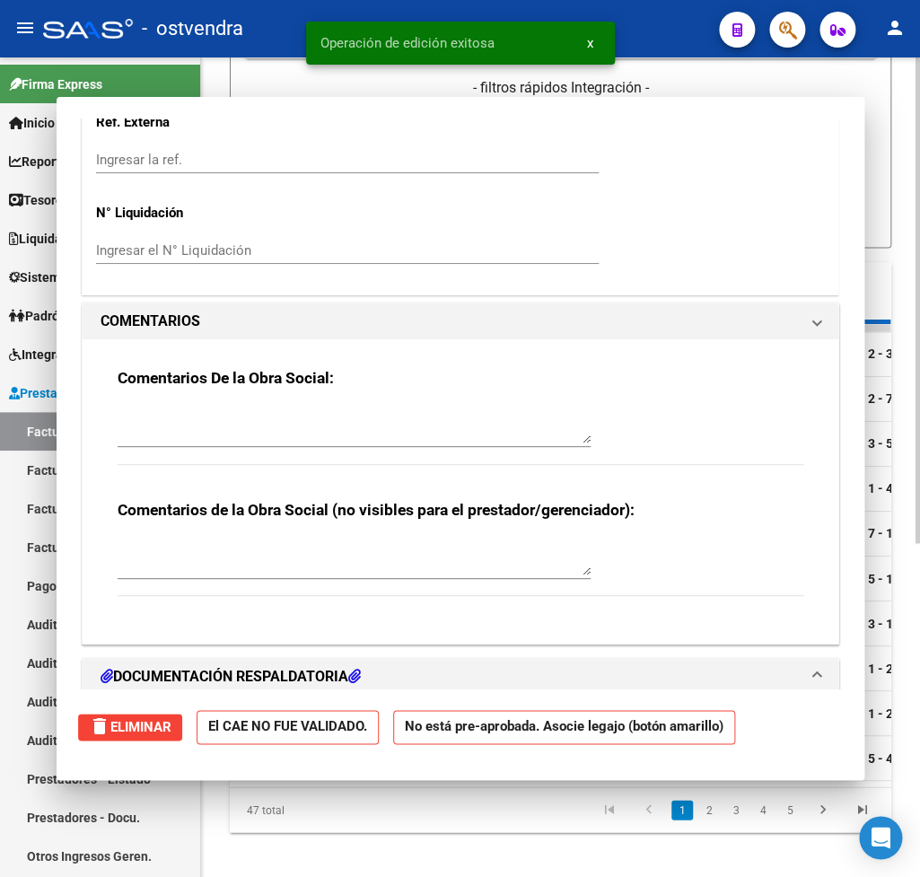
scroll to position [1861, 0]
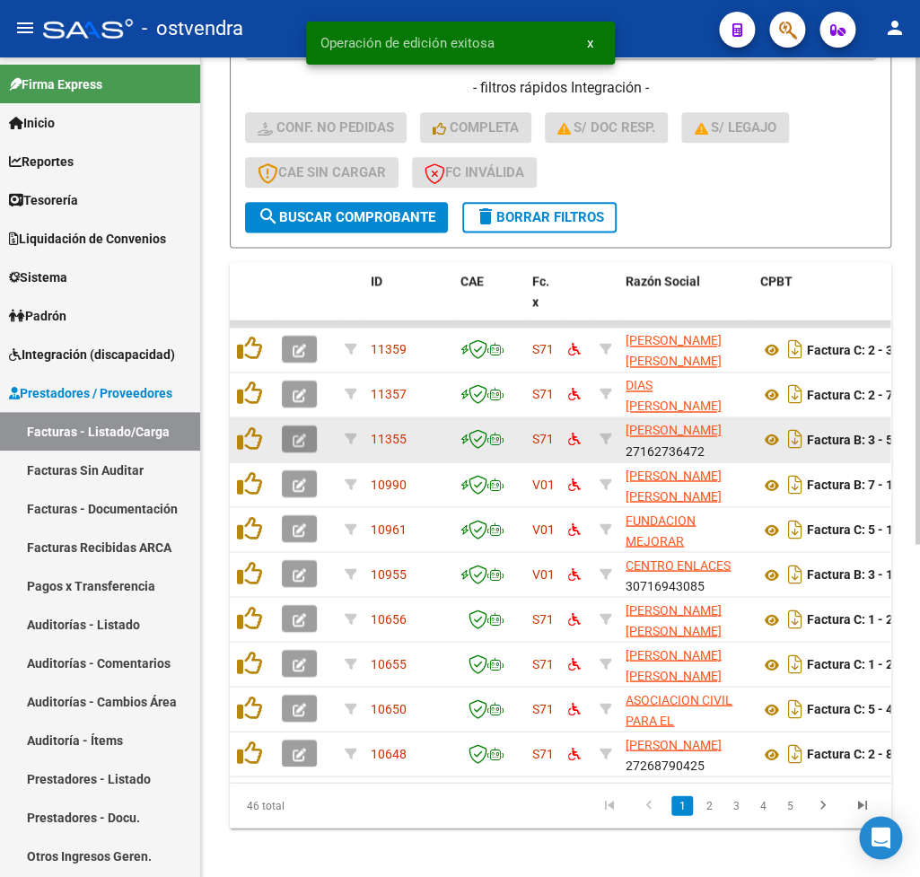
click at [291, 441] on button "button" at bounding box center [299, 438] width 35 height 27
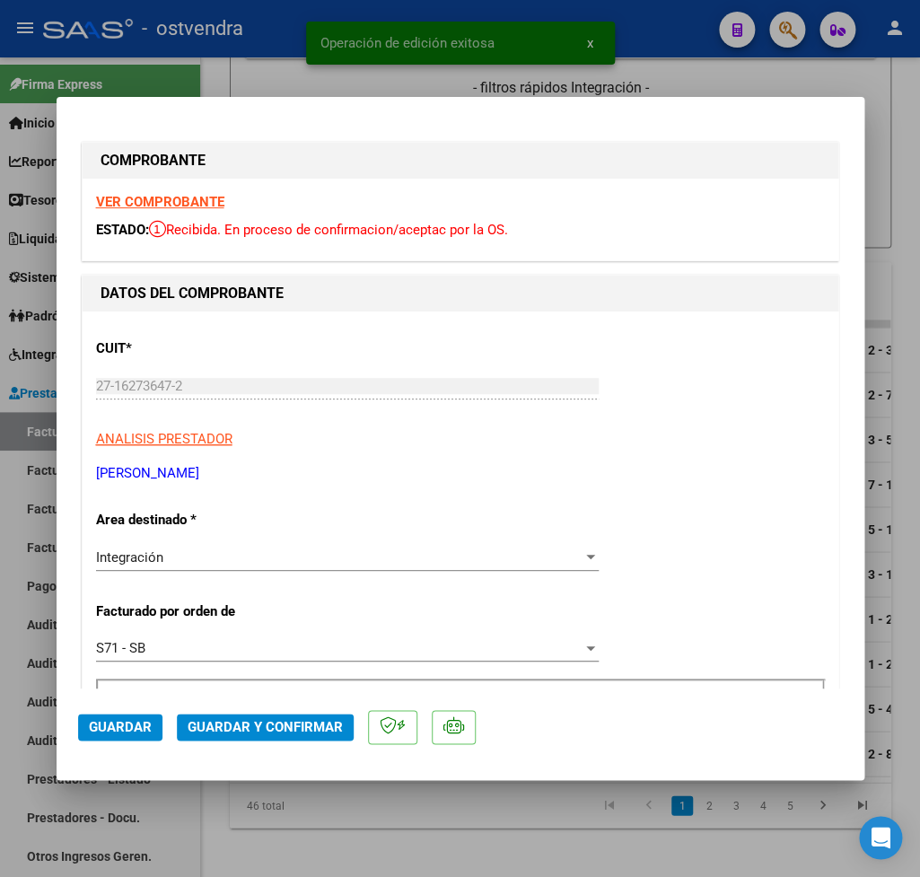
click at [183, 209] on strong "VER COMPROBANTE" at bounding box center [160, 202] width 128 height 16
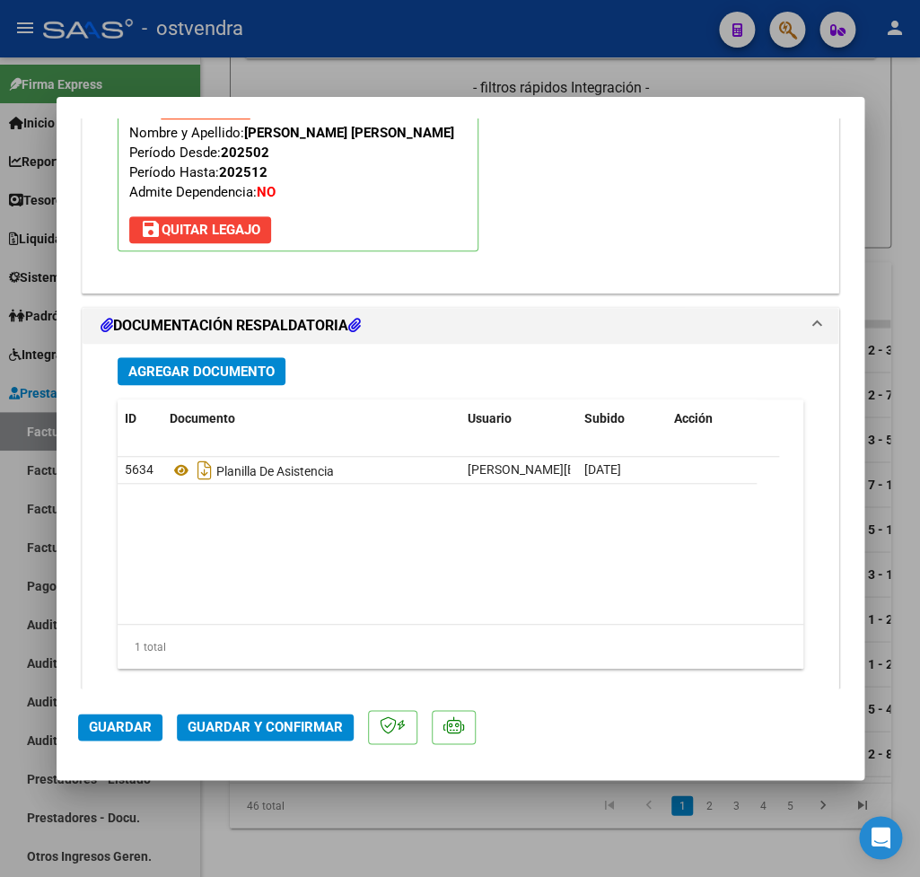
scroll to position [2011, 0]
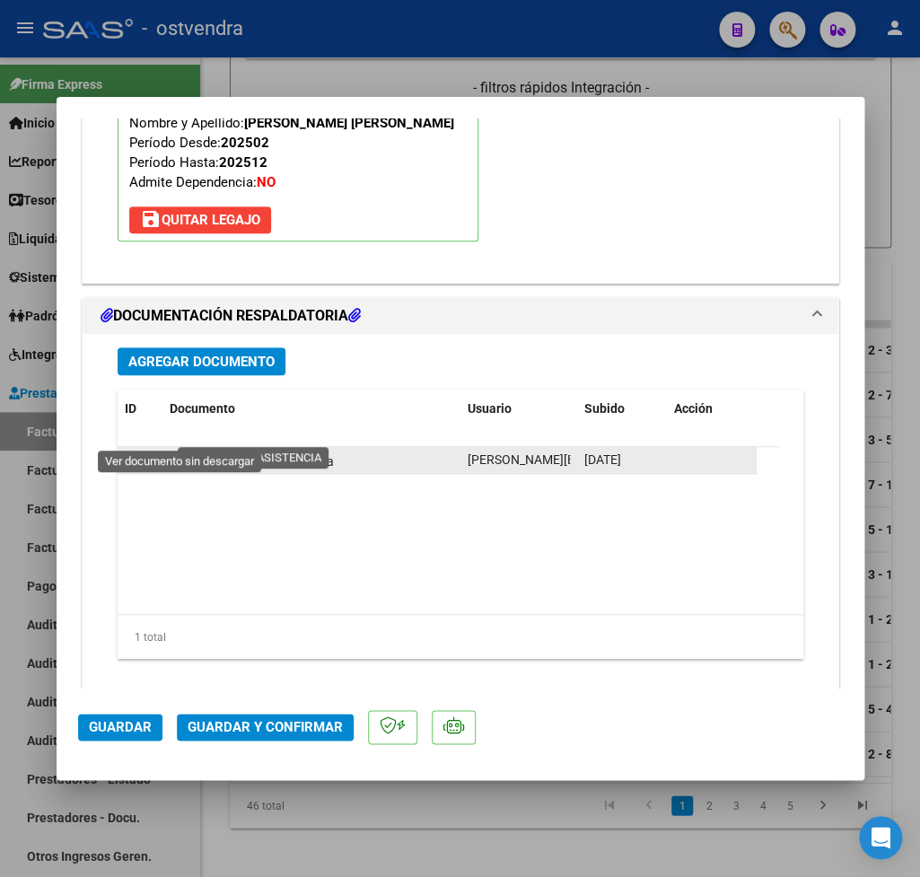
click at [180, 450] on icon at bounding box center [181, 461] width 23 height 22
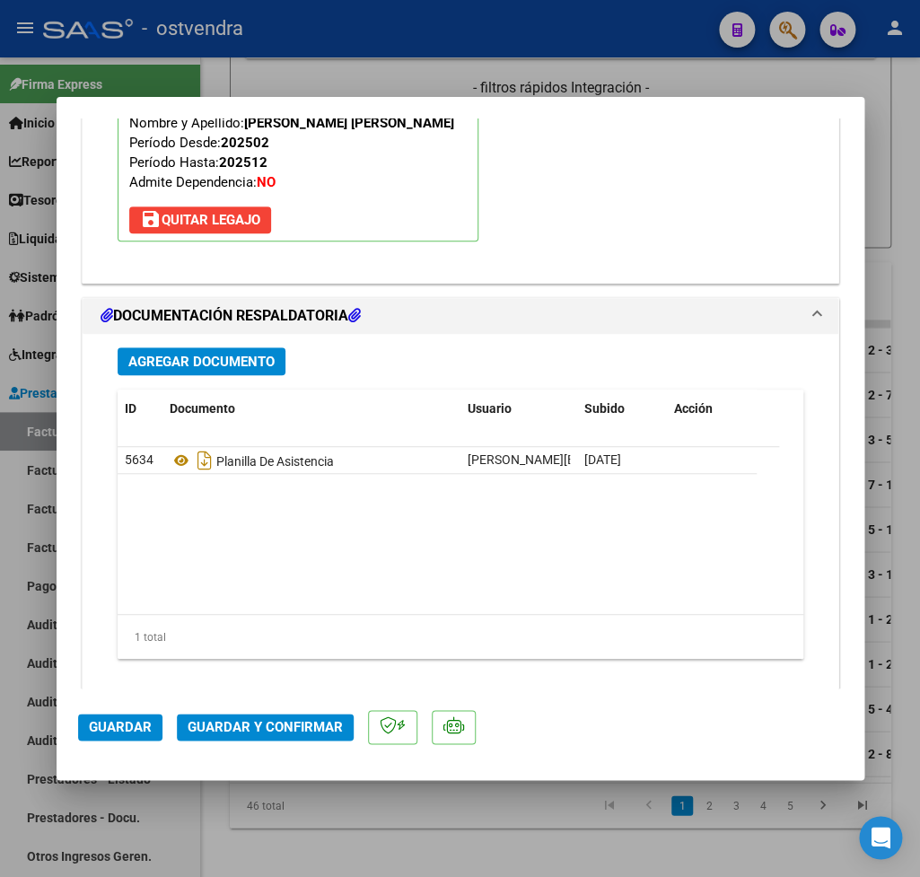
click at [234, 732] on span "Guardar y Confirmar" at bounding box center [265, 727] width 155 height 16
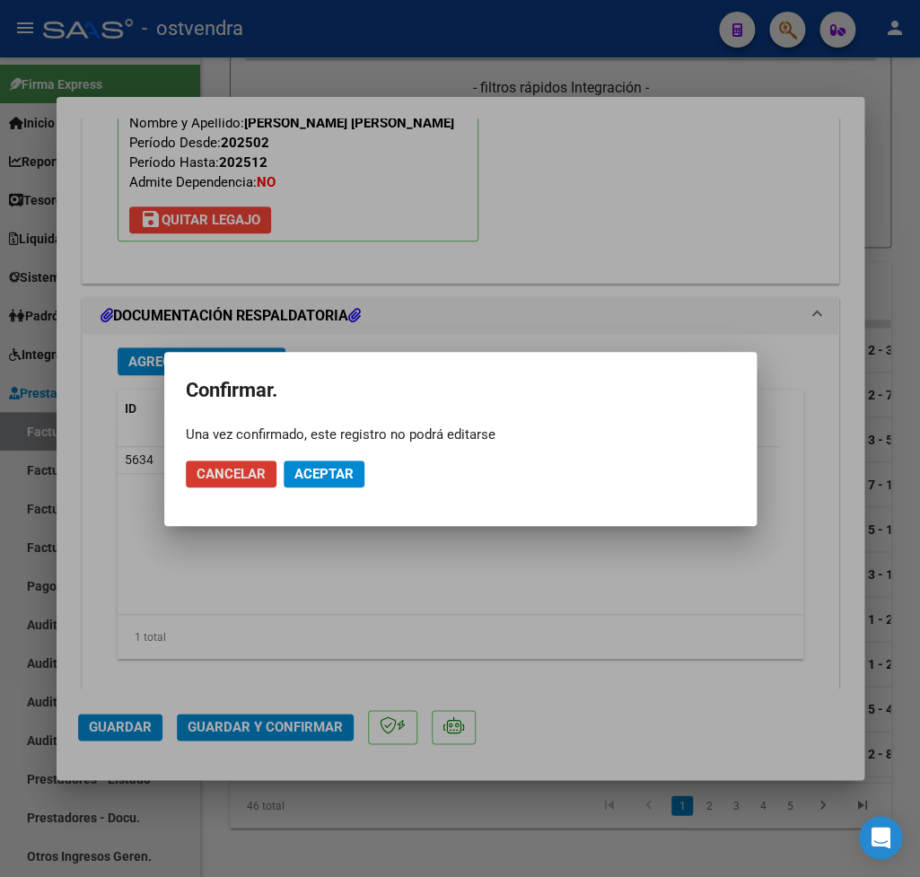
click at [311, 470] on span "Aceptar" at bounding box center [323, 474] width 59 height 16
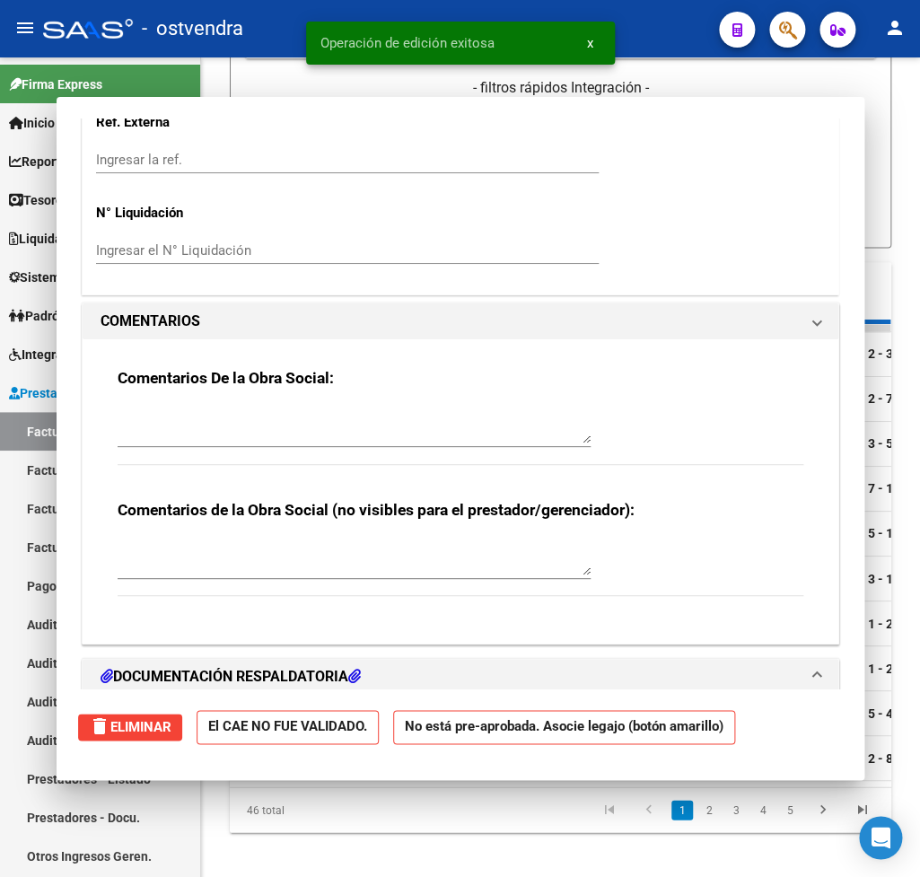
scroll to position [0, 0]
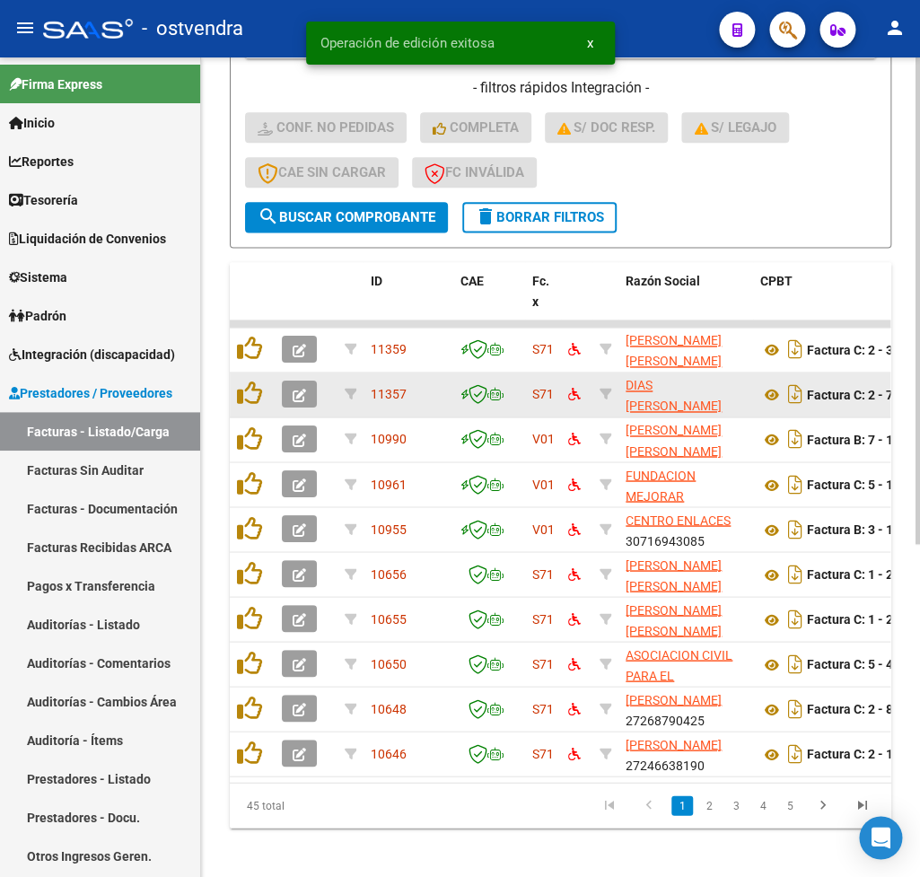
click at [298, 390] on icon "button" at bounding box center [299, 395] width 13 height 13
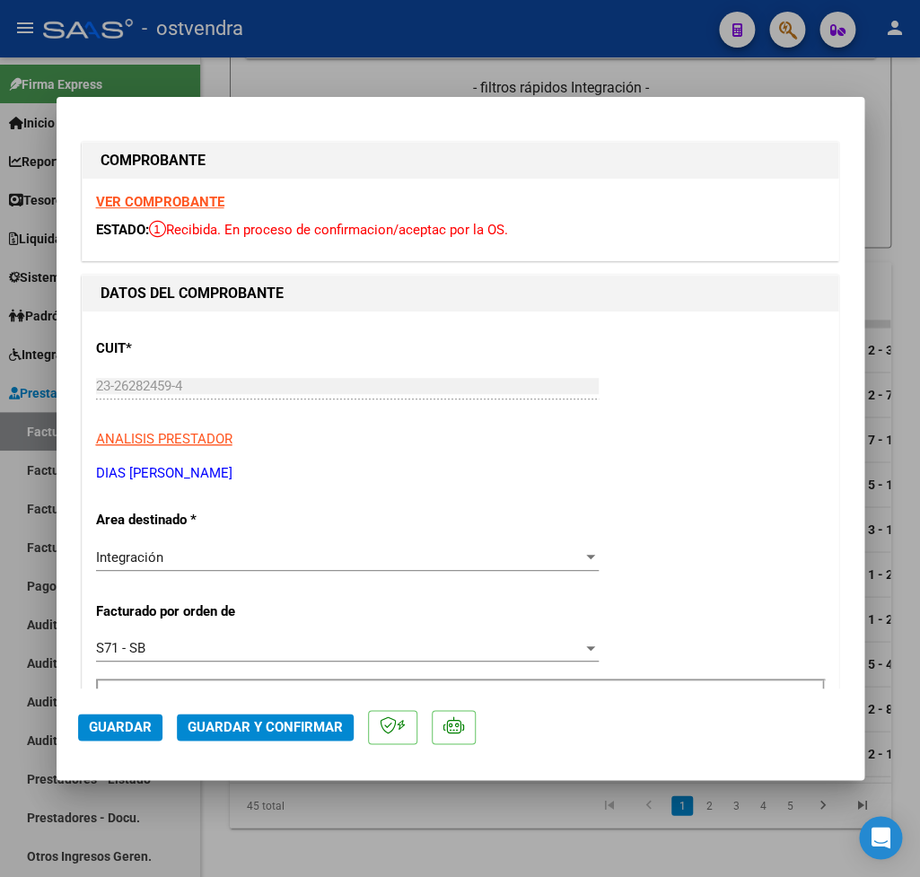
click at [196, 202] on strong "VER COMPROBANTE" at bounding box center [160, 202] width 128 height 16
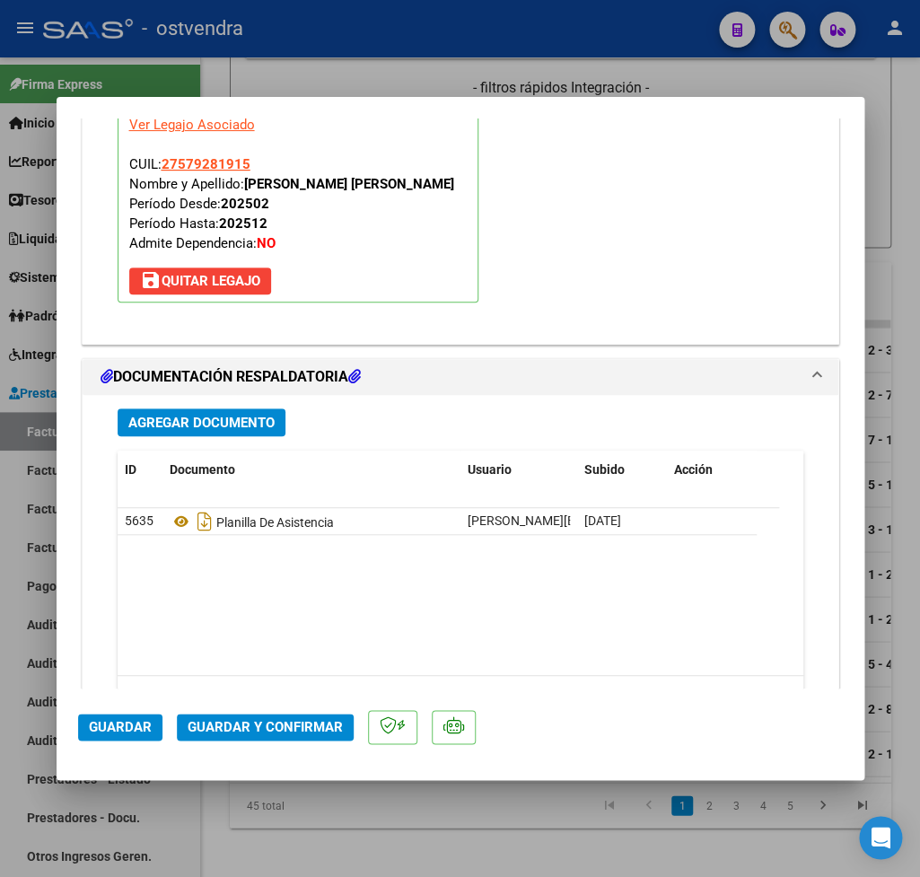
scroll to position [1995, 0]
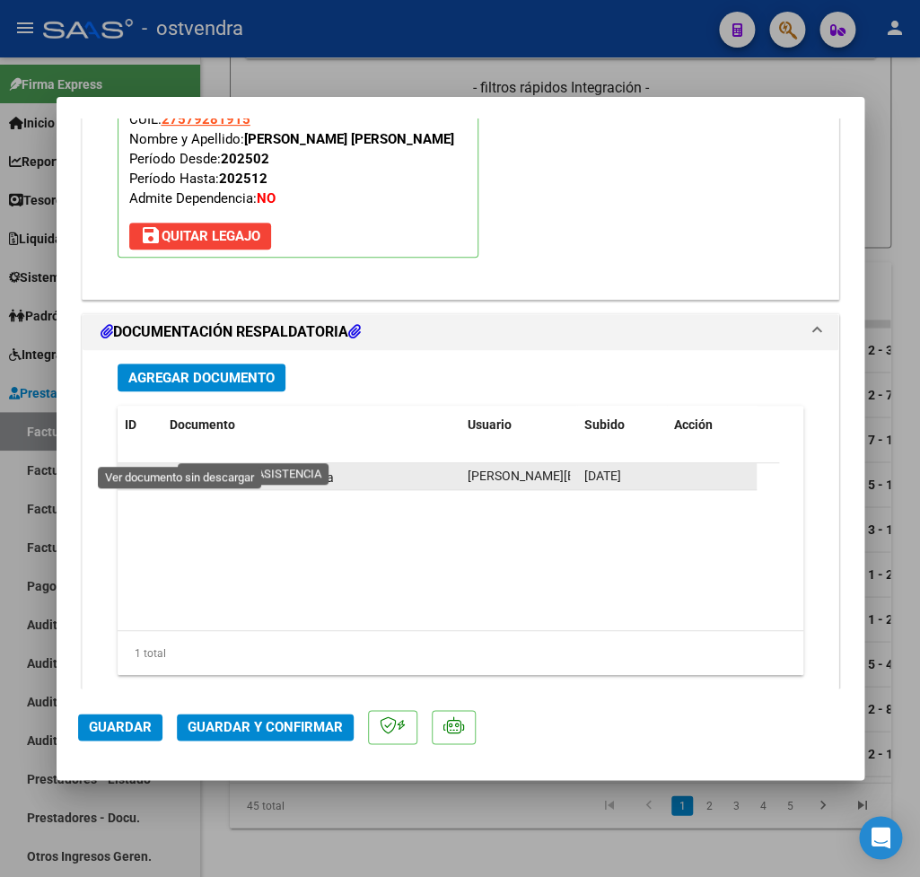
click at [180, 466] on icon at bounding box center [181, 477] width 23 height 22
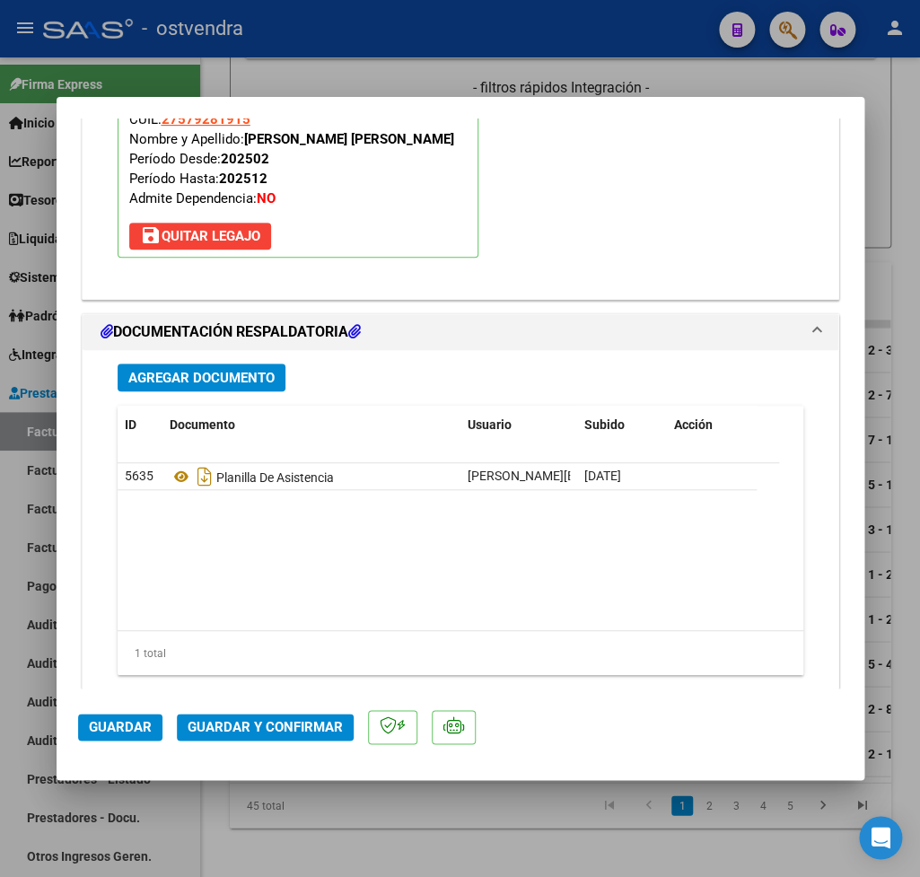
click at [295, 722] on span "Guardar y Confirmar" at bounding box center [265, 727] width 155 height 16
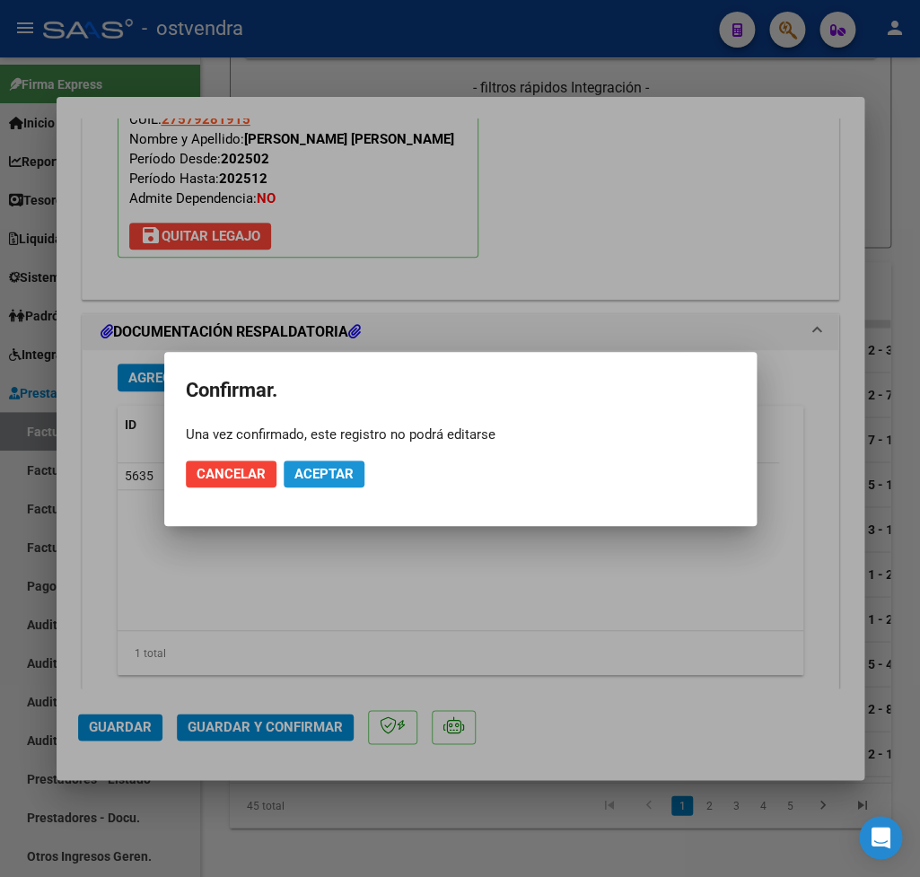
click at [334, 469] on span "Aceptar" at bounding box center [323, 474] width 59 height 16
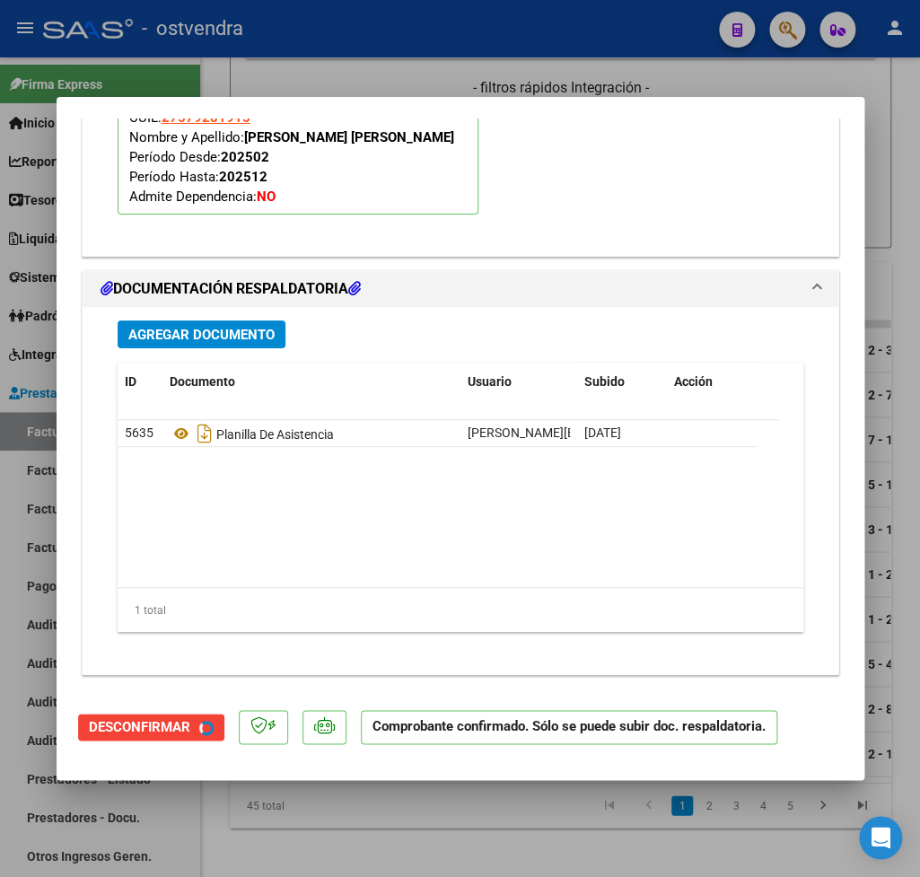
scroll to position [1807, 0]
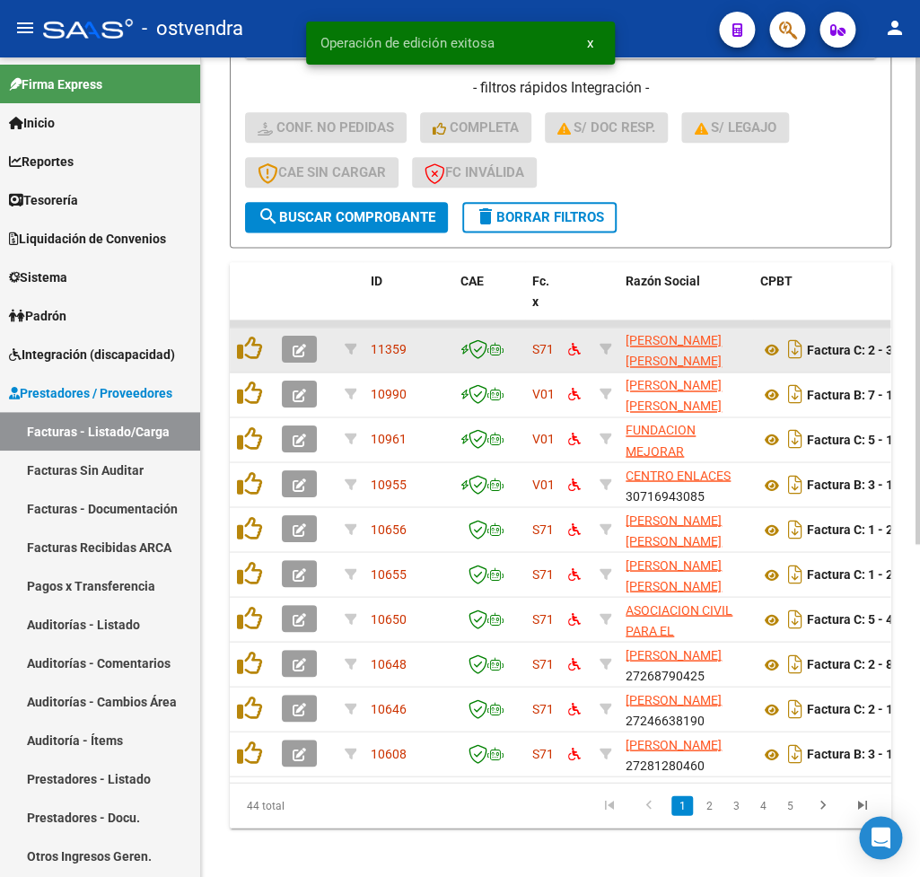
click at [309, 350] on button "button" at bounding box center [299, 349] width 35 height 27
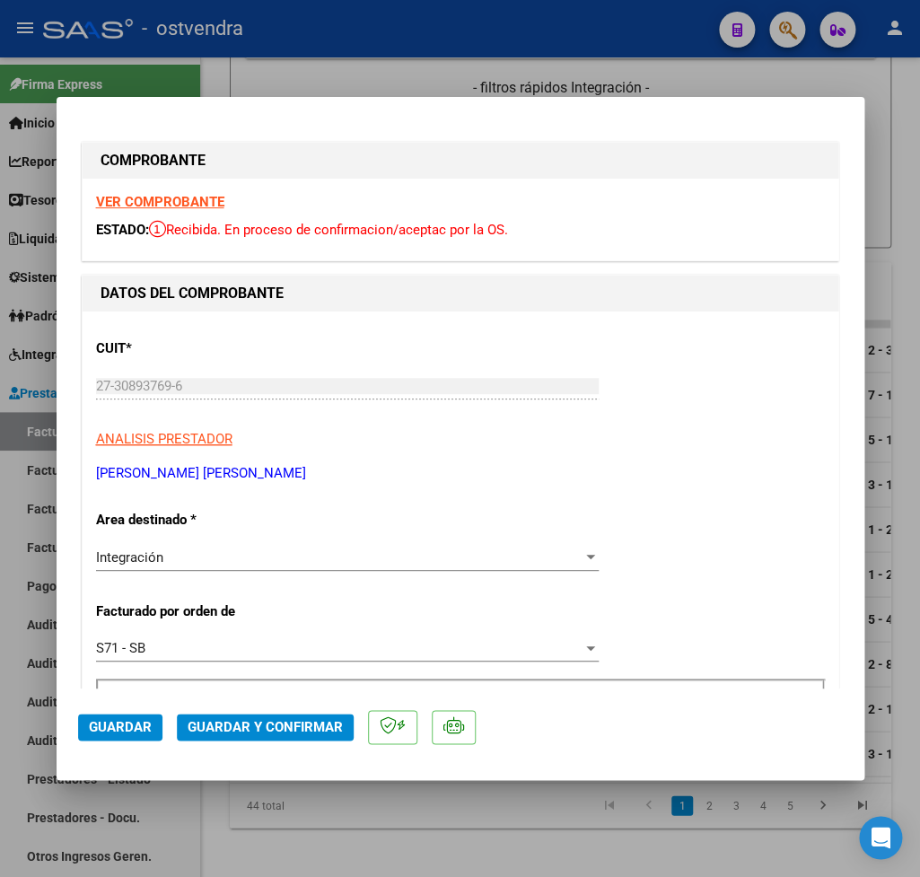
click at [153, 206] on strong "VER COMPROBANTE" at bounding box center [160, 202] width 128 height 16
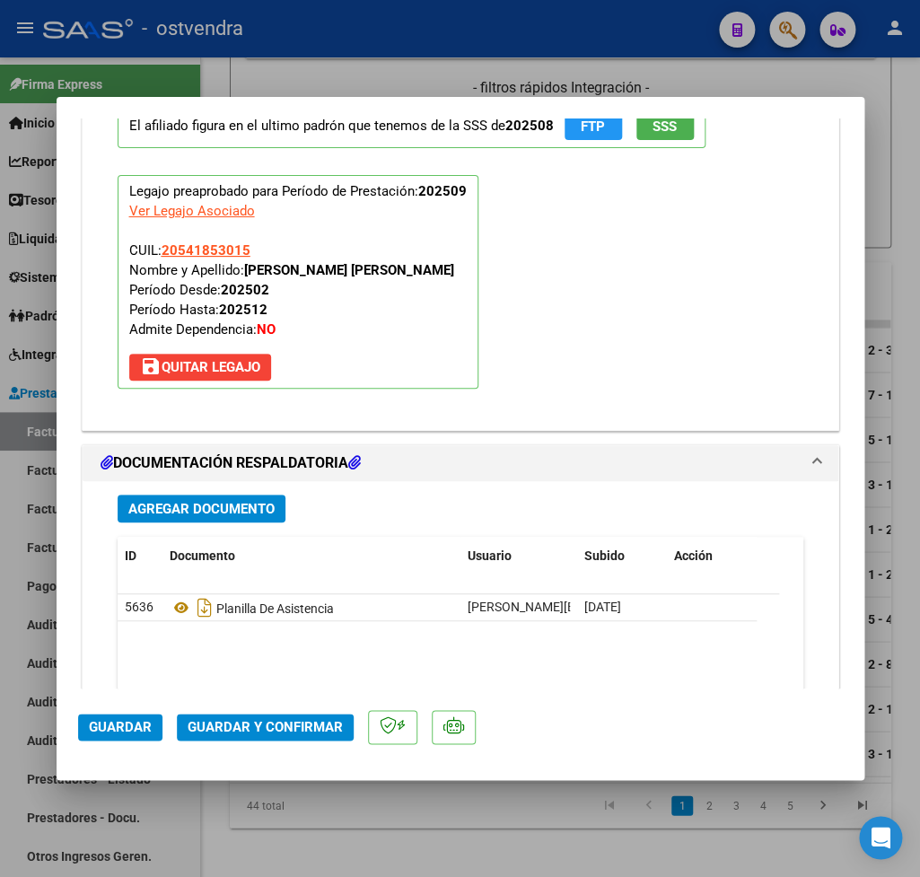
scroll to position [1995, 0]
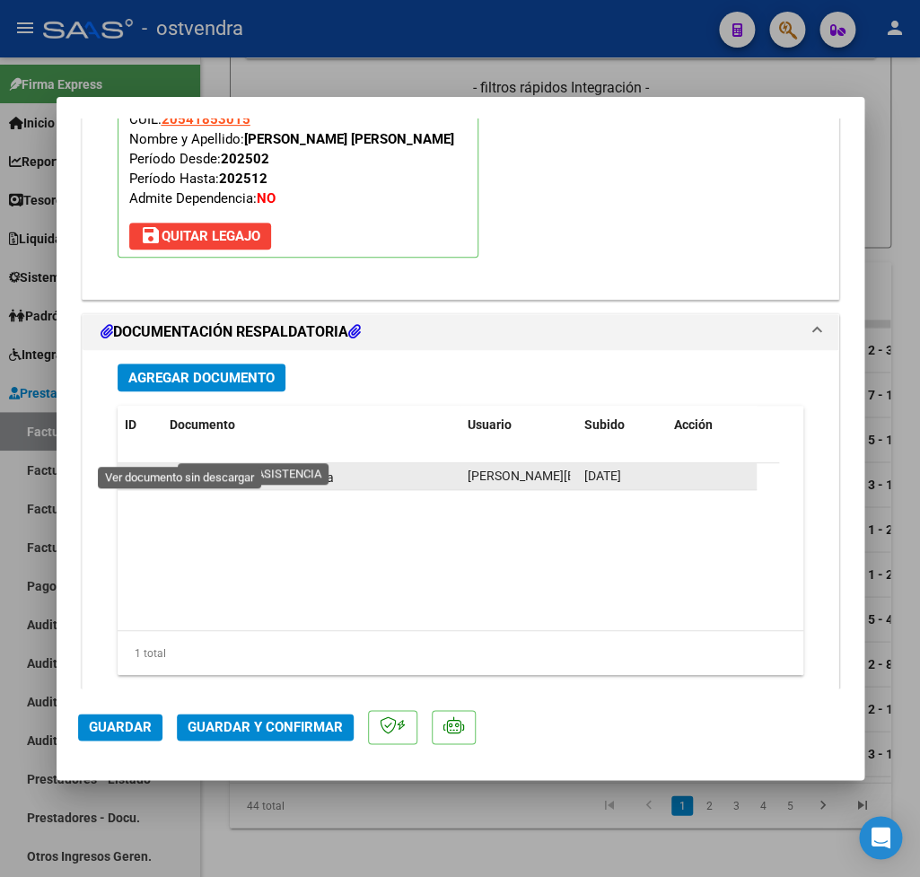
click at [182, 466] on icon at bounding box center [181, 477] width 23 height 22
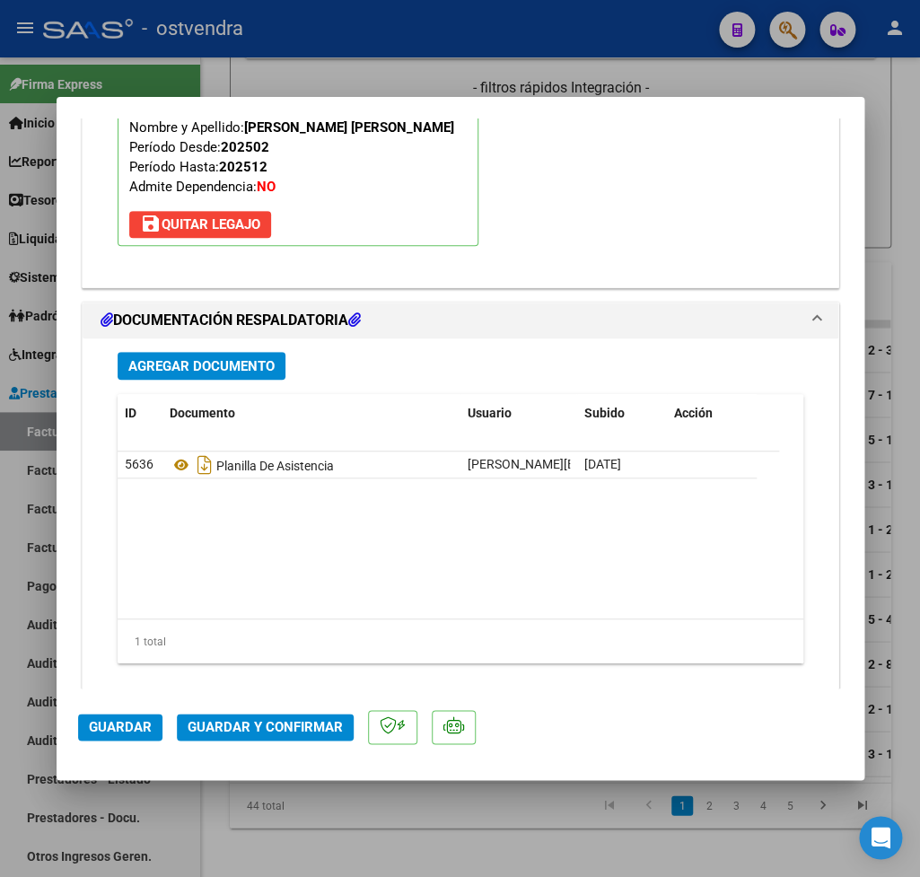
scroll to position [2011, 0]
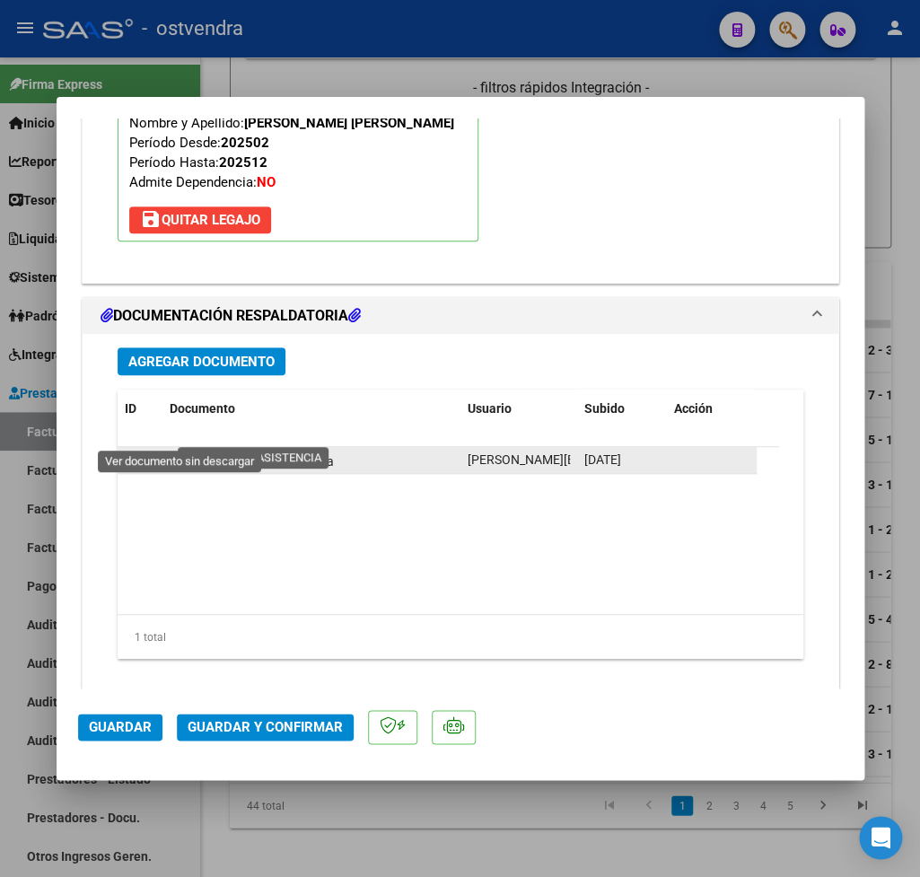
click at [183, 450] on icon at bounding box center [181, 461] width 23 height 22
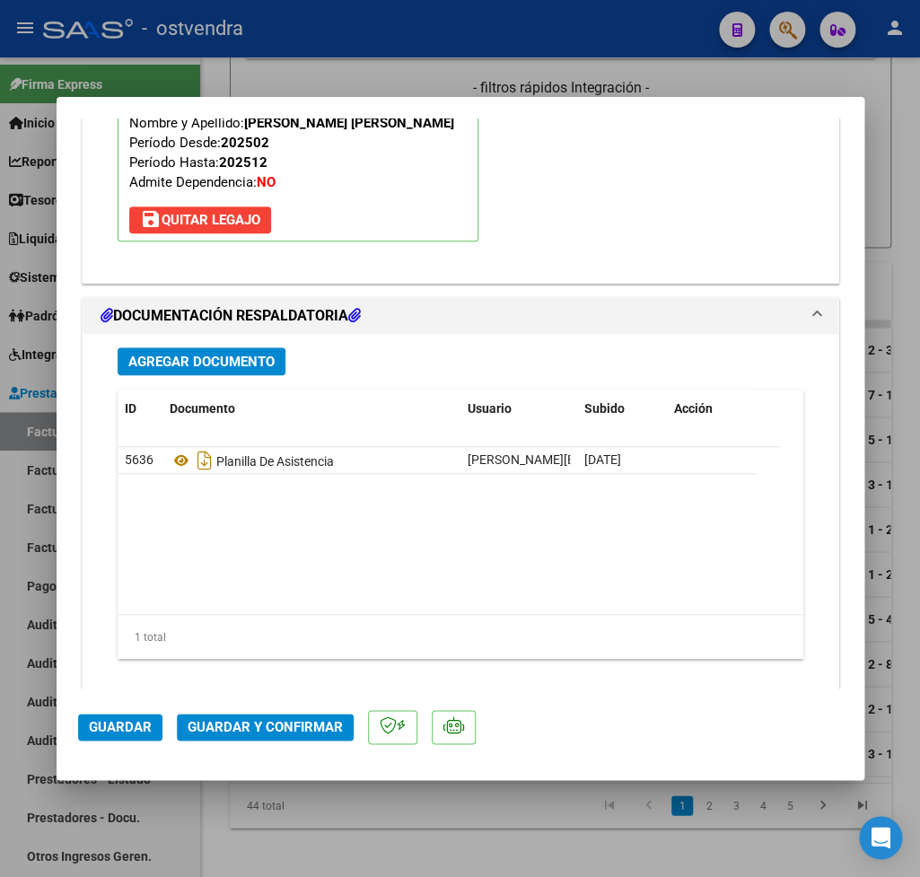
click at [302, 723] on span "Guardar y Confirmar" at bounding box center [265, 727] width 155 height 16
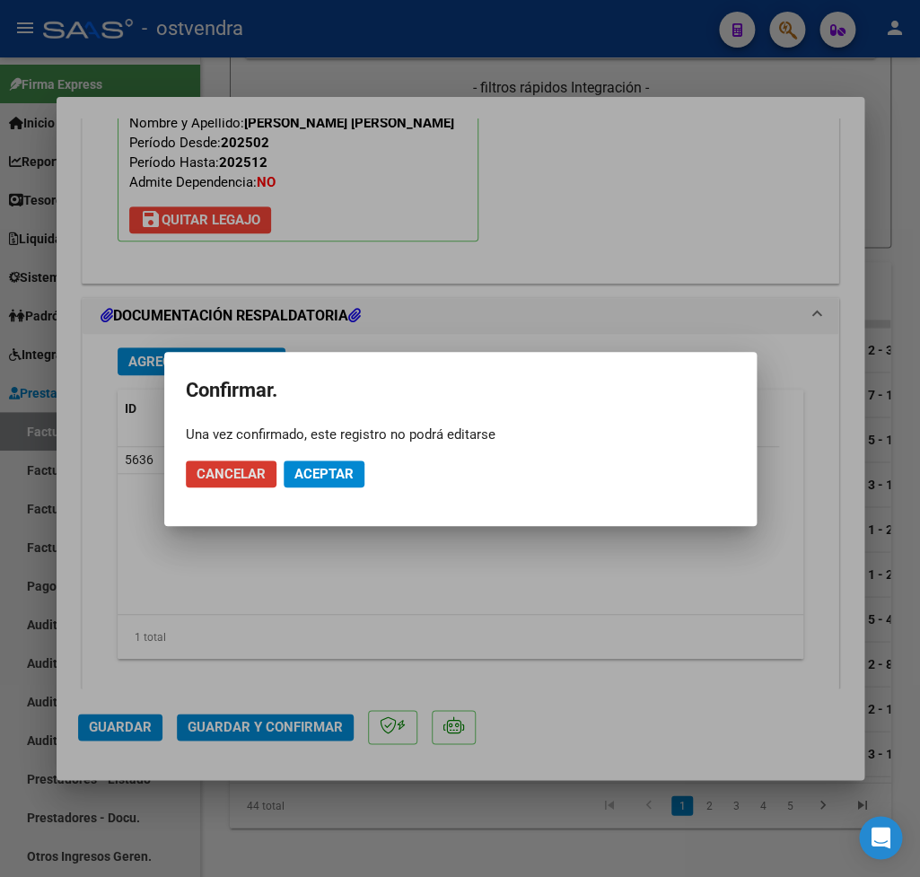
click at [326, 468] on span "Aceptar" at bounding box center [323, 474] width 59 height 16
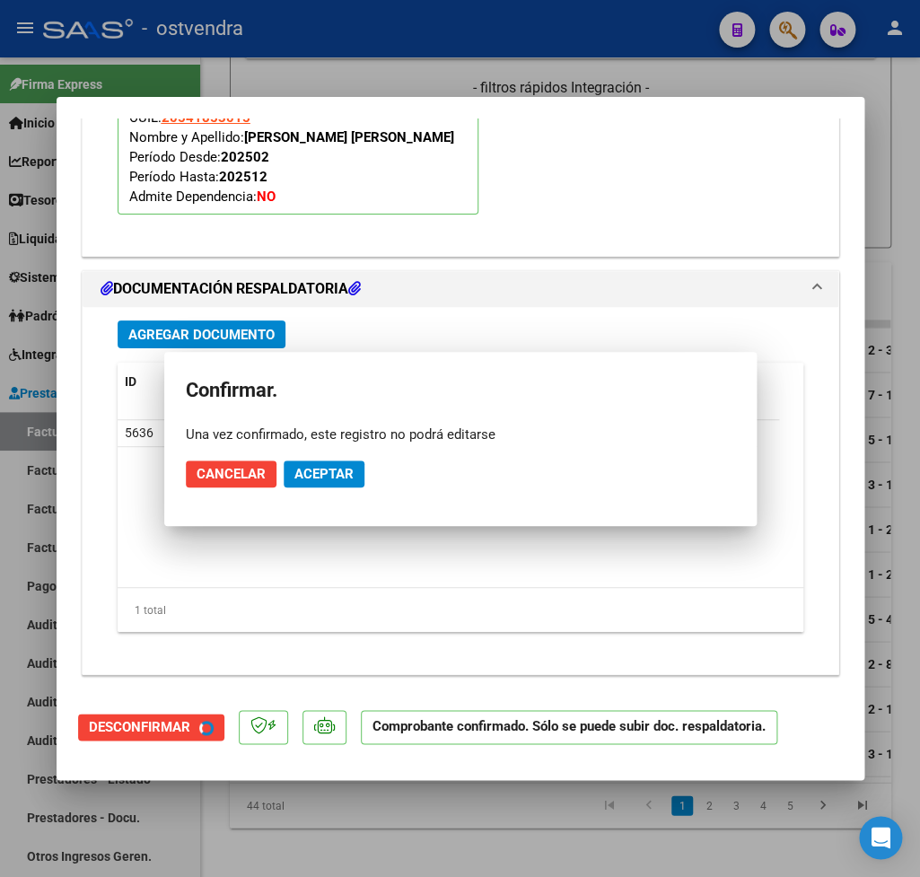
scroll to position [1807, 0]
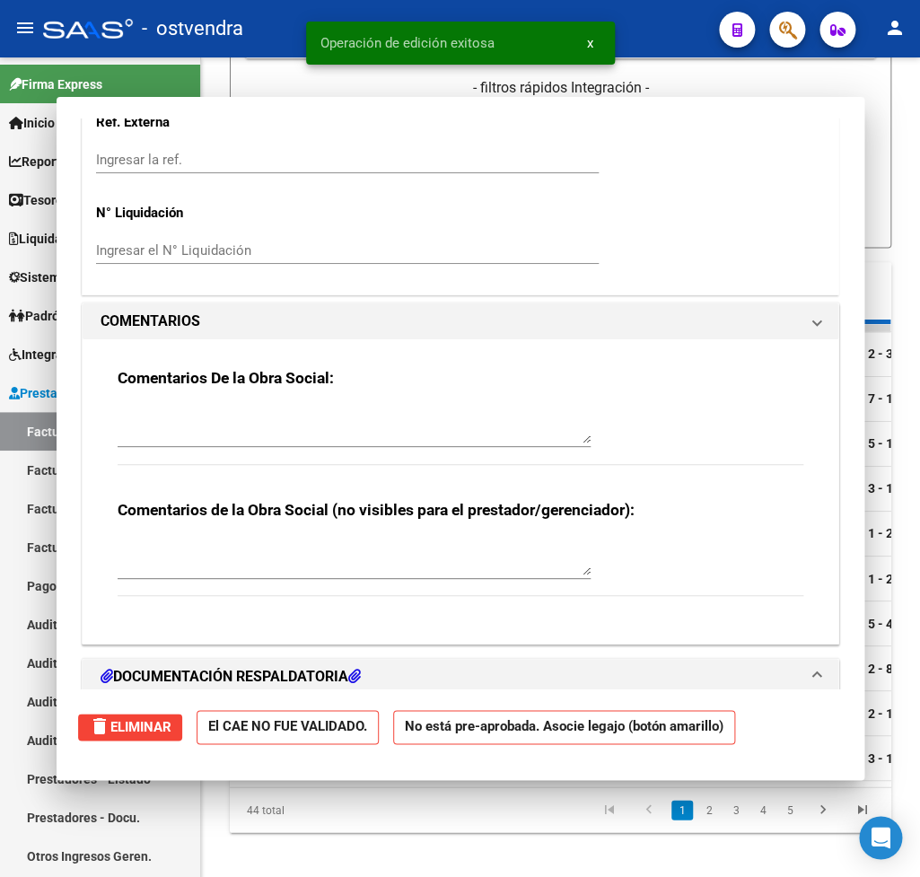
type input "$ 0,00"
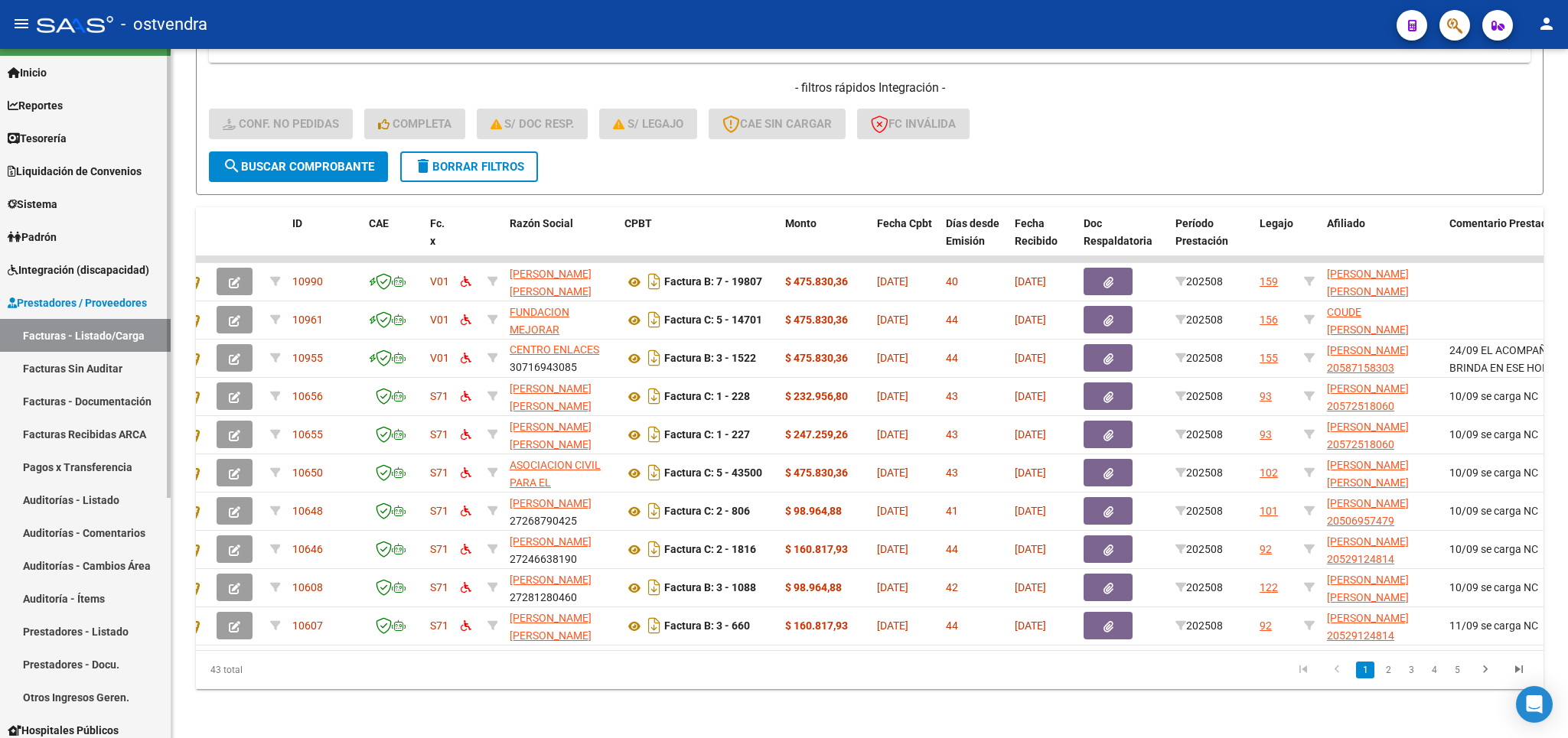
scroll to position [0, 0]
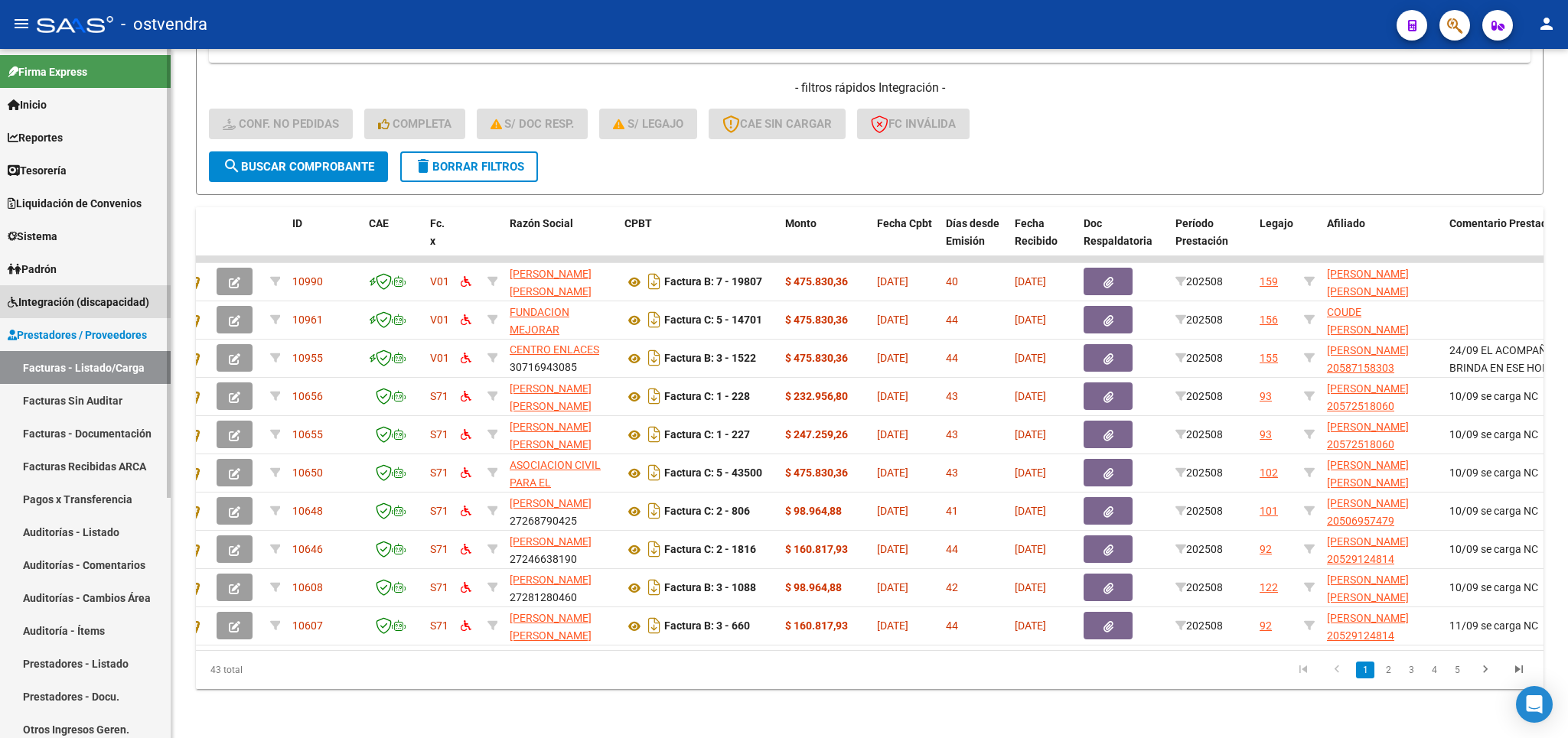
click at [64, 296] on span "Integración (discapacidad)" at bounding box center [78, 303] width 142 height 17
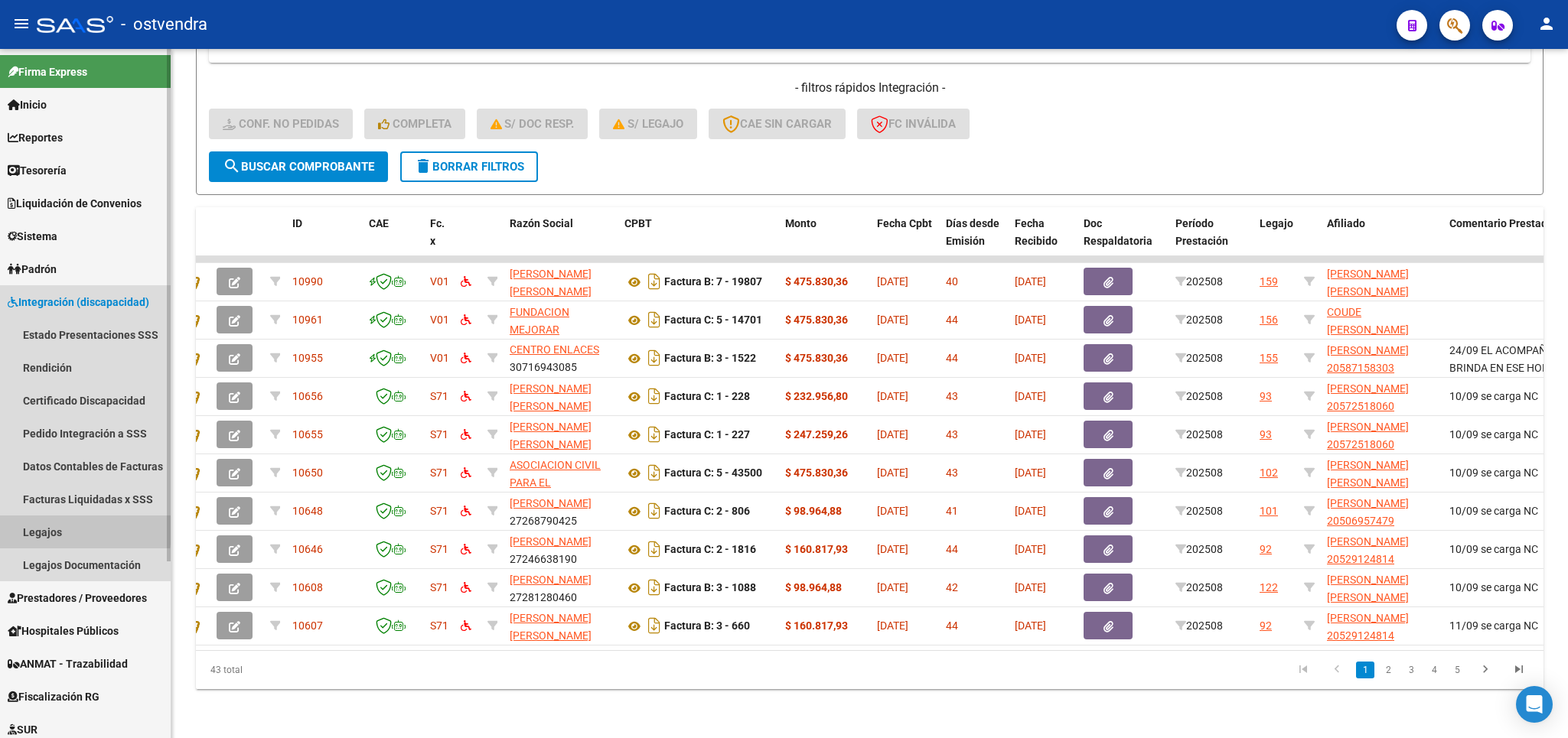
click at [61, 527] on link "Legajos" at bounding box center [85, 532] width 171 height 33
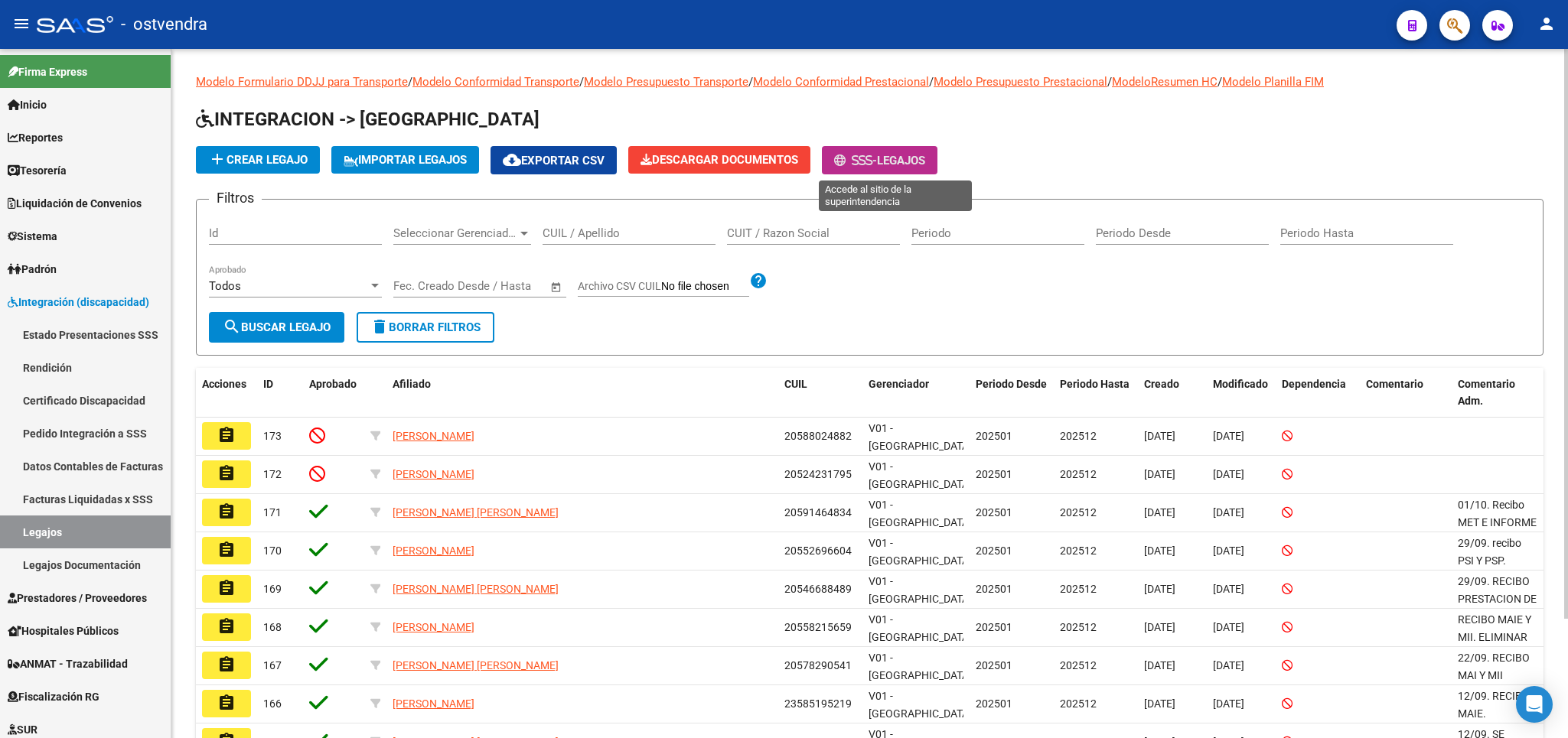
click at [911, 158] on span "Legajos" at bounding box center [901, 160] width 49 height 14
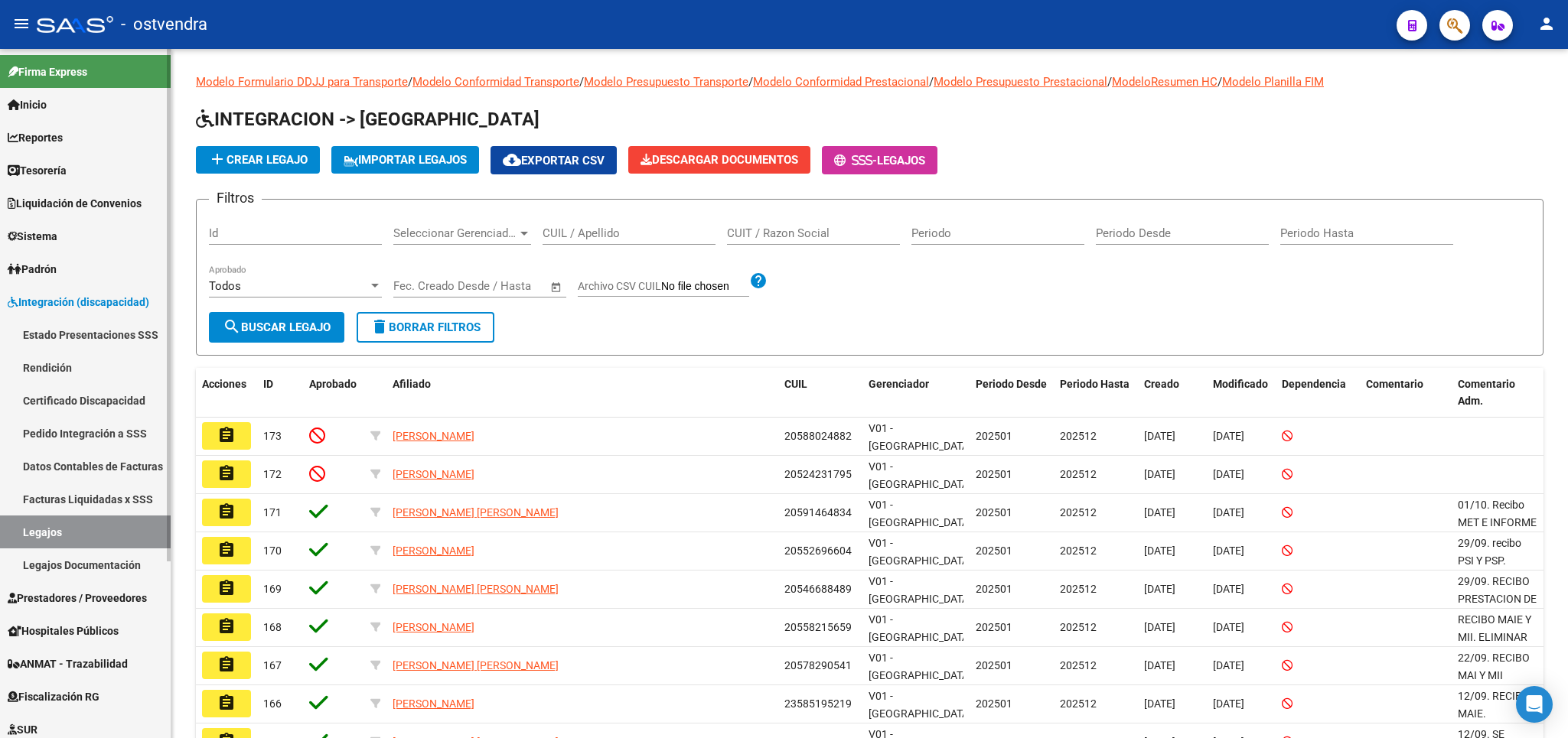
click at [124, 334] on link "Estado Presentaciones SSS" at bounding box center [85, 334] width 171 height 33
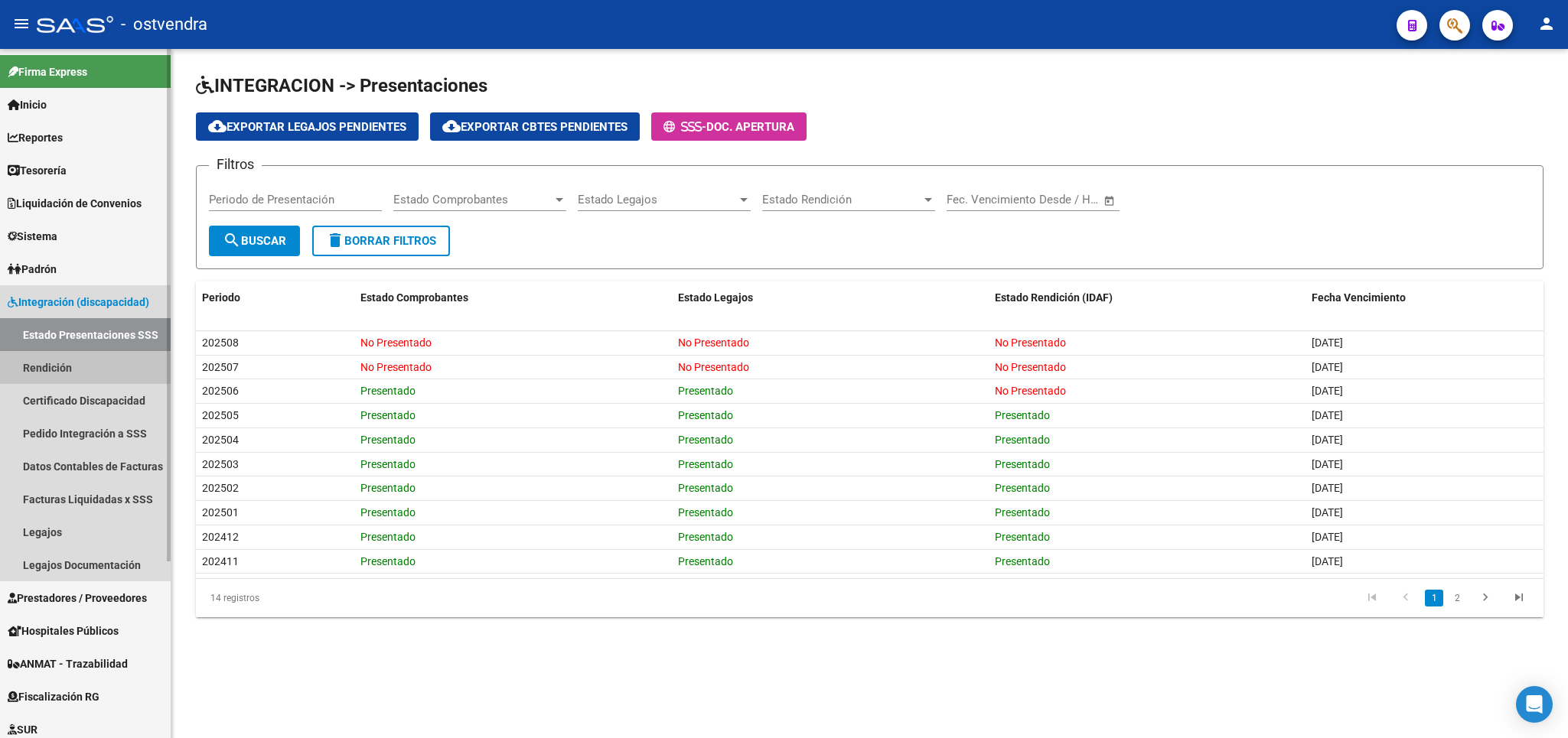
click at [46, 369] on link "Rendición" at bounding box center [85, 367] width 171 height 33
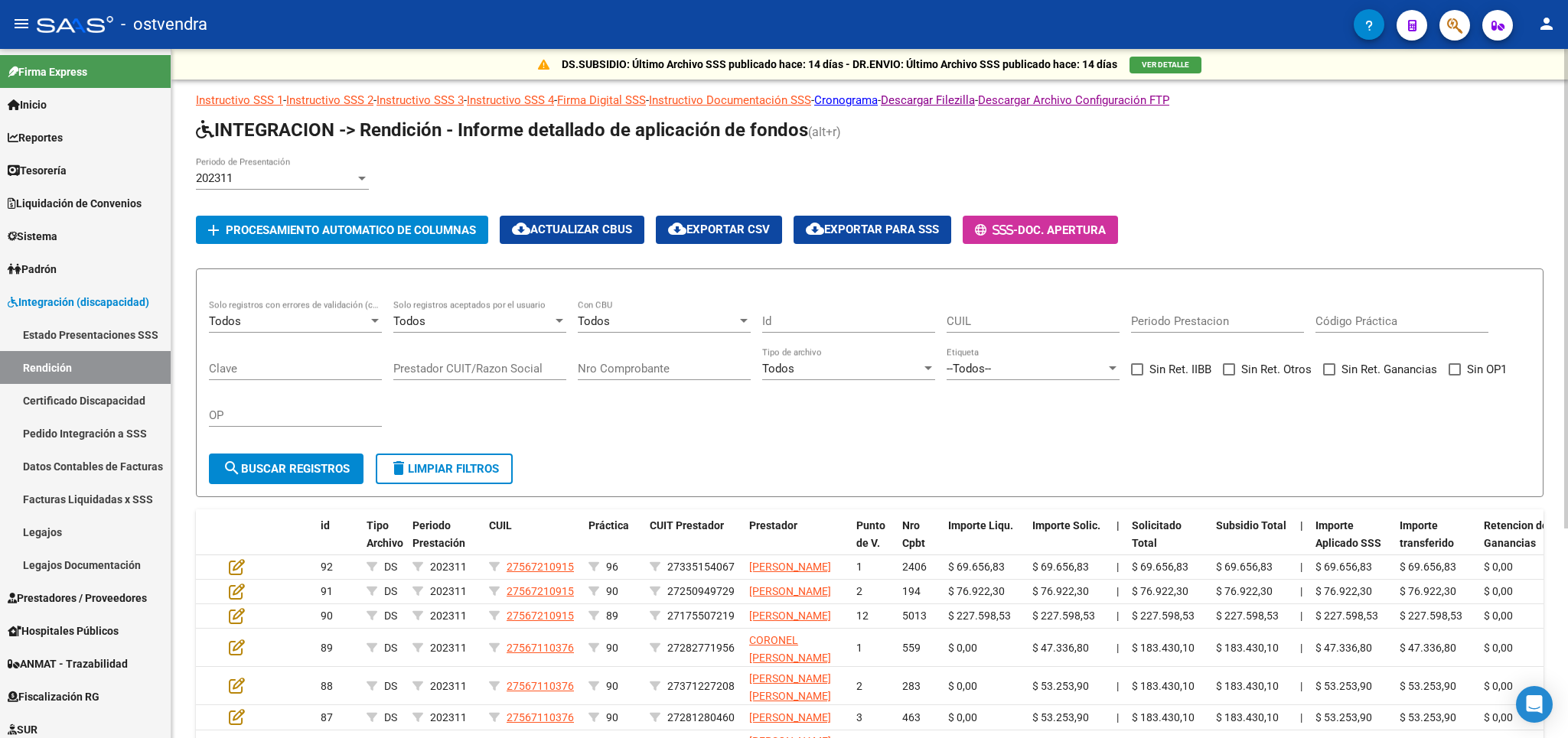
scroll to position [3, 0]
